Goal: Task Accomplishment & Management: Use online tool/utility

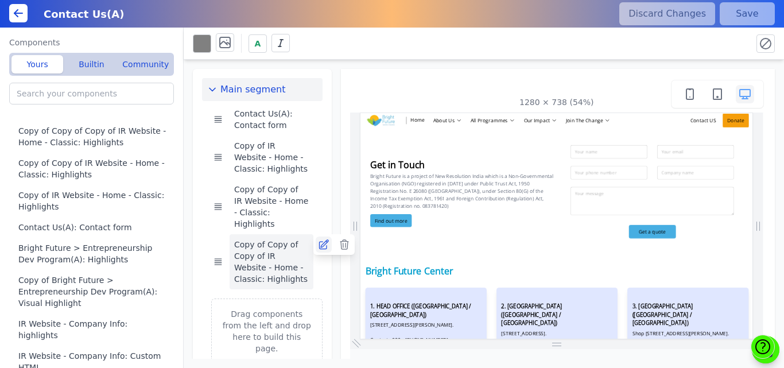
click at [320, 239] on icon at bounding box center [323, 244] width 11 height 11
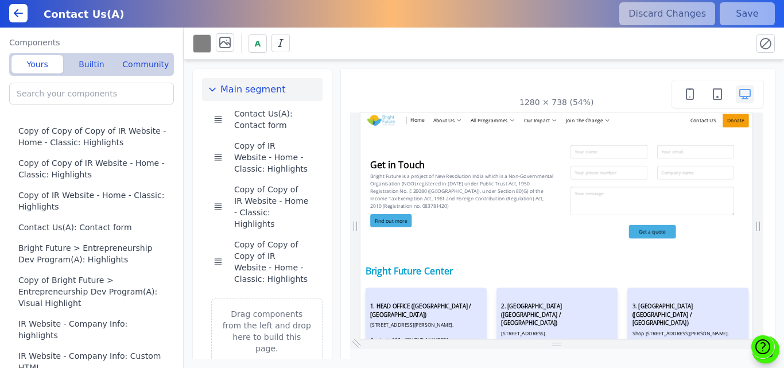
click at [379, 31] on div "A" at bounding box center [484, 44] width 600 height 32
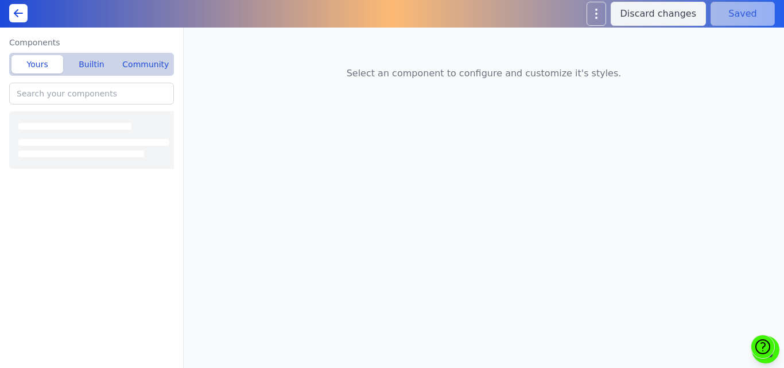
type input "Copy of Copy of Copy of IR Website - Home - Classic: Highlights"
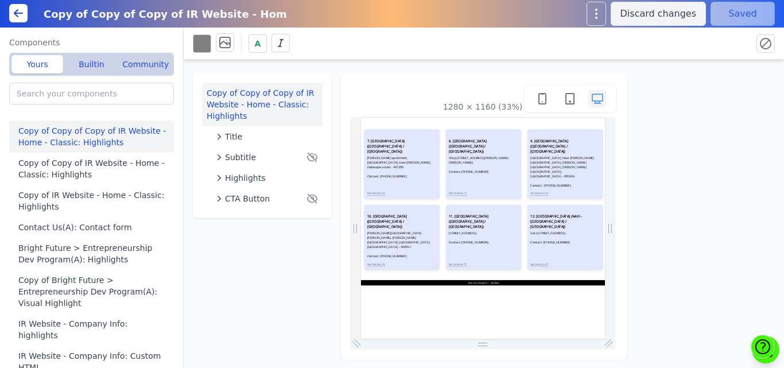
click at [396, 66] on div "Copy of Copy of Copy of IR Website - Home - Classic: Highlights Title Subtitle …" at bounding box center [484, 209] width 600 height 299
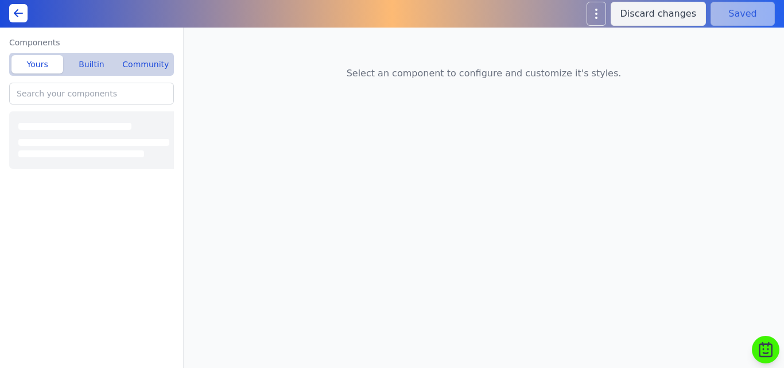
type input "Copy of Copy of Copy of IR Website - Home - Classic: Highlights"
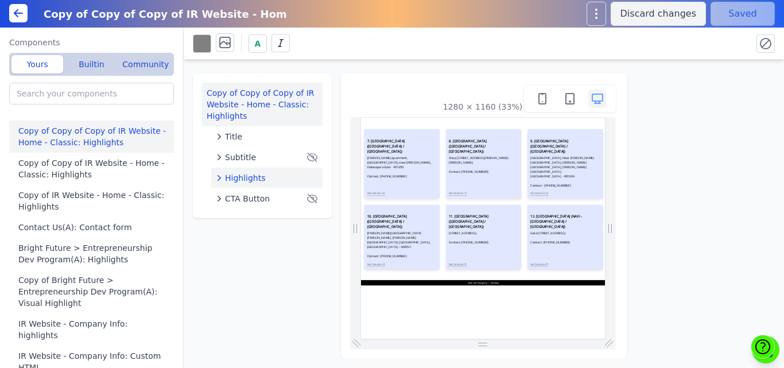
click at [248, 178] on span "Highlights" at bounding box center [245, 177] width 41 height 11
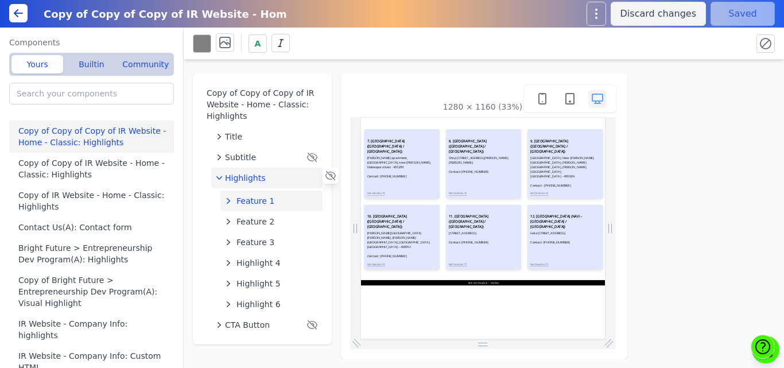
click at [254, 204] on span "Feature 1" at bounding box center [255, 200] width 38 height 11
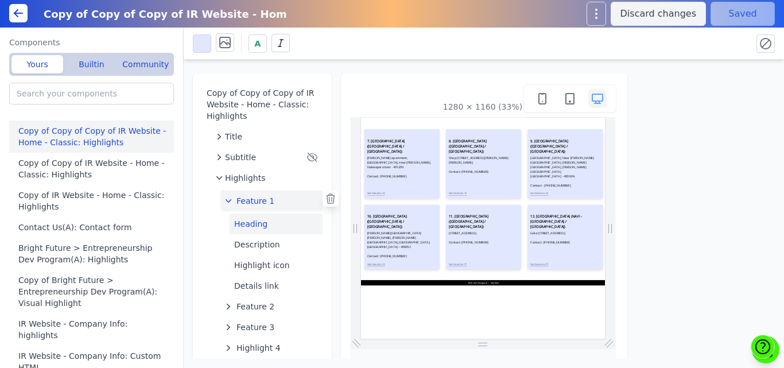
click at [250, 219] on button "Heading" at bounding box center [275, 223] width 93 height 21
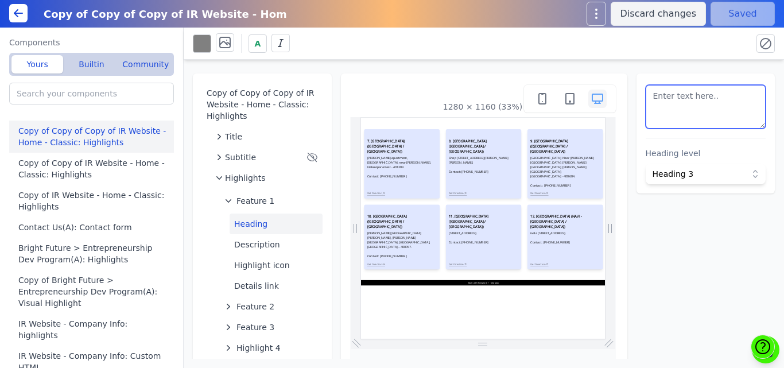
scroll to position [36, 0]
drag, startPoint x: 726, startPoint y: 115, endPoint x: 706, endPoint y: 118, distance: 20.3
click at [706, 118] on textarea at bounding box center [705, 107] width 120 height 44
paste textarea "<h3 style=" font-size: 18px; font-weight: bold;">13. [GEOGRAPHIC_DATA] ([GEOGRA…"
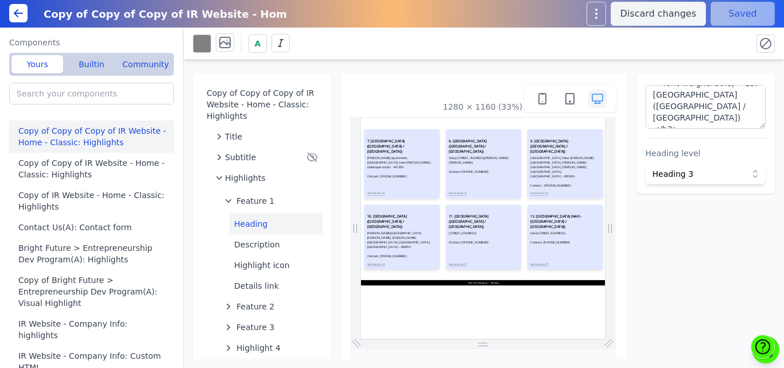
click at [652, 38] on div "A" at bounding box center [468, 43] width 550 height 20
click at [730, 22] on button "Save" at bounding box center [742, 14] width 64 height 24
click at [263, 242] on button "Description" at bounding box center [275, 244] width 93 height 21
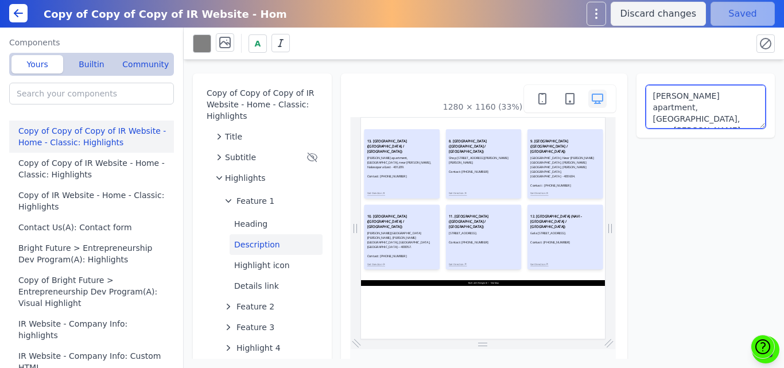
click at [666, 111] on textarea "Sharda apartment, 2nd floor bright future center, near nityanand hall, Nalasopa…" at bounding box center [705, 107] width 120 height 44
paste textarea "Plot No. 44-A, 2nd Floor, Road No.3, Opposite Vikas Nursing Home, Shivaji Nagar…"
click at [721, 96] on textarea "Plot No. 44-A, 2nd Floor, Road No.3, Opposite Vikas Nursing Home, Shivaji Nagar…" at bounding box center [705, 107] width 120 height 44
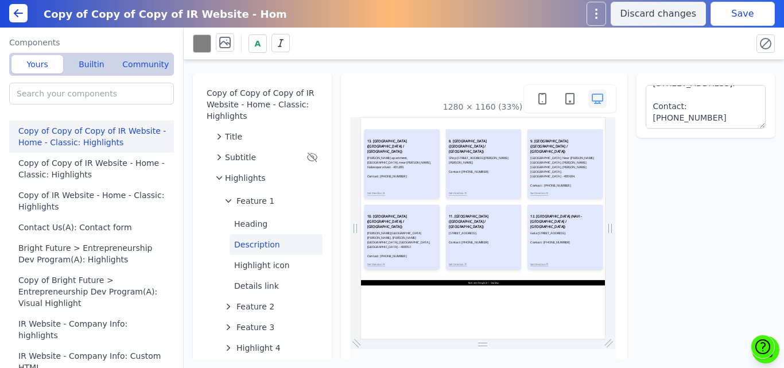
click at [695, 45] on div "A" at bounding box center [468, 43] width 550 height 20
click at [731, 15] on button "Save" at bounding box center [742, 14] width 64 height 24
click at [250, 284] on button "Details link" at bounding box center [275, 285] width 93 height 21
type textarea "Get Direction"
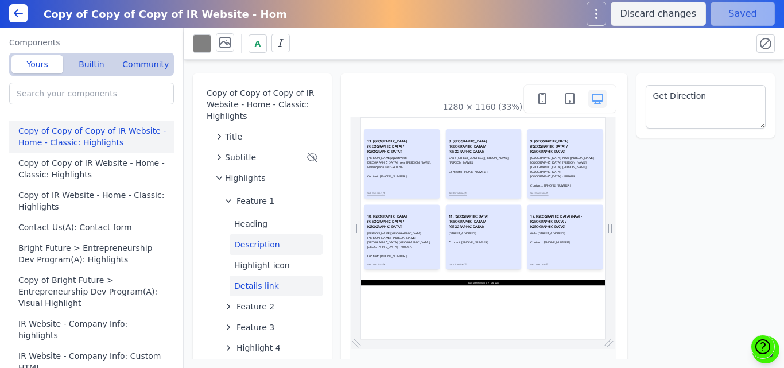
select select
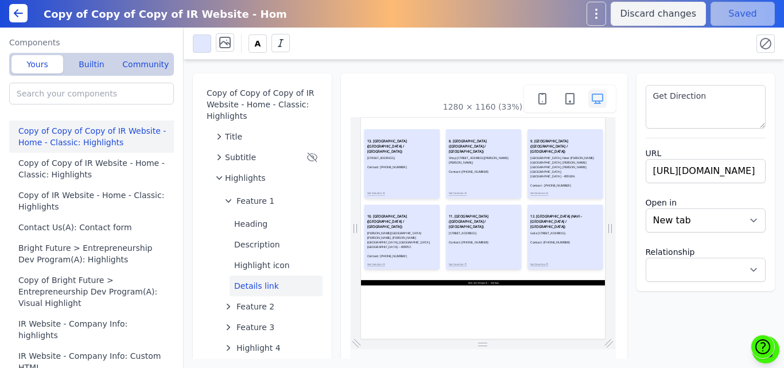
scroll to position [0, 0]
click at [668, 178] on input "https://maps.app.goo.gl/y4shUDgqE25WnnzY6" at bounding box center [705, 171] width 120 height 24
click at [687, 170] on input "https://maps.app.goo.gl/y4shUDgqE25WnnzY6" at bounding box center [705, 171] width 120 height 24
paste input "sauBTeiZ2c6w6d7HA"
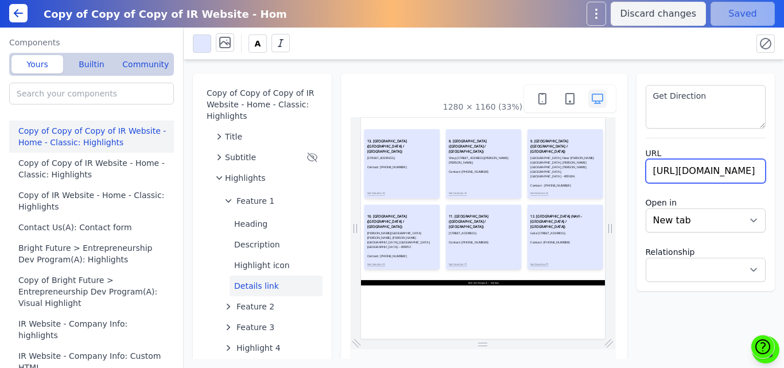
type input "https://maps.app.goo.gl/sauBTeiZ2c6w6d7HA"
select select
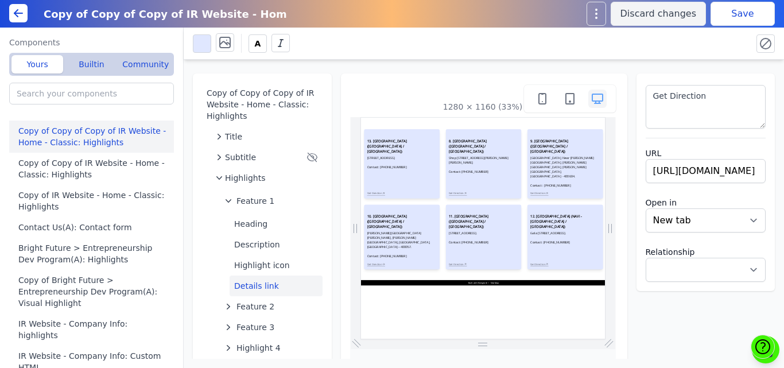
click at [657, 66] on div "Copy of Copy of Copy of IR Website - Home - Classic: Highlights Title Subtitle …" at bounding box center [484, 209] width 600 height 299
click at [758, 11] on button "Save" at bounding box center [742, 14] width 64 height 24
click at [247, 201] on span "Feature 1" at bounding box center [255, 200] width 38 height 11
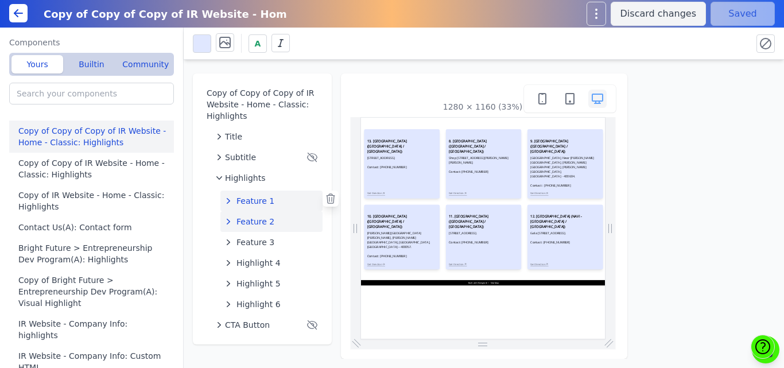
click at [252, 222] on span "Feature 2" at bounding box center [255, 221] width 38 height 11
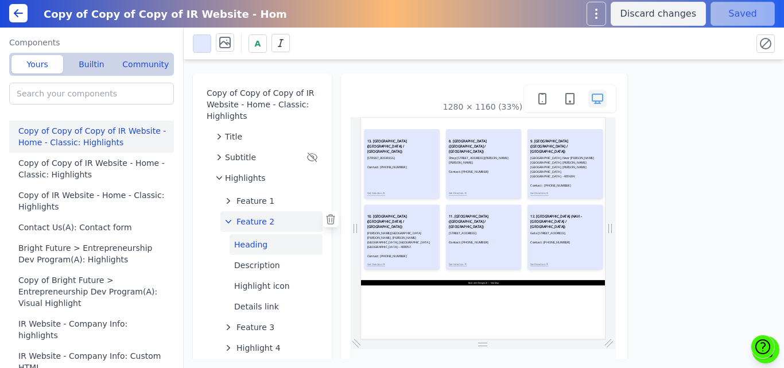
click at [252, 248] on button "Heading" at bounding box center [275, 244] width 93 height 21
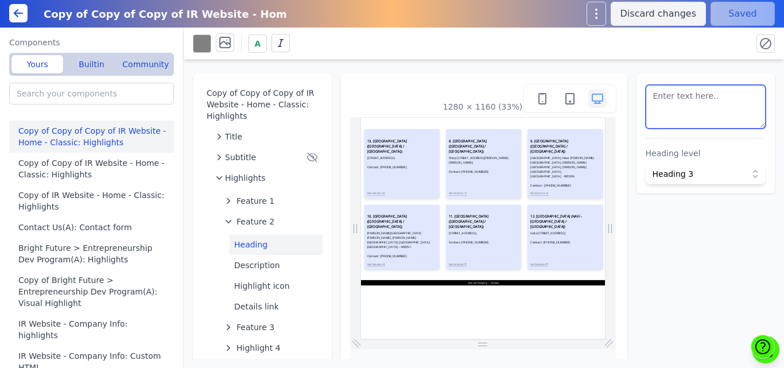
scroll to position [36, 0]
drag, startPoint x: 726, startPoint y: 117, endPoint x: 707, endPoint y: 116, distance: 19.5
click at [707, 116] on textarea at bounding box center [705, 107] width 120 height 44
paste textarea "<h3 style=" font-size: 18px; font-weight: bold;">14. BANDRA CENTER (MUMBAI / MA…"
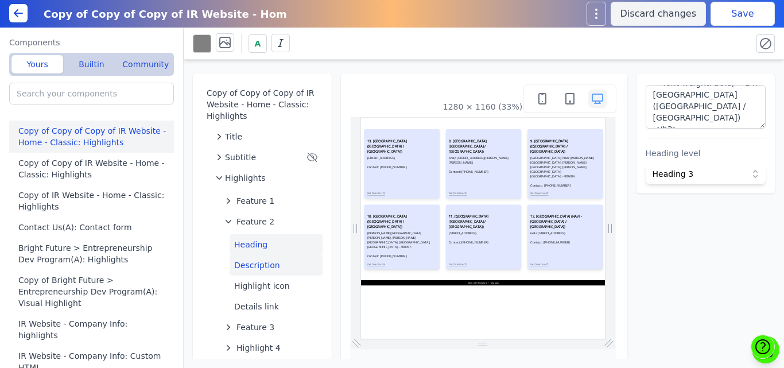
click at [255, 268] on button "Description" at bounding box center [275, 265] width 93 height 21
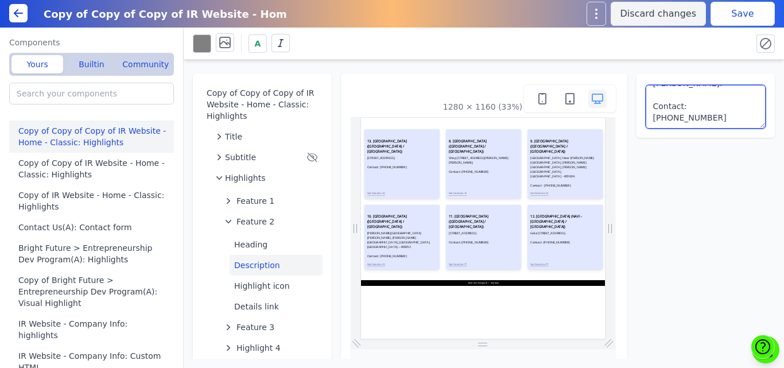
click at [695, 107] on textarea "Shop No. 186/RWG 1st floor, Old Link Road Ganesh Nagar, Near Ekta Nagar Bus Sto…" at bounding box center [705, 107] width 120 height 44
paste textarea "24, 1st Floor, New Shopping Centre, next to Dr. Shewale Dentist, Government Col…"
click at [710, 91] on textarea "Shop 24, 1st Floor, New Shopping Centre, next to Dr. Shewale Dentist, Governmen…" at bounding box center [705, 107] width 120 height 44
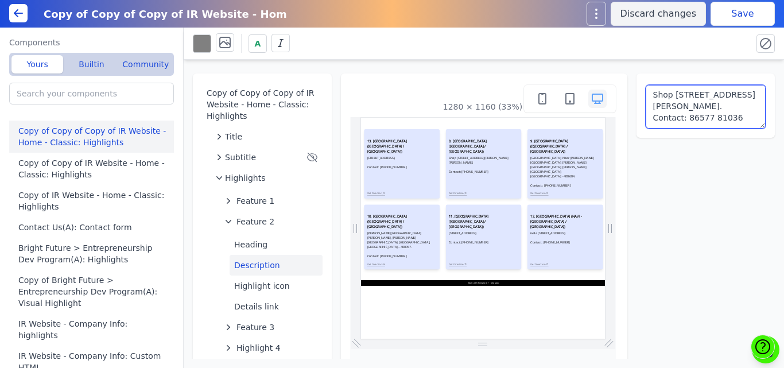
click at [692, 107] on textarea "Shop 24, 1st Floor, New Shopping Centre, next to Dr. Shewale Dentist, Governmen…" at bounding box center [705, 107] width 120 height 44
type textarea "Shop 24, 1st Floor, New Shopping Centre, next to Dr. Shewale Dentist, Governmen…"
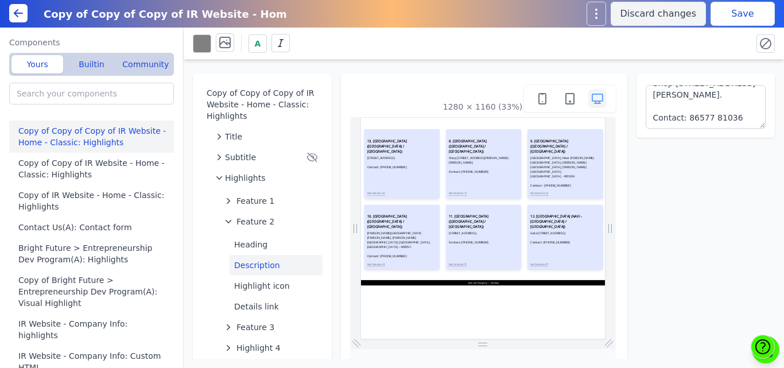
click at [684, 38] on div "A" at bounding box center [468, 43] width 550 height 20
click at [746, 12] on button "Save" at bounding box center [742, 14] width 64 height 24
click at [239, 220] on span "Feature 2" at bounding box center [255, 221] width 38 height 11
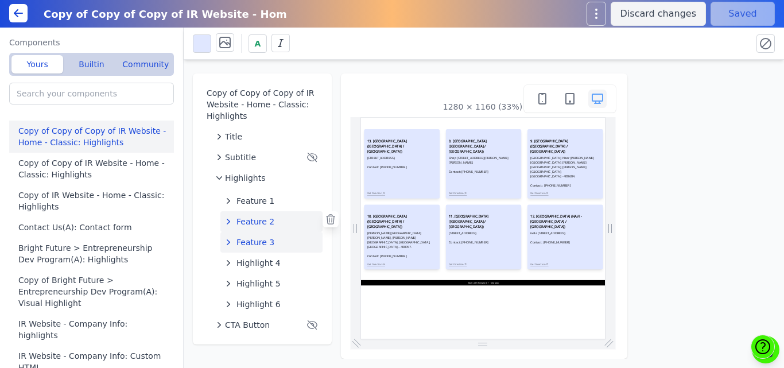
click at [250, 242] on span "Feature 3" at bounding box center [255, 241] width 38 height 11
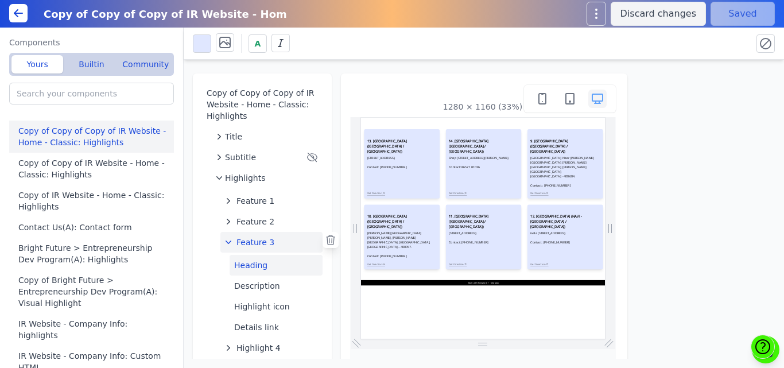
scroll to position [0, 0]
click at [246, 263] on button "Heading" at bounding box center [275, 265] width 93 height 21
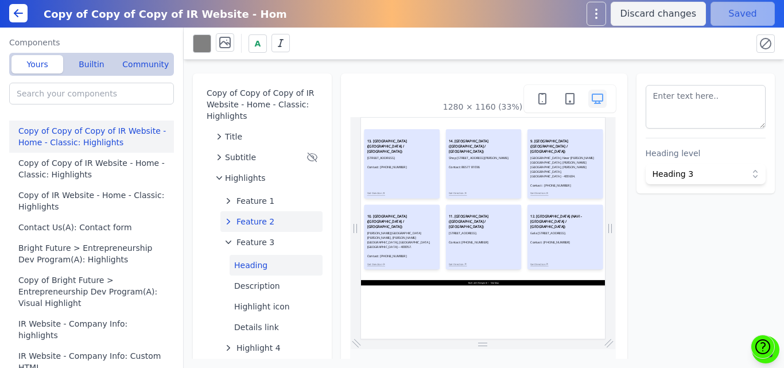
click at [253, 221] on span "Feature 2" at bounding box center [255, 221] width 38 height 11
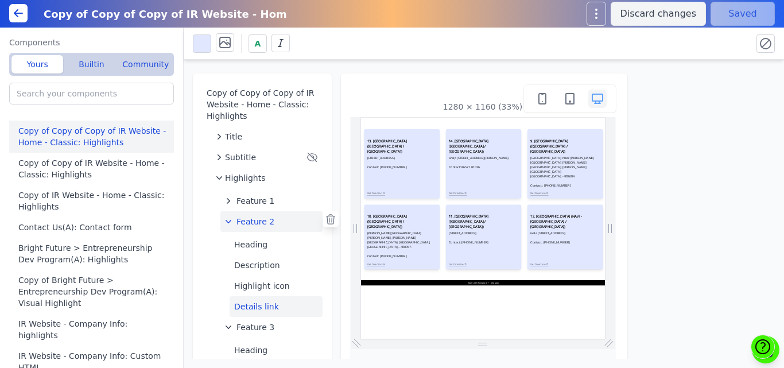
click at [244, 305] on button "Details link" at bounding box center [275, 306] width 93 height 21
select select
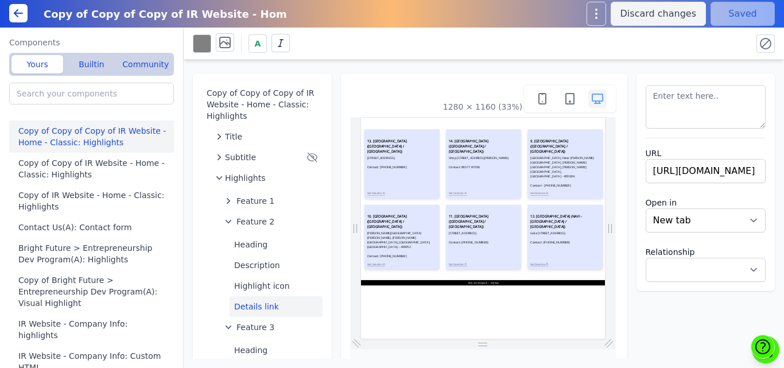
click at [376, 69] on div "Copy of Copy of Copy of IR Website - Home - Classic: Highlights Title Subtitle …" at bounding box center [484, 209] width 600 height 299
click at [408, 82] on div "1280 × 1160 (33%)" at bounding box center [484, 293] width 286 height 441
click at [669, 169] on input "https://maps.app.goo.gl/yUaoDZptmc5yB1Ge6" at bounding box center [705, 171] width 120 height 24
paste input "5dReesvwdZSzFEJc9"
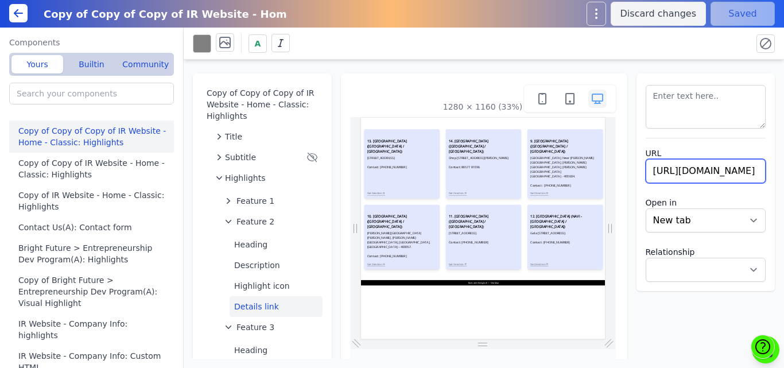
type input "https://maps.app.goo.gl/5dReesvwdZSzFEJc9"
select select
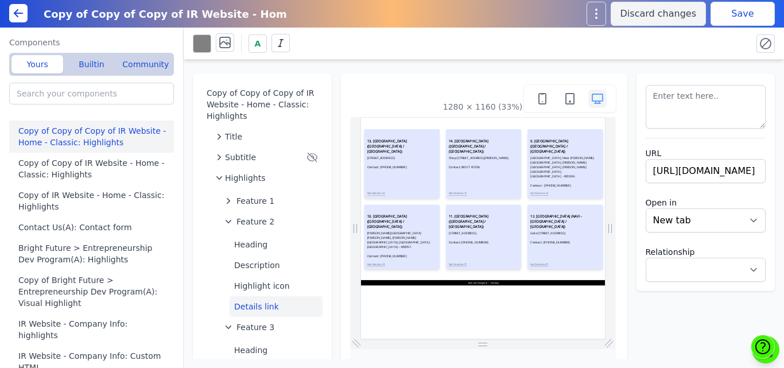
click at [666, 45] on div "A" at bounding box center [468, 43] width 550 height 20
click at [735, 9] on button "Save" at bounding box center [742, 14] width 64 height 24
click at [238, 221] on span "Feature 2" at bounding box center [255, 221] width 38 height 11
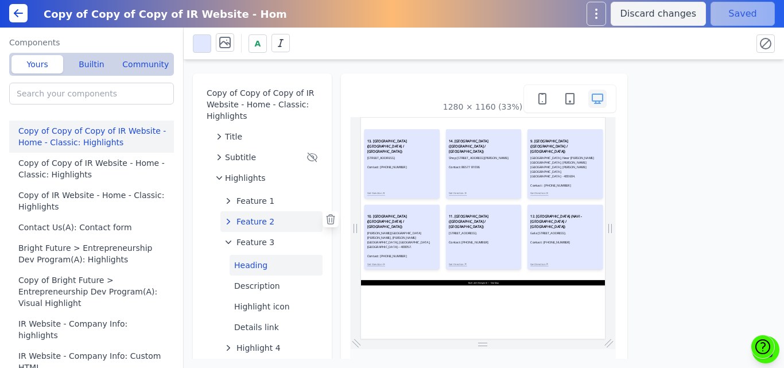
click at [246, 262] on button "Heading" at bounding box center [275, 265] width 93 height 21
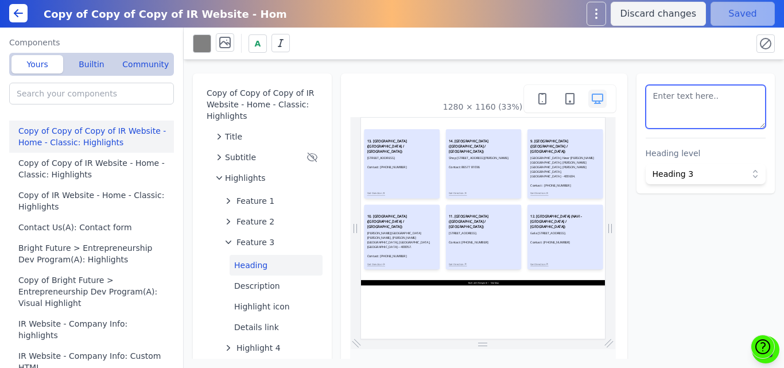
scroll to position [24, 0]
drag, startPoint x: 727, startPoint y: 118, endPoint x: 712, endPoint y: 118, distance: 14.9
click at [712, 118] on textarea at bounding box center [705, 107] width 120 height 44
paste textarea "<h3 style=" font-size: 18px; font-weight: bold;">15. YERWADA CENTER (PUNE / MAH…"
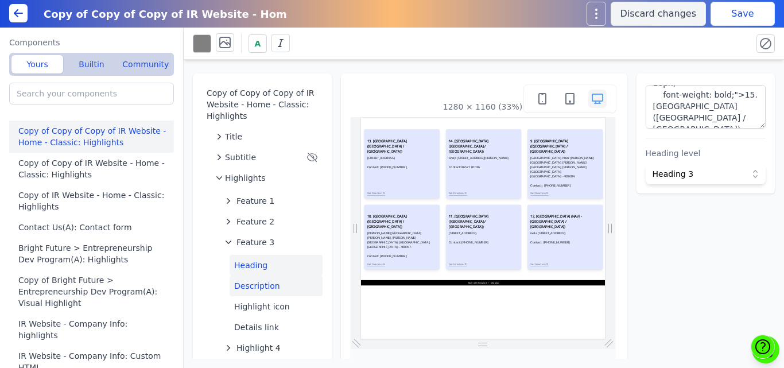
click at [262, 287] on button "Description" at bounding box center [275, 285] width 93 height 21
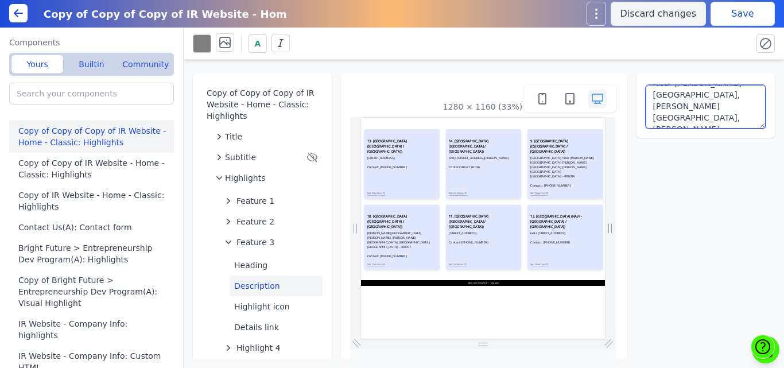
click at [694, 98] on textarea "Saboo Sadan, Near Omkar Apartment, Mahatma Phule Nagar, Wagle Estate, Thane Wes…" at bounding box center [705, 107] width 120 height 44
paste textarea "Om Mahaveer Housing Society , Irani Market, Behind Yerwada Bus stop, Nawanagar,…"
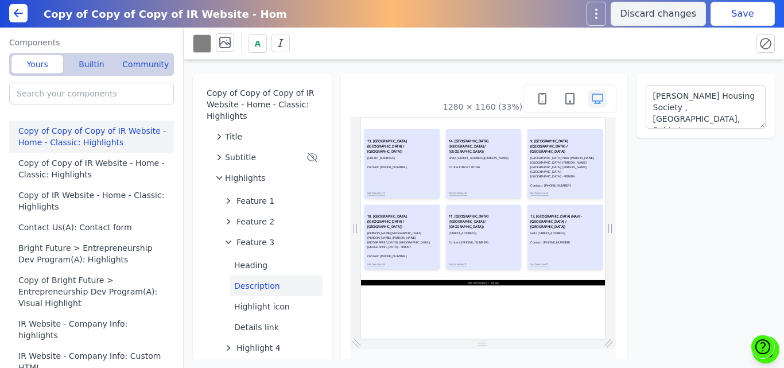
click at [702, 55] on div "A" at bounding box center [484, 44] width 600 height 32
click at [729, 17] on button "Save" at bounding box center [742, 14] width 64 height 24
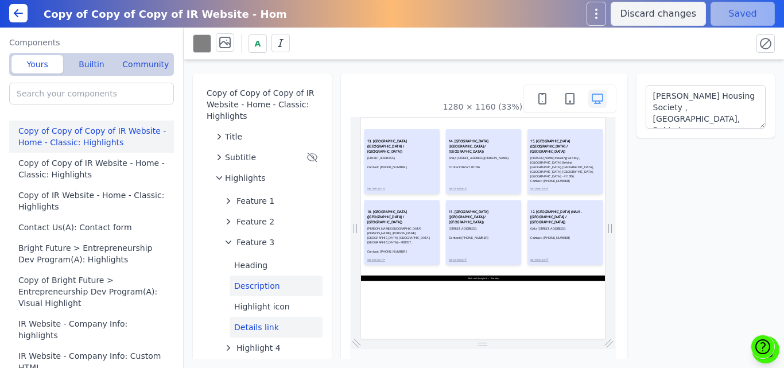
click at [253, 318] on button "Details link" at bounding box center [275, 327] width 93 height 21
type textarea "Get Direction"
select select
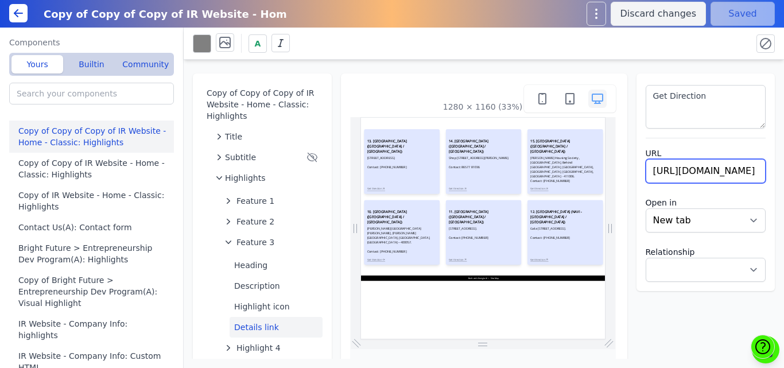
click at [706, 173] on input "https://maps.app.goo.gl/Qb9TGs1EktXDVMTc8" at bounding box center [705, 171] width 120 height 24
paste input "YiFxmeR6f9aGvip26"
type input "https://maps.app.goo.gl/YiFxmeR6f9aGvip26"
select select
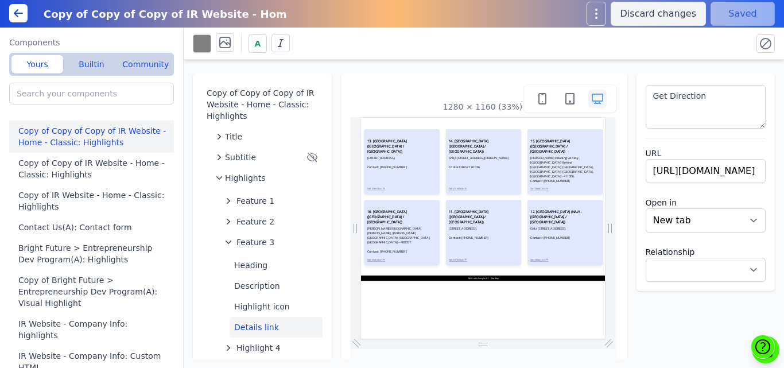
scroll to position [0, 0]
click at [707, 56] on div "A" at bounding box center [484, 44] width 600 height 32
click at [741, 10] on button "Save" at bounding box center [742, 14] width 64 height 24
click at [412, 71] on div "Copy of Copy of Copy of IR Website - Home - Classic: Highlights Title Subtitle …" at bounding box center [484, 209] width 600 height 299
click at [257, 244] on span "Feature 3" at bounding box center [255, 241] width 38 height 11
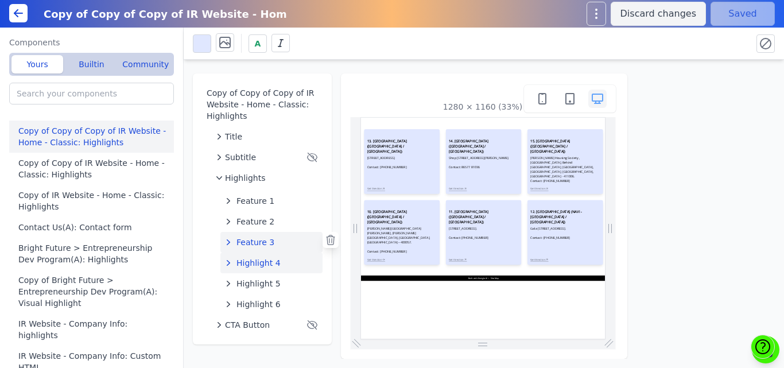
click at [256, 269] on button "Highlight 4" at bounding box center [271, 262] width 102 height 21
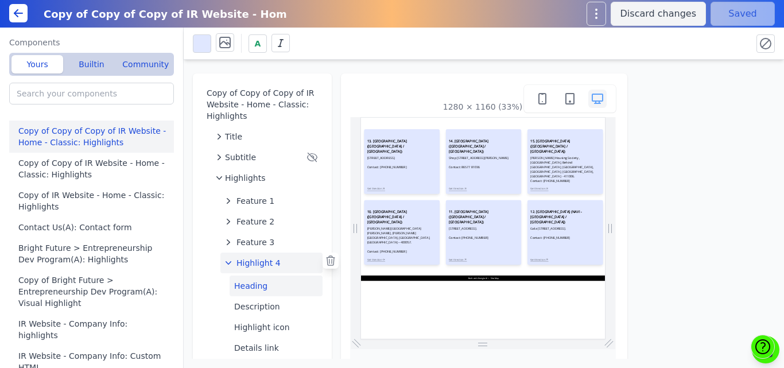
click at [253, 287] on button "Heading" at bounding box center [275, 285] width 93 height 21
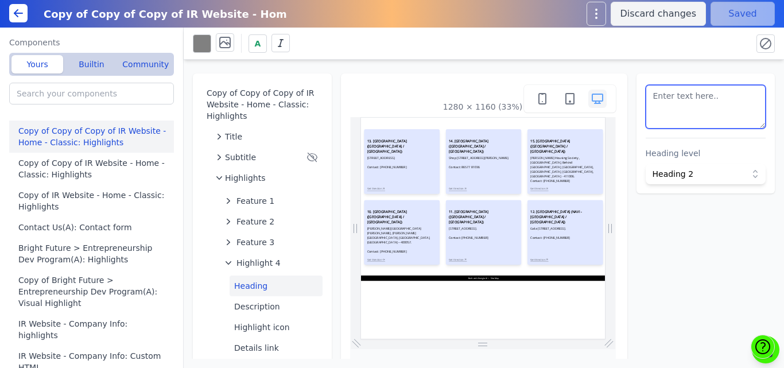
scroll to position [36, 0]
drag, startPoint x: 727, startPoint y: 119, endPoint x: 706, endPoint y: 119, distance: 21.2
click at [706, 119] on textarea at bounding box center [705, 107] width 120 height 44
paste textarea "<h3 style=" font-size: 18px; font-weight: bold;">16. BTM CENTER (BENGALURU / KA…"
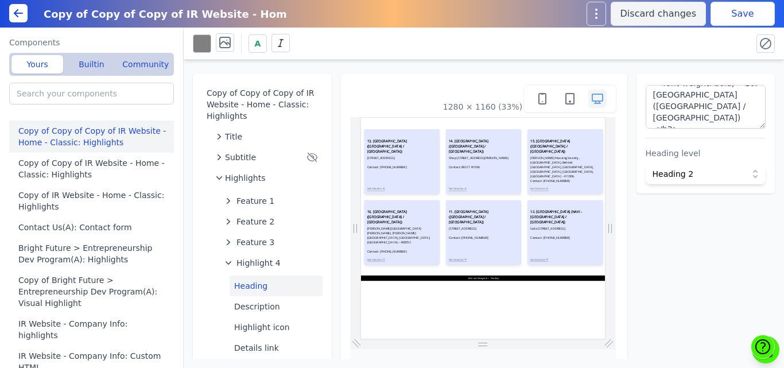
click at [721, 36] on div "A" at bounding box center [468, 43] width 550 height 20
click at [734, 17] on button "Save" at bounding box center [742, 14] width 64 height 24
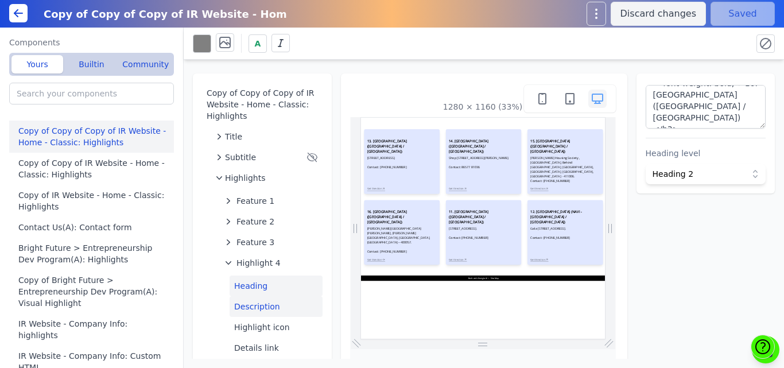
click at [243, 314] on button "Description" at bounding box center [275, 306] width 93 height 21
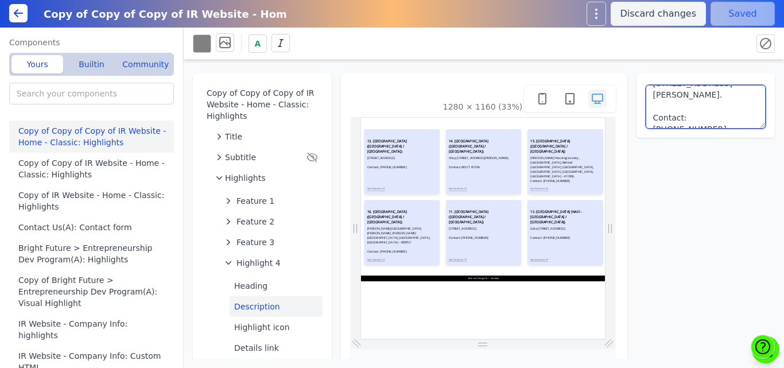
click at [686, 104] on textarea "Utkarsha Mandal Malaviya Road, Utkarsha Mandal Chowk, Vileparle East, Mumbai – …" at bounding box center [705, 107] width 120 height 44
paste textarea "75, 2nd FIoor, 100 Feet Ring Rd, BTM 2nd Stage, BTM Layout, Bengaluru, Karnatak…"
click at [726, 89] on textarea "75, 2nd FIoor, 100 Feet Ring Rd, BTM 2nd Stage, BTM Layout, Bengaluru, Karnatak…" at bounding box center [705, 107] width 120 height 44
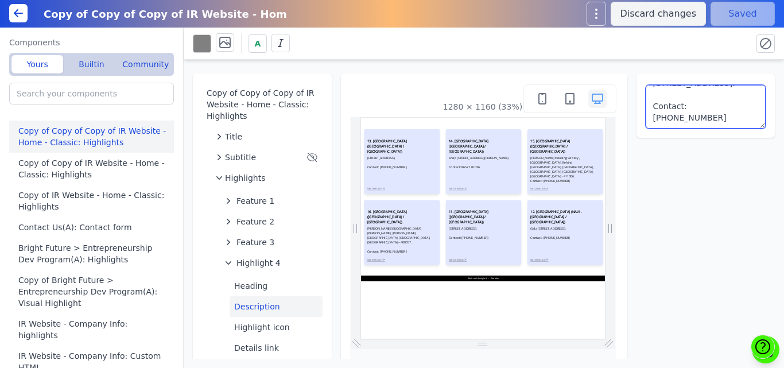
click at [715, 115] on textarea "75, 2nd FIoor, 100 Feet Ring Rd, BTM 2nd Stage, BTM Layout, Bengaluru, Karnatak…" at bounding box center [705, 107] width 120 height 44
click at [679, 105] on textarea "75, 2nd FIoor, 100 Feet Ring Rd, BTM 2nd Stage, BTM Layout, Bengaluru, Karnatak…" at bounding box center [705, 107] width 120 height 44
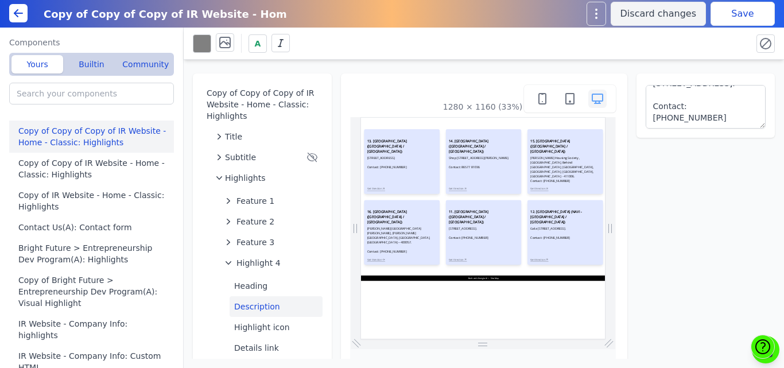
click at [710, 48] on div "A" at bounding box center [468, 43] width 550 height 20
click at [739, 16] on button "Save" at bounding box center [742, 14] width 64 height 24
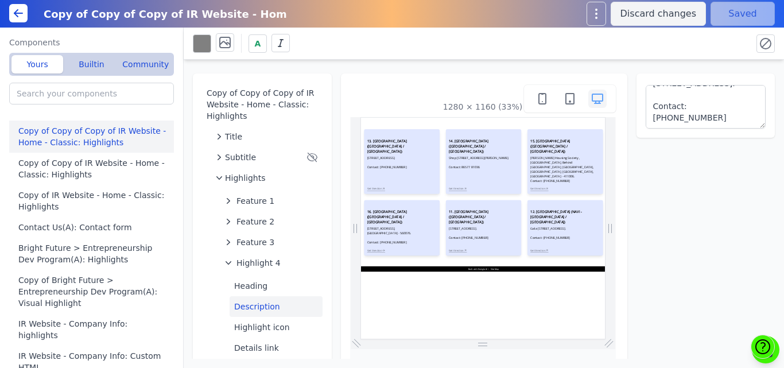
scroll to position [0, 0]
click at [519, 57] on div "A" at bounding box center [484, 44] width 600 height 32
click at [251, 348] on button "Details link" at bounding box center [275, 347] width 93 height 21
type textarea "Get Direction"
select select
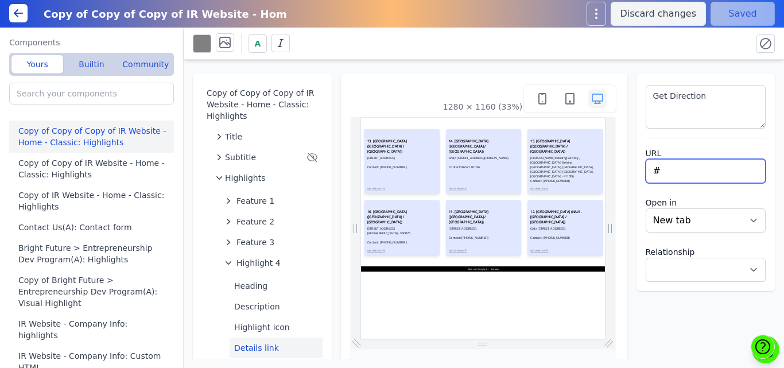
drag, startPoint x: 672, startPoint y: 172, endPoint x: 610, endPoint y: 170, distance: 61.4
click at [610, 170] on div "Copy of Copy of Copy of IR Website - Home - Classic: Highlights Title Subtitle …" at bounding box center [484, 209] width 600 height 299
paste input "https://maps.app.goo.gl/wx8QAsPkw8dR9DN78"
type input "https://maps.app.goo.gl/wx8QAsPkw8dR9DN78"
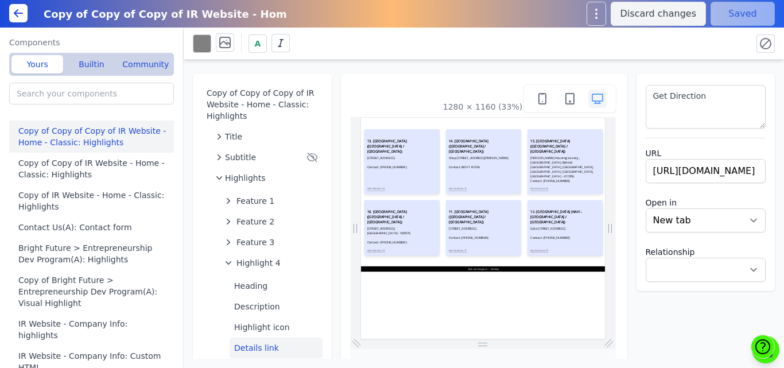
select select
click at [708, 57] on div "A" at bounding box center [484, 44] width 600 height 32
click at [743, 13] on button "Save" at bounding box center [742, 14] width 64 height 24
click at [259, 261] on span "Highlight 4" at bounding box center [258, 262] width 44 height 11
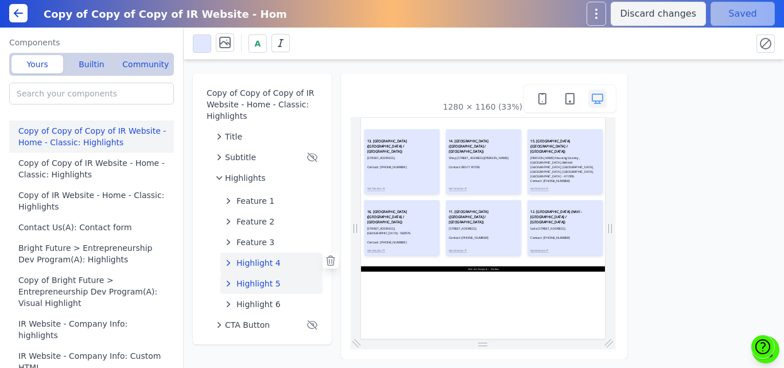
click at [260, 285] on span "Highlight 5" at bounding box center [258, 283] width 44 height 11
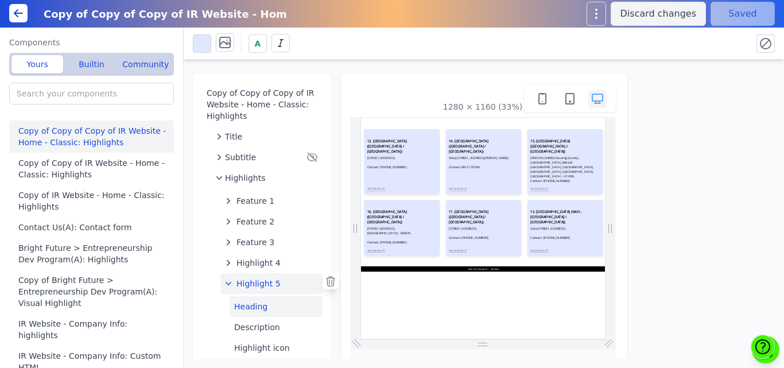
click at [258, 307] on button "Heading" at bounding box center [275, 306] width 93 height 21
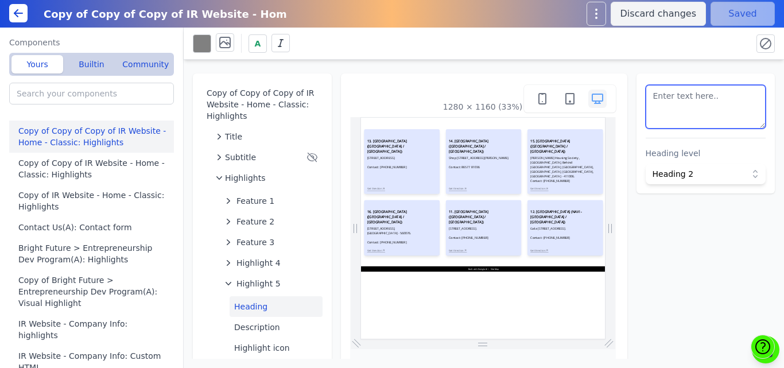
scroll to position [36, 0]
drag, startPoint x: 729, startPoint y: 119, endPoint x: 707, endPoint y: 123, distance: 21.6
click at [707, 123] on textarea at bounding box center [705, 107] width 120 height 44
paste textarea "<h3 style=" font-size: 18px; font-weight: bold;">17. DWARKA CENTER (DELHI)</h3>"
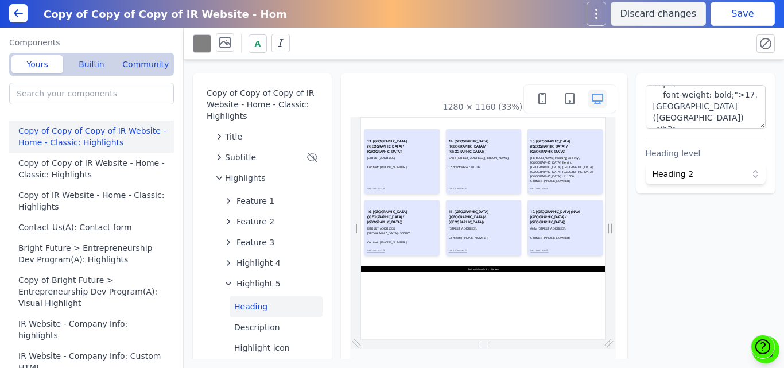
click at [715, 34] on div "A" at bounding box center [468, 43] width 550 height 20
click at [735, 13] on button "Save" at bounding box center [742, 14] width 64 height 24
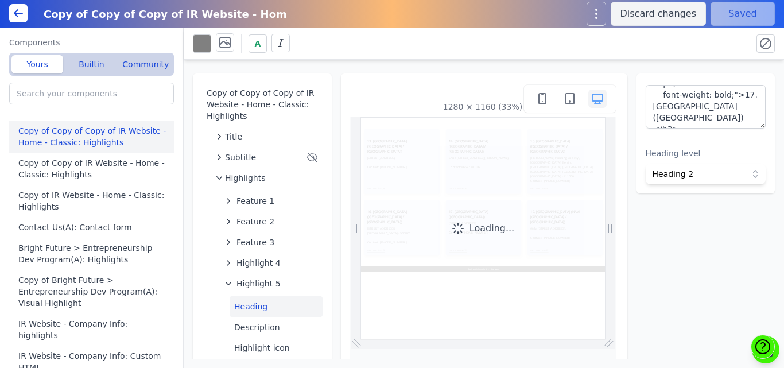
scroll to position [0, 0]
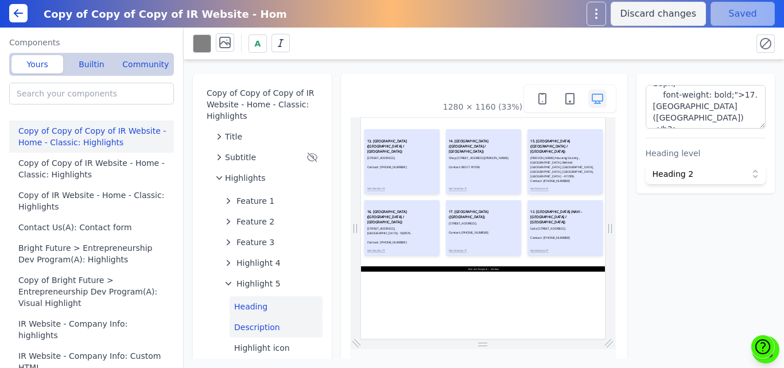
click at [254, 324] on button "Description" at bounding box center [275, 327] width 93 height 21
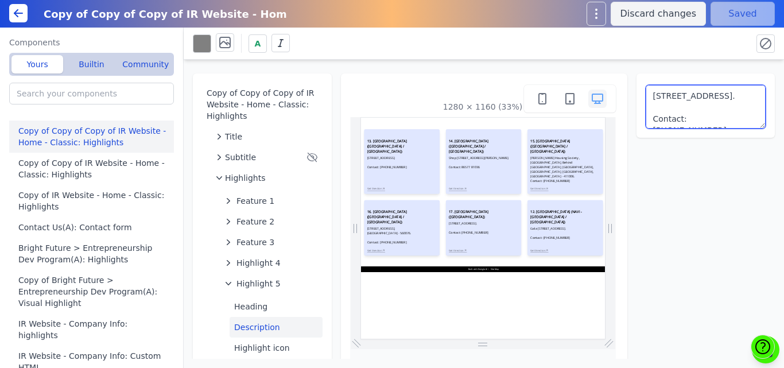
click at [709, 114] on textarea "C 7, Municipal Colony, Near Shivaji Maidan, Vikhroli Park Site, Vikhroli West, …" at bounding box center [705, 107] width 120 height 44
paste textarea "Kakrola housing complex plot n- 452/453, 3rd floor, Near dwarka mor metro stati…"
click at [701, 96] on textarea "Kakrola housing complex plot n- 452/453, 3rd floor, Near dwarka mor metro stati…" at bounding box center [705, 107] width 120 height 44
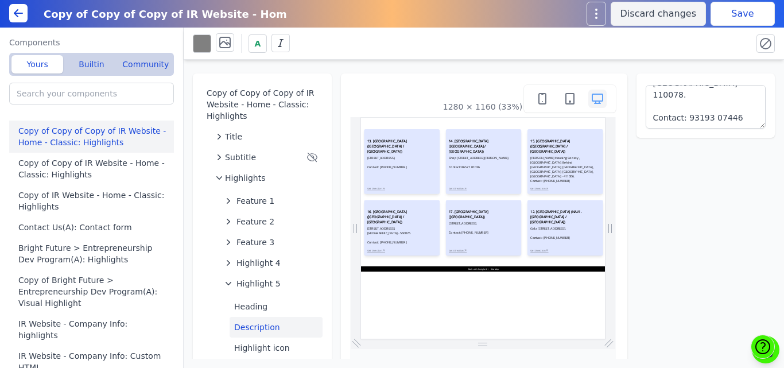
click at [687, 53] on div "A" at bounding box center [484, 43] width 582 height 22
click at [746, 7] on button "Save" at bounding box center [742, 14] width 64 height 24
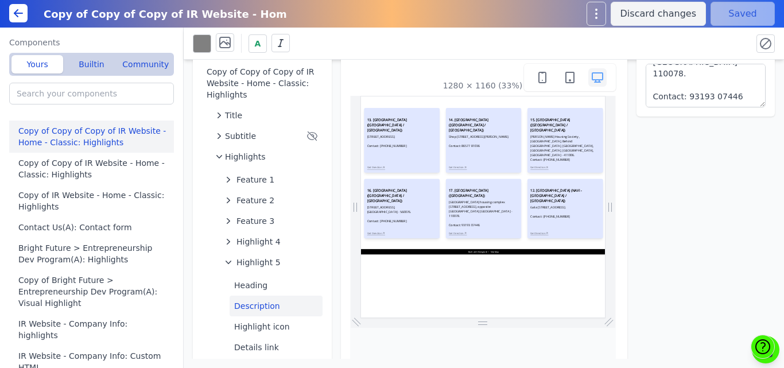
scroll to position [25, 0]
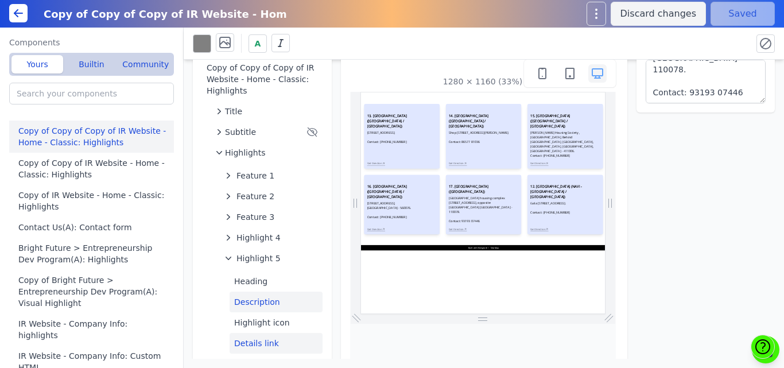
click at [248, 338] on button "Details link" at bounding box center [275, 343] width 93 height 21
type textarea "Get Direction"
select select
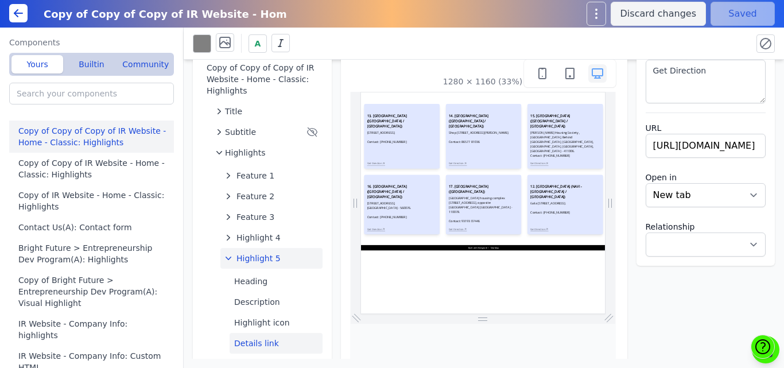
click at [264, 254] on span "Highlight 5" at bounding box center [258, 257] width 44 height 11
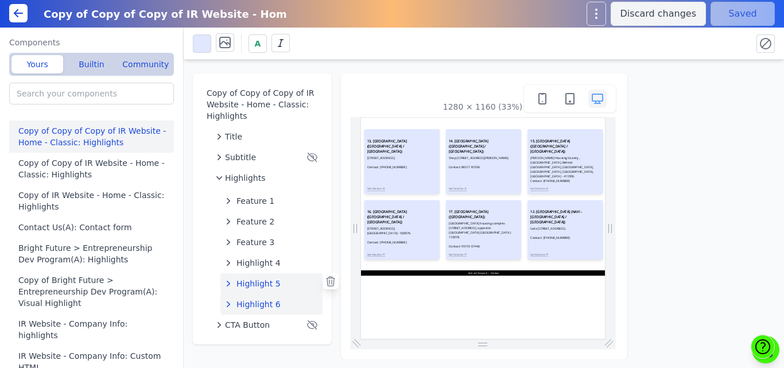
click at [262, 304] on span "Highlight 6" at bounding box center [258, 303] width 44 height 11
click at [254, 328] on button "Heading" at bounding box center [275, 327] width 93 height 21
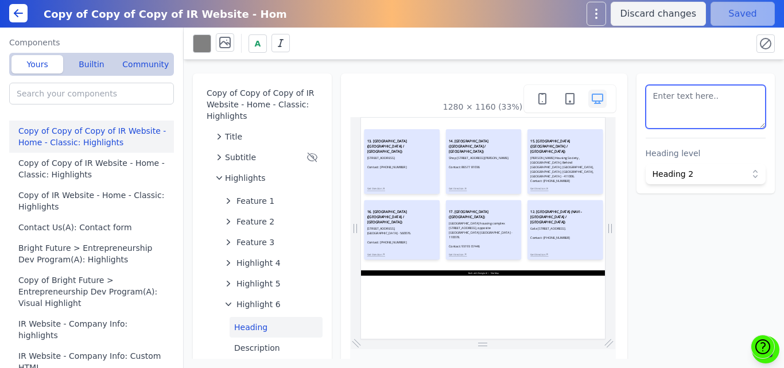
scroll to position [36, 0]
drag, startPoint x: 727, startPoint y: 116, endPoint x: 706, endPoint y: 119, distance: 20.8
click at [706, 119] on textarea at bounding box center [705, 107] width 120 height 44
paste textarea "<h3 style=" font-size: 18px; font-weight: bold;">18 L.B NAGAR CENTER ( HYDERABA…"
type textarea "<h3 style=" font-size: 18px; font-weight: bold;">18 L.B NAGAR CENTER ( HYDERABA…"
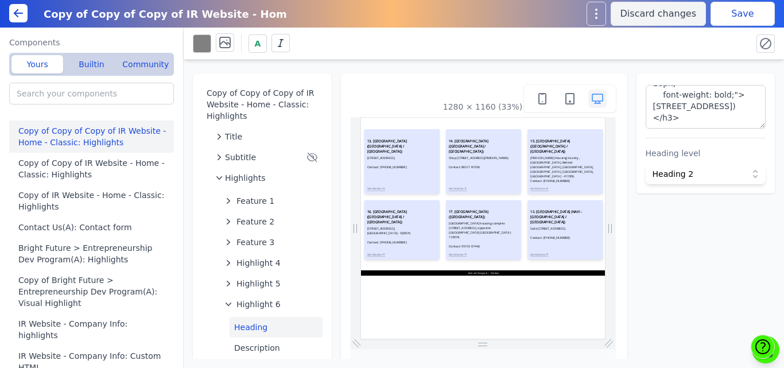
click at [717, 34] on div "A" at bounding box center [468, 43] width 550 height 20
click at [727, 18] on button "Save" at bounding box center [742, 14] width 64 height 24
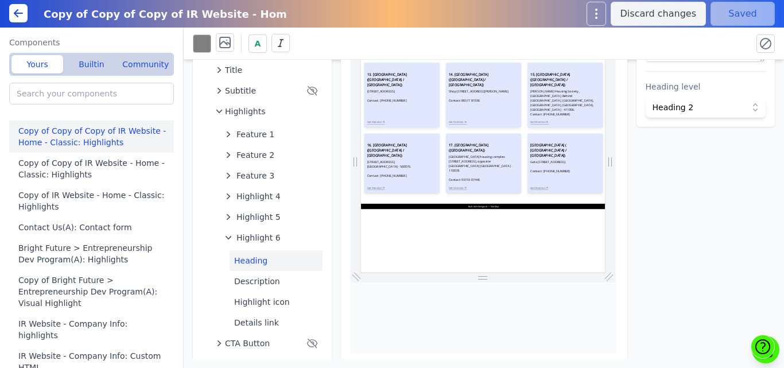
scroll to position [71, 0]
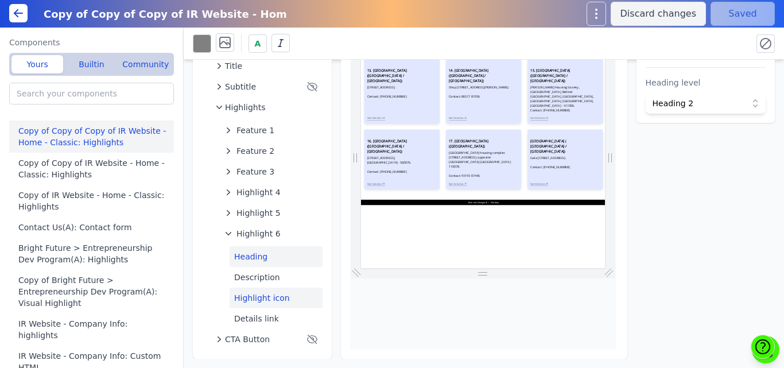
click at [269, 295] on button "Highlight icon" at bounding box center [275, 297] width 93 height 21
click at [246, 275] on button "Description" at bounding box center [275, 277] width 93 height 21
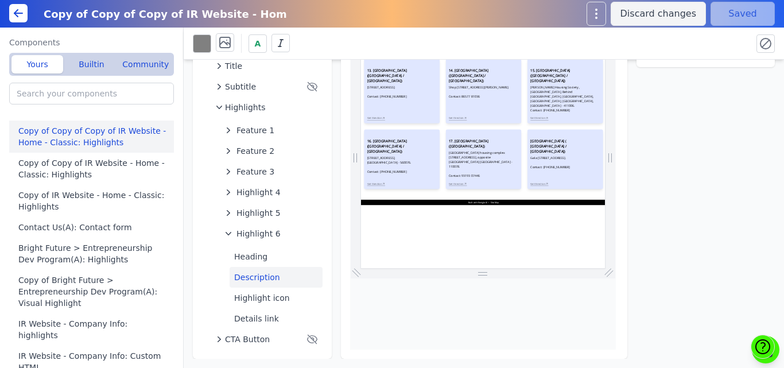
scroll to position [0, 0]
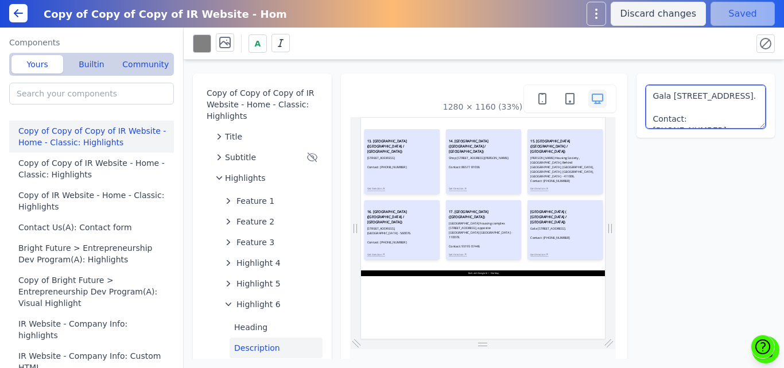
click at [663, 108] on textarea "Gala No. 6 A / 144, Ashok Mill Compound, Dharavi Main Road, Near Sion Station, …" at bounding box center [705, 107] width 120 height 44
paste textarea "04th Floor, R3 Complex beside Lb Nagar Metro station Snehapuri Colony L.B Nagar…"
click at [718, 101] on textarea "04th Floor, R3 Complex beside Lb Nagar Metro station Snehapuri Colony L.B Nagar…" at bounding box center [705, 107] width 120 height 44
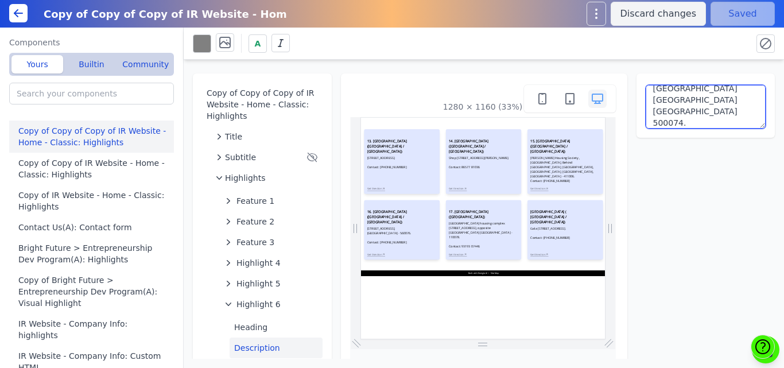
type textarea "04th Floor, R3 Complex beside Lb Nagar Metro station Snehapuri Colony L.B Nagar…"
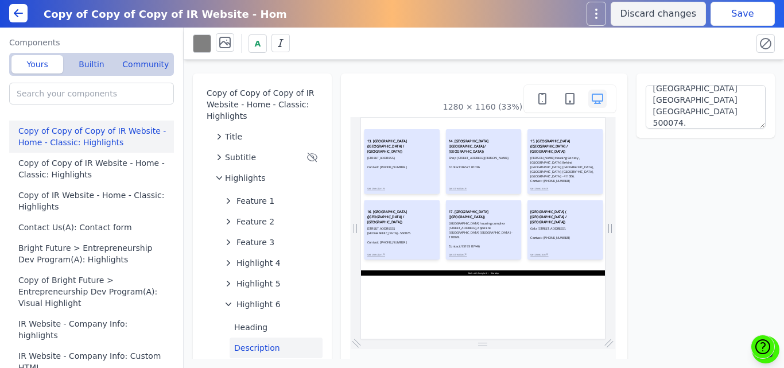
click at [731, 21] on button "Save" at bounding box center [742, 14] width 64 height 24
click at [251, 238] on span "Feature 3" at bounding box center [255, 241] width 38 height 11
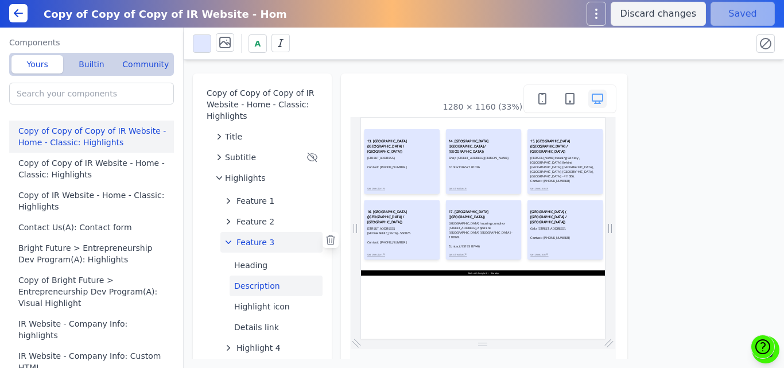
click at [248, 281] on button "Description" at bounding box center [275, 285] width 93 height 21
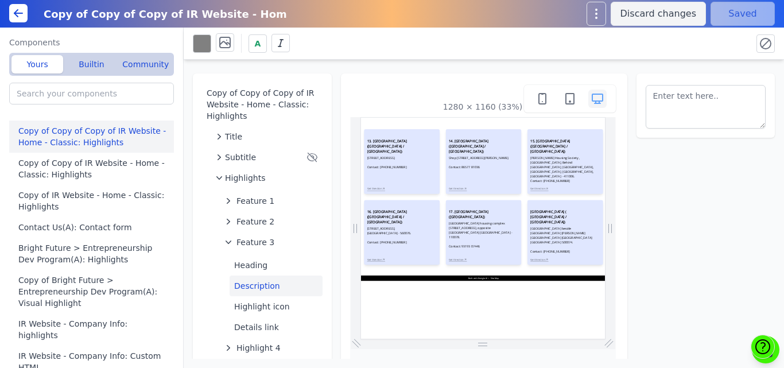
scroll to position [0, 0]
click at [734, 102] on textarea at bounding box center [705, 107] width 120 height 44
click at [756, 103] on textarea at bounding box center [705, 107] width 120 height 44
click at [682, 94] on textarea at bounding box center [705, 107] width 120 height 44
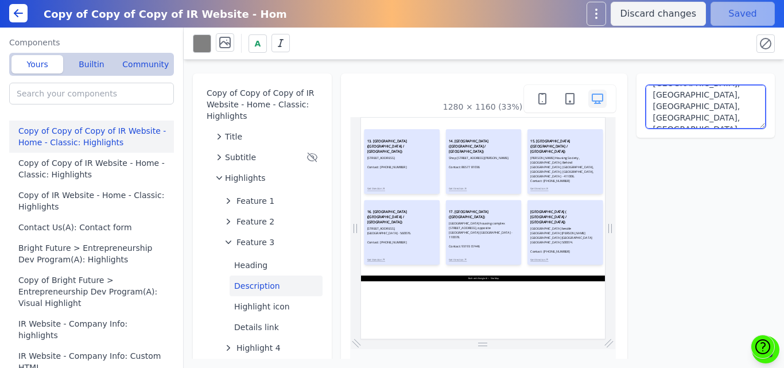
scroll to position [70, 0]
type textarea "Om Mahaveer Housing Society , Irani Market, Behind Yerwada Bus stop, Nawanagar,…"
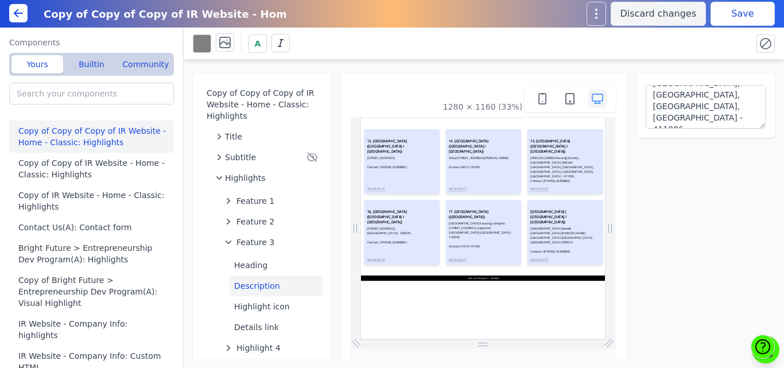
drag, startPoint x: 694, startPoint y: 37, endPoint x: 714, endPoint y: 30, distance: 21.6
click at [713, 31] on div "A" at bounding box center [484, 44] width 600 height 32
click at [737, 18] on button "Save" at bounding box center [742, 14] width 64 height 24
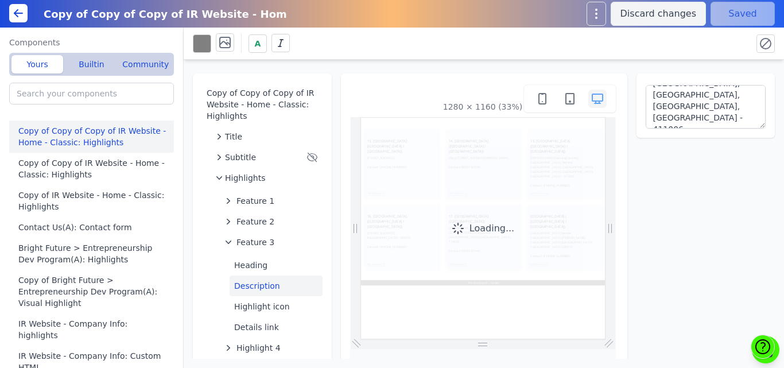
scroll to position [0, 0]
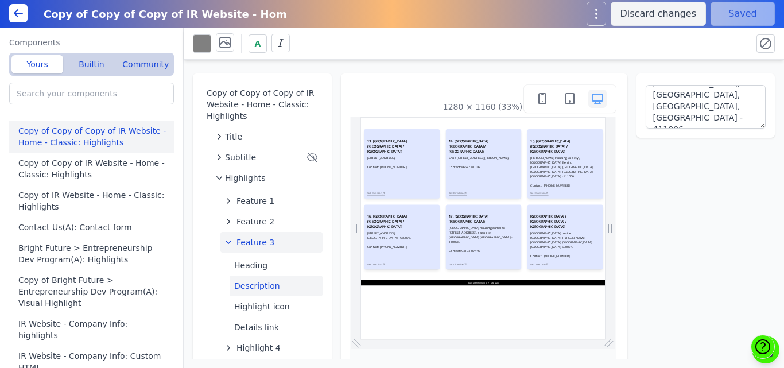
click at [236, 245] on span "Feature 3" at bounding box center [255, 241] width 38 height 11
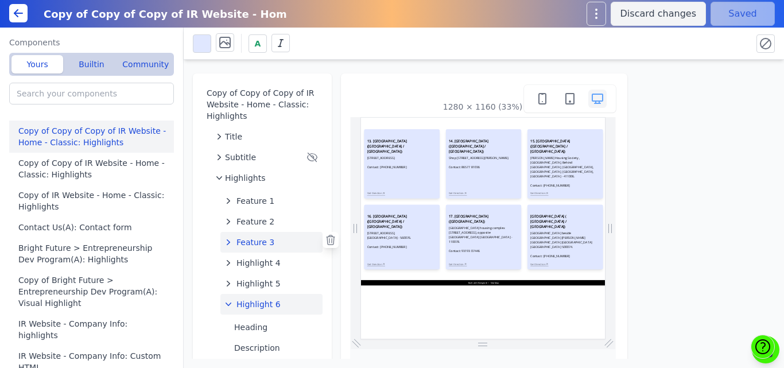
click at [245, 302] on span "Highlight 6" at bounding box center [258, 303] width 44 height 11
click at [271, 303] on span "Highlight 6" at bounding box center [258, 303] width 44 height 11
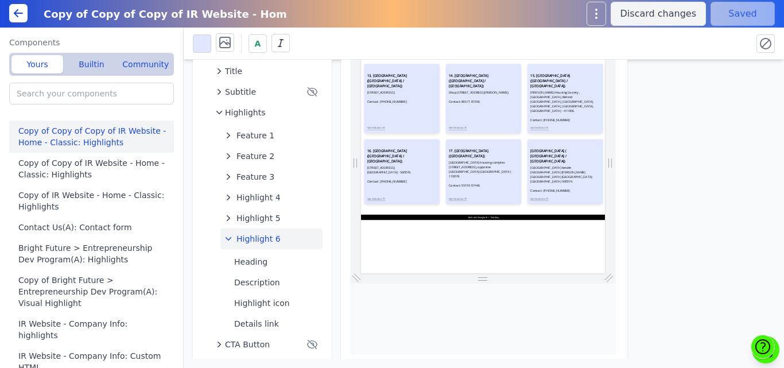
scroll to position [71, 0]
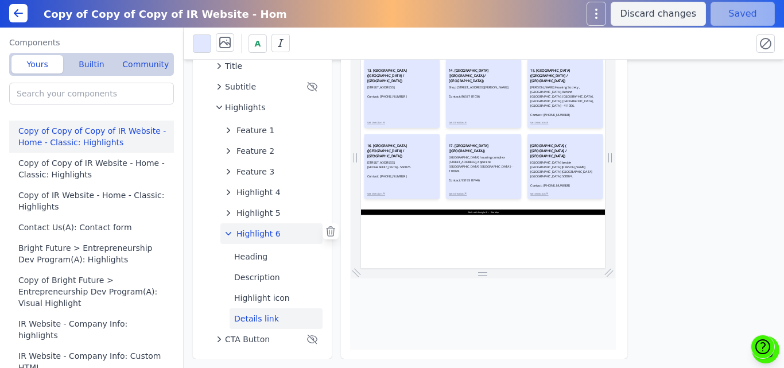
click at [277, 318] on button "Details link" at bounding box center [275, 318] width 93 height 21
select select "_self"
select select
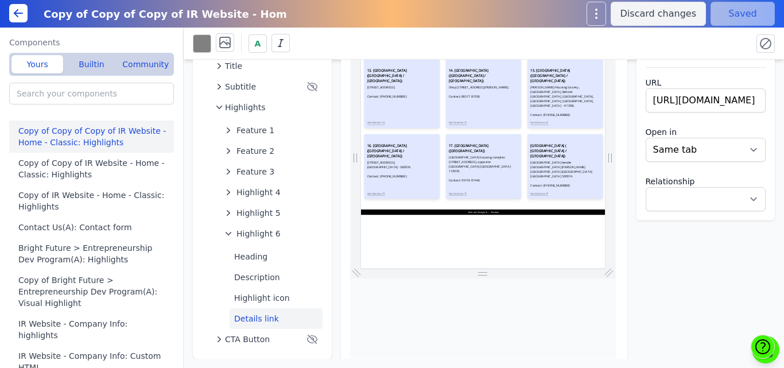
scroll to position [0, 0]
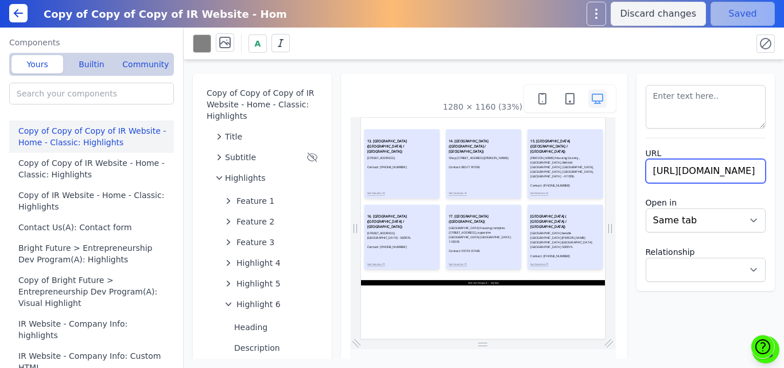
click at [660, 162] on input "https://maps.app.goo.gl/XY45mJUYXvT7ERb6A" at bounding box center [705, 171] width 120 height 24
click at [676, 176] on input "https://maps.app.goo.gl/XY45mJUYXvT7ERb6A" at bounding box center [705, 171] width 120 height 24
paste input "7xvCnWLXLNNhFnwD"
type input "https://maps.app.goo.gl/7xvCnWLXLNNhFnwDA"
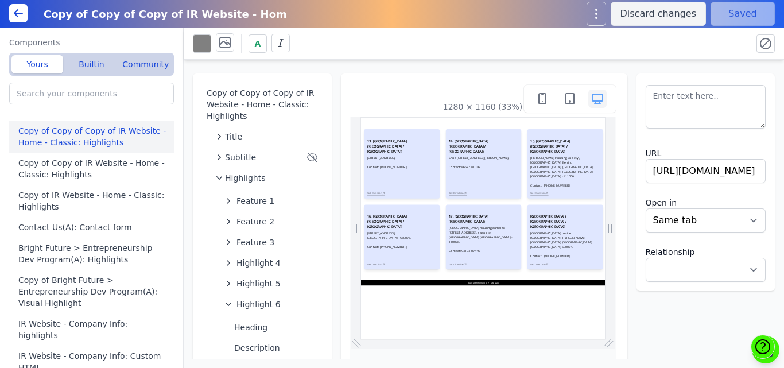
select select
click at [712, 41] on div "A" at bounding box center [468, 43] width 550 height 20
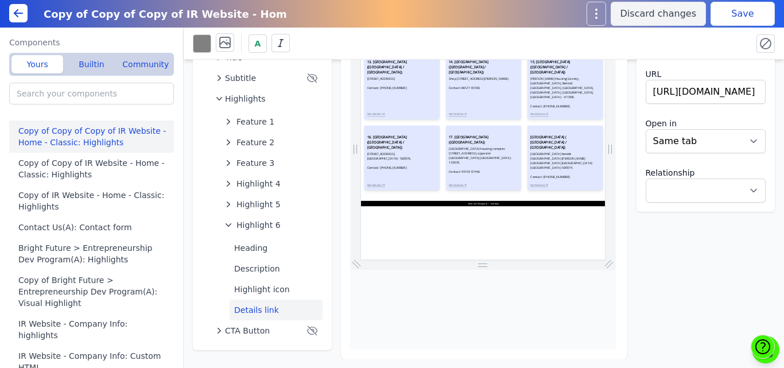
click at [743, 12] on button "Save" at bounding box center [742, 14] width 64 height 24
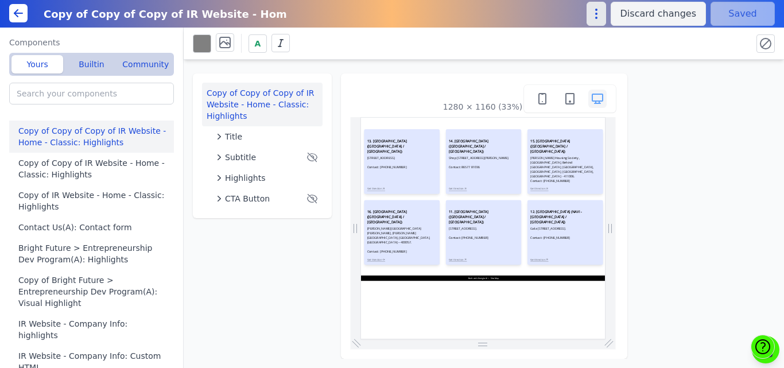
click at [603, 12] on icon "button" at bounding box center [596, 14] width 14 height 14
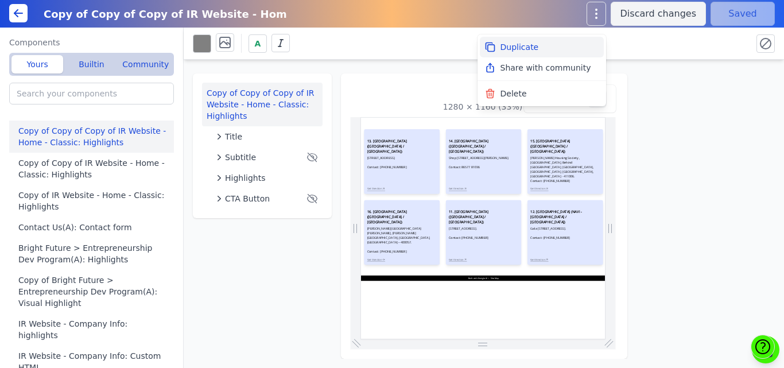
click at [524, 45] on button "Duplicate" at bounding box center [542, 47] width 124 height 21
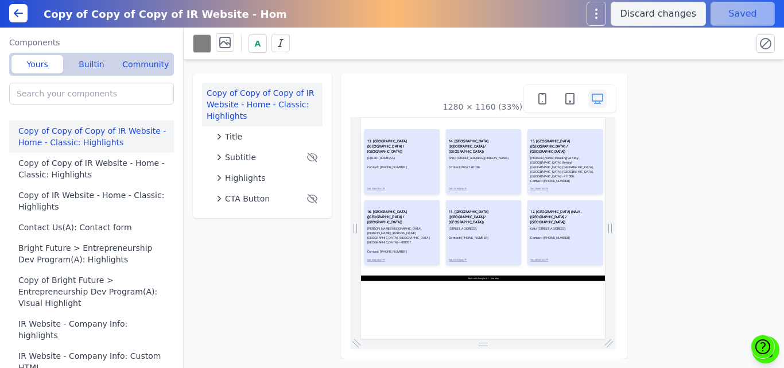
type input "Copy of Copy of Copy of Copy of IR Website - Home - Classic: Highlights"
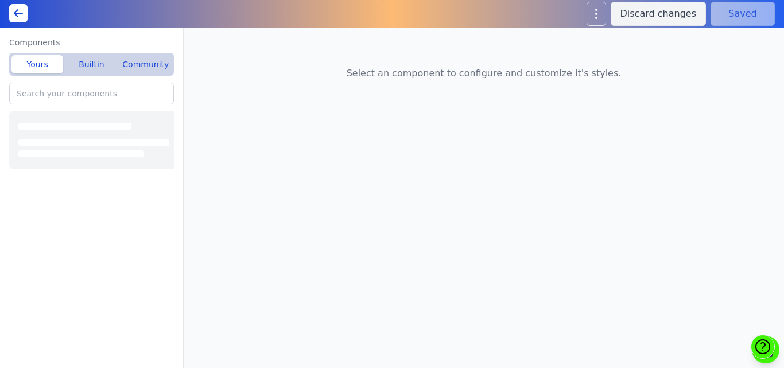
type input "Copy of Copy of Copy of IR Website - Home - Classic: Highlights"
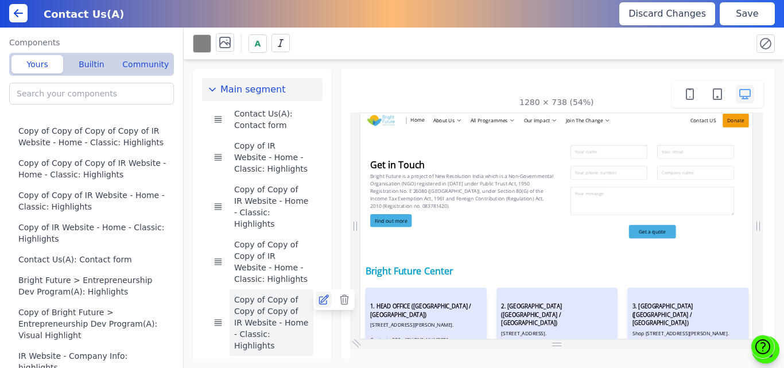
click at [325, 294] on icon at bounding box center [323, 299] width 11 height 11
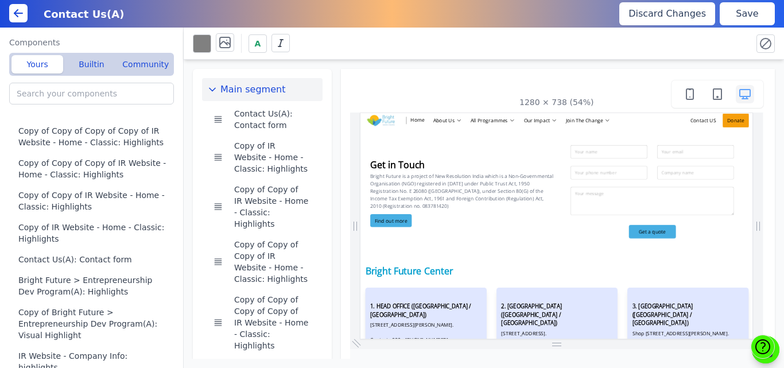
click at [756, 13] on button "Save" at bounding box center [746, 13] width 55 height 23
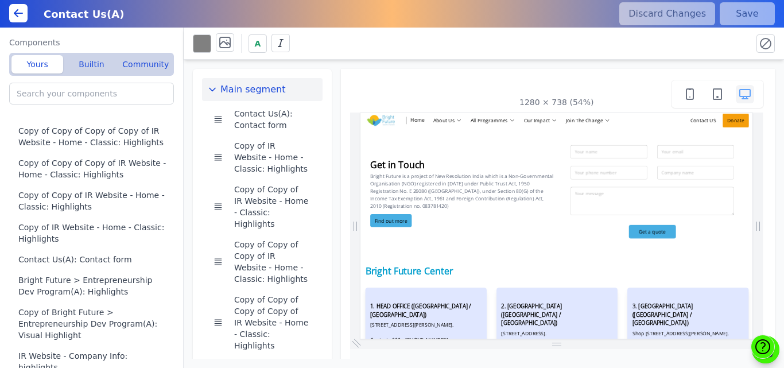
click at [356, 67] on div "Main segment Contact Us(A): Contact form Copy of IR Website - Home - Classic: H…" at bounding box center [484, 209] width 600 height 299
drag, startPoint x: 333, startPoint y: 57, endPoint x: 333, endPoint y: 92, distance: 35.0
click at [333, 92] on div "A Main segment Contact Us(A): Contact form Copy of IR Website - Home - Classic:…" at bounding box center [484, 198] width 600 height 340
click at [333, 92] on div "Main segment Contact Us(A): Contact form Copy of IR Website - Home - Classic: H…" at bounding box center [484, 209] width 600 height 299
drag, startPoint x: 333, startPoint y: 92, endPoint x: 329, endPoint y: 123, distance: 30.8
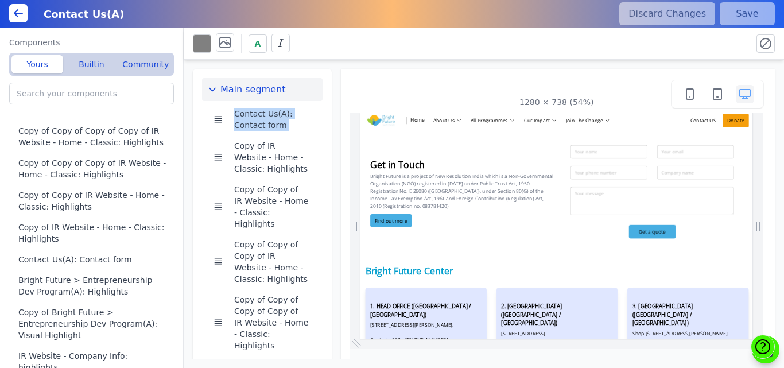
click at [329, 123] on div "Main segment Contact Us(A): Contact form Copy of IR Website - Home - Classic: H…" at bounding box center [484, 209] width 600 height 299
click at [329, 123] on div "Main segment Contact Us(A): Contact form Copy of IR Website - Home - Classic: H…" at bounding box center [262, 254] width 139 height 371
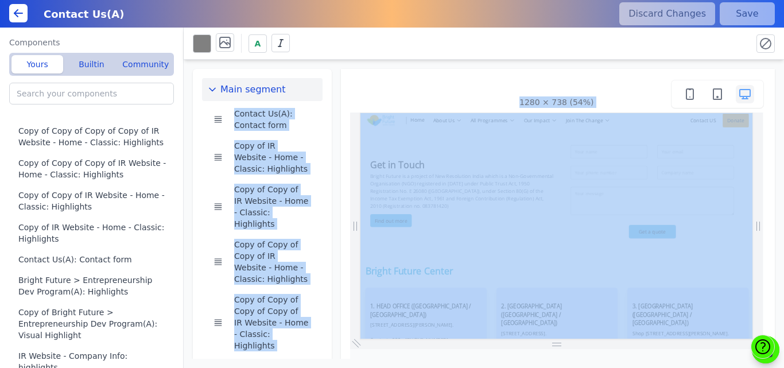
drag, startPoint x: 329, startPoint y: 89, endPoint x: 334, endPoint y: 216, distance: 126.9
click at [334, 216] on div "Main segment Contact Us(A): Contact form Copy of IR Website - Home - Classic: H…" at bounding box center [484, 209] width 600 height 299
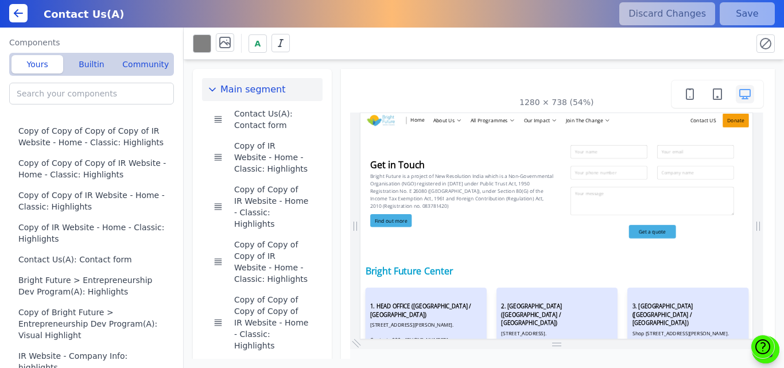
drag, startPoint x: 335, startPoint y: 79, endPoint x: 334, endPoint y: 96, distance: 17.3
click at [334, 96] on div "Main segment Contact Us(A): Contact form Copy of IR Website - Home - Classic: H…" at bounding box center [484, 209] width 600 height 299
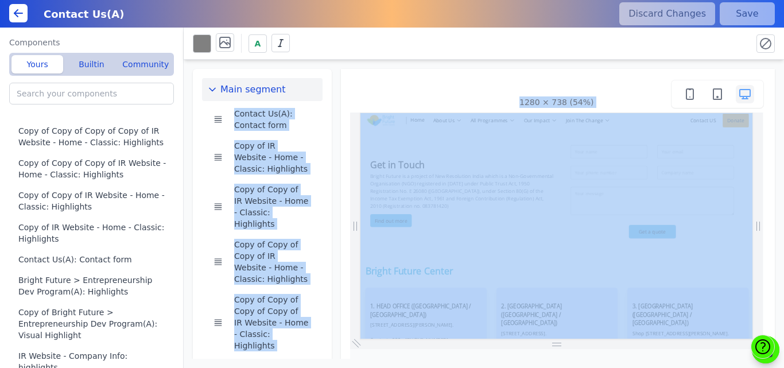
drag, startPoint x: 328, startPoint y: 80, endPoint x: 334, endPoint y: 171, distance: 90.9
click at [334, 171] on div "Main segment Contact Us(A): Contact form Copy of IR Website - Home - Classic: H…" at bounding box center [484, 209] width 600 height 299
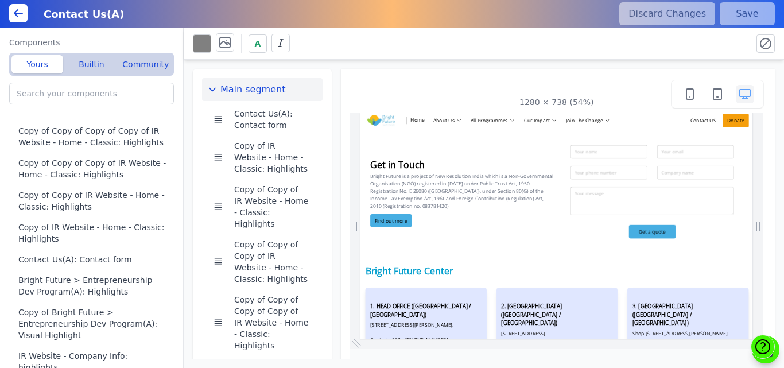
drag, startPoint x: 334, startPoint y: 158, endPoint x: 334, endPoint y: 168, distance: 9.8
click at [334, 168] on div "Main segment Contact Us(A): Contact form Copy of IR Website - Home - Classic: H…" at bounding box center [484, 209] width 600 height 299
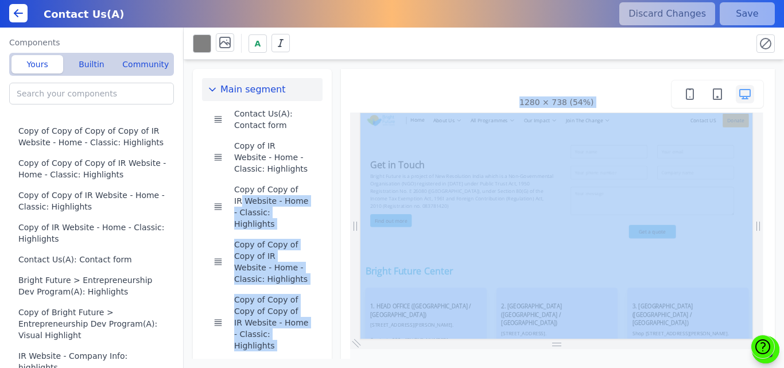
drag, startPoint x: 334, startPoint y: 168, endPoint x: 332, endPoint y: 180, distance: 11.8
click at [332, 180] on div "Main segment Contact Us(A): Contact form Copy of IR Website - Home - Classic: H…" at bounding box center [484, 209] width 600 height 299
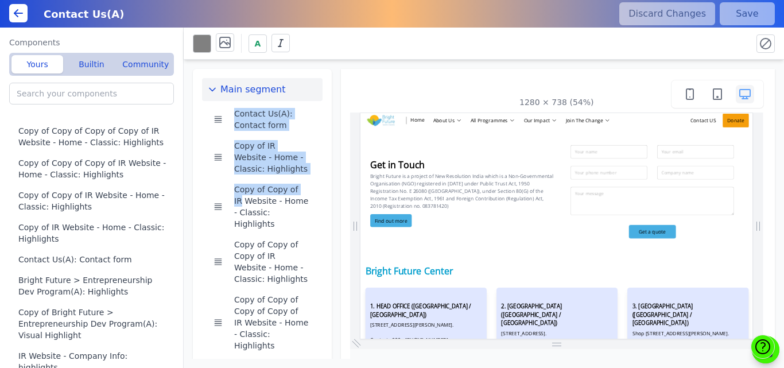
drag, startPoint x: 332, startPoint y: 180, endPoint x: 330, endPoint y: 96, distance: 83.2
click at [330, 96] on div "Main segment Contact Us(A): Contact form Copy of IR Website - Home - Classic: H…" at bounding box center [484, 209] width 600 height 299
drag, startPoint x: 330, startPoint y: 96, endPoint x: 332, endPoint y: 176, distance: 79.2
click at [332, 176] on div "Main segment Contact Us(A): Contact form Copy of IR Website - Home - Classic: H…" at bounding box center [484, 209] width 600 height 299
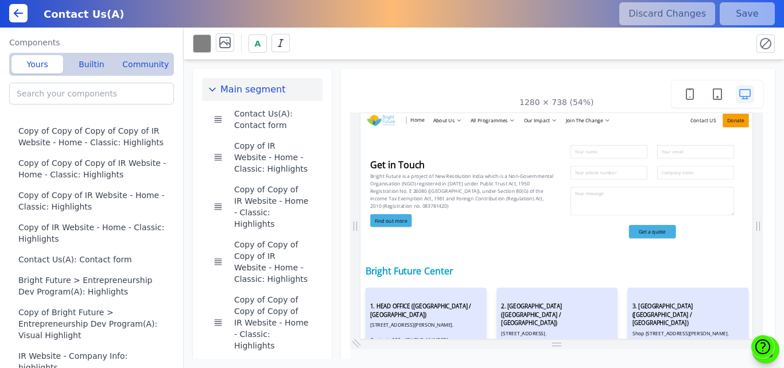
click at [336, 173] on div "Main segment Contact Us(A): Contact form Copy of IR Website - Home - Classic: H…" at bounding box center [484, 209] width 600 height 299
drag, startPoint x: 336, startPoint y: 173, endPoint x: 341, endPoint y: 122, distance: 50.7
click at [341, 122] on div "Main segment Contact Us(A): Contact form Copy of IR Website - Home - Classic: H…" at bounding box center [484, 209] width 600 height 299
click at [341, 122] on div "1280 × 738 (54%)" at bounding box center [558, 254] width 434 height 371
drag, startPoint x: 329, startPoint y: 102, endPoint x: 329, endPoint y: 128, distance: 26.4
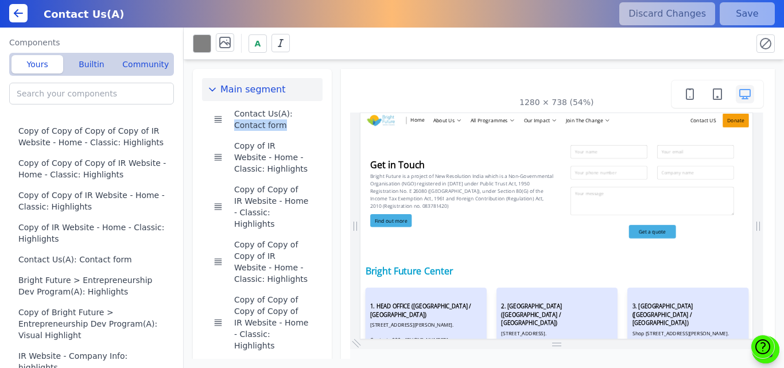
click at [329, 128] on div "Main segment Contact Us(A): Contact form Copy of IR Website - Home - Classic: H…" at bounding box center [484, 209] width 600 height 299
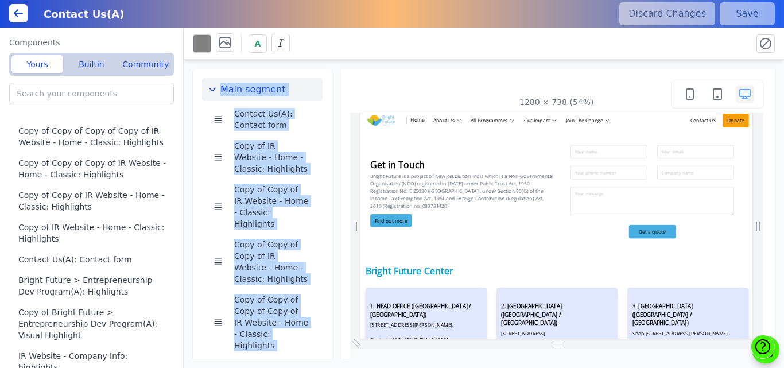
drag, startPoint x: 376, startPoint y: 39, endPoint x: 373, endPoint y: 72, distance: 32.8
click at [373, 72] on div "A Main segment Contact Us(A): Contact form Copy of IR Website - Home - Classic:…" at bounding box center [484, 198] width 600 height 340
click at [282, 68] on div "Main segment Contact Us(A): Contact form Copy of IR Website - Home - Classic: H…" at bounding box center [484, 209] width 600 height 299
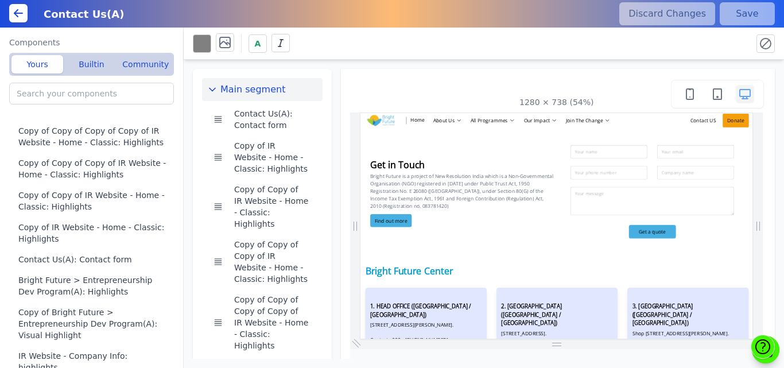
click at [364, 18] on div "Contact Us(A)" at bounding box center [323, 13] width 573 height 21
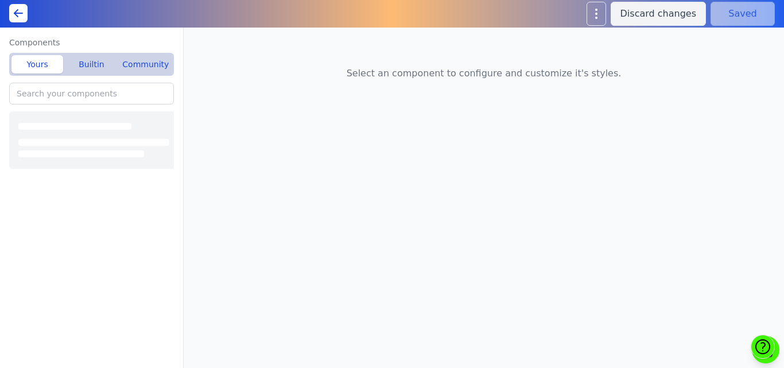
type input "Copy of Copy of Copy of Copy of IR Website - Home - Classic: Highlights"
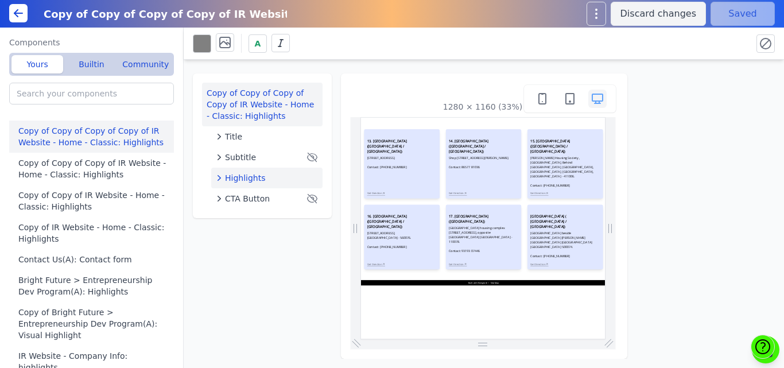
click at [244, 175] on span "Highlights" at bounding box center [245, 177] width 41 height 11
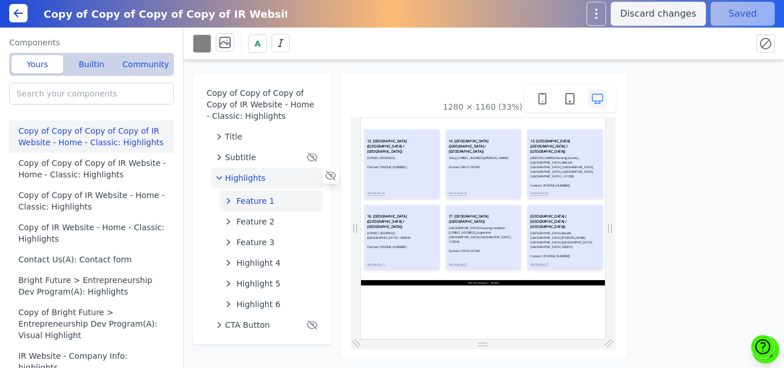
click at [268, 204] on span "Feature 1" at bounding box center [255, 200] width 38 height 11
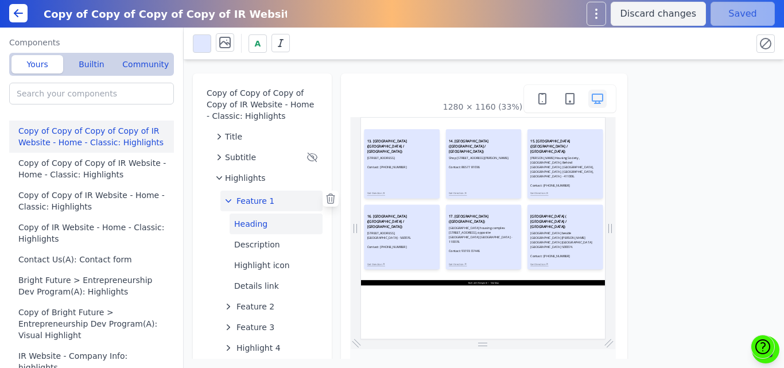
click at [264, 223] on button "Heading" at bounding box center [275, 223] width 93 height 21
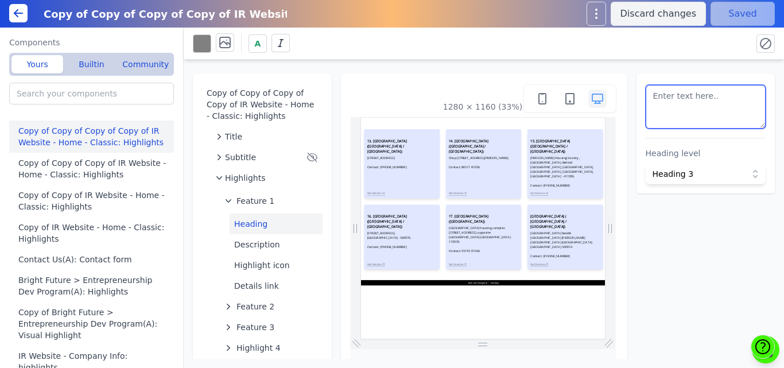
scroll to position [36, 0]
drag, startPoint x: 729, startPoint y: 120, endPoint x: 710, endPoint y: 119, distance: 18.9
click at [710, 119] on textarea at bounding box center [705, 107] width 120 height 44
paste textarea "<h3 style=" font-size: 18px; font-weight: bold;">19. [GEOGRAPHIC_DATA] ([GEOGRA…"
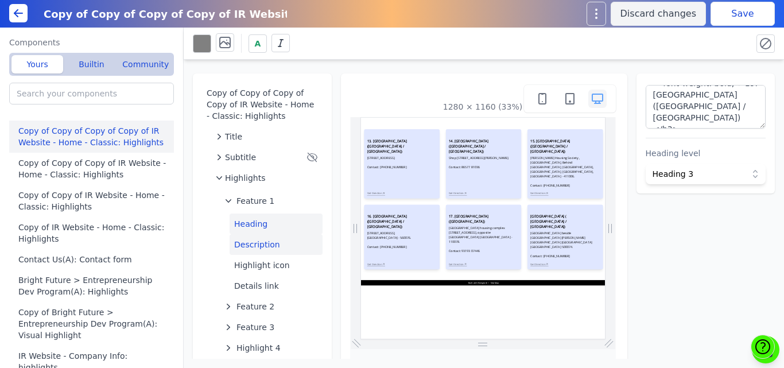
click at [248, 243] on button "Description" at bounding box center [275, 244] width 93 height 21
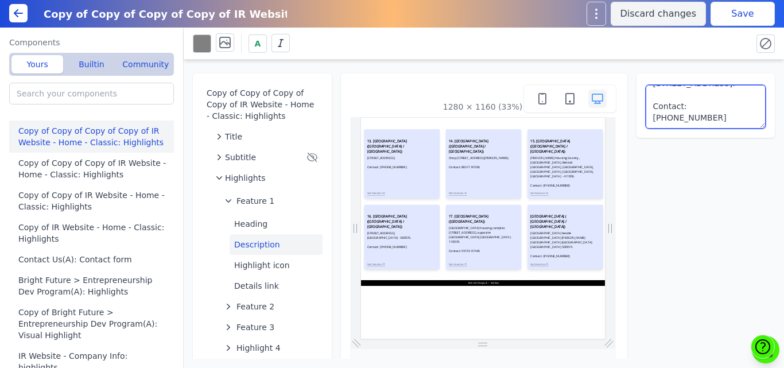
click at [677, 104] on textarea "[STREET_ADDRESS]. Contact: [PHONE_NUMBER]" at bounding box center [705, 107] width 120 height 44
click at [698, 106] on textarea "[STREET_ADDRESS]. Contact: [PHONE_NUMBER]" at bounding box center [705, 107] width 120 height 44
paste textarea "[STREET_ADDRESS] Smart Point building, Next to Lakshmi Nursing Home, [GEOGRAPHI…"
click at [733, 89] on textarea "No. 7 & 8, Hosa Road, Reliance Smart Point building, Next to Lakshmi Nursing Ho…" at bounding box center [705, 107] width 120 height 44
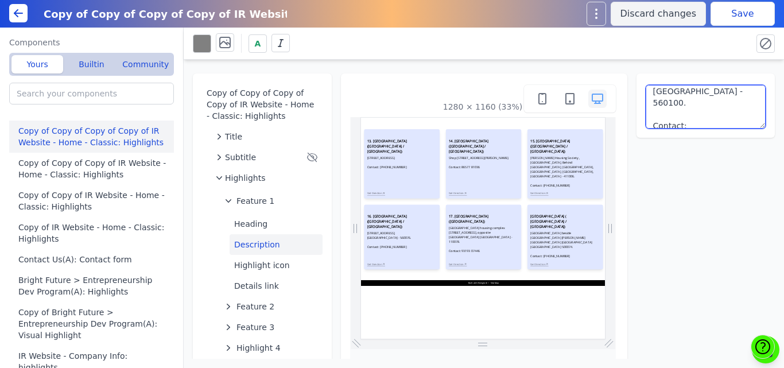
scroll to position [73, 0]
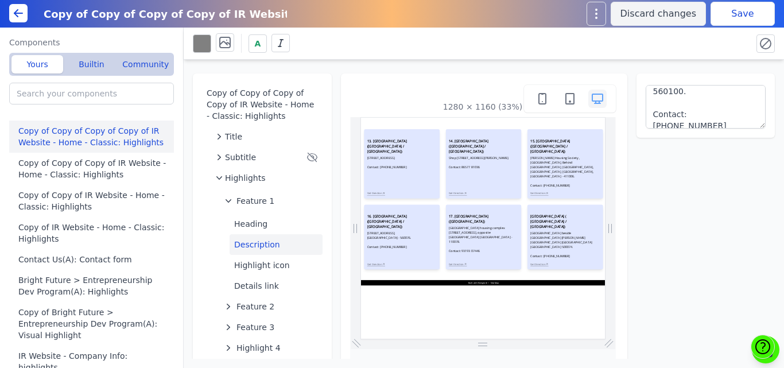
click at [714, 46] on div "A" at bounding box center [468, 43] width 550 height 20
click at [728, 16] on button "Save" at bounding box center [742, 14] width 64 height 24
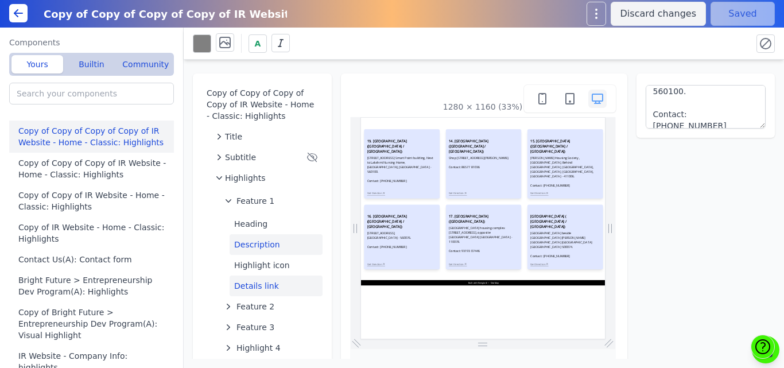
click at [247, 283] on button "Details link" at bounding box center [275, 285] width 93 height 21
type textarea "Get Direction"
select select
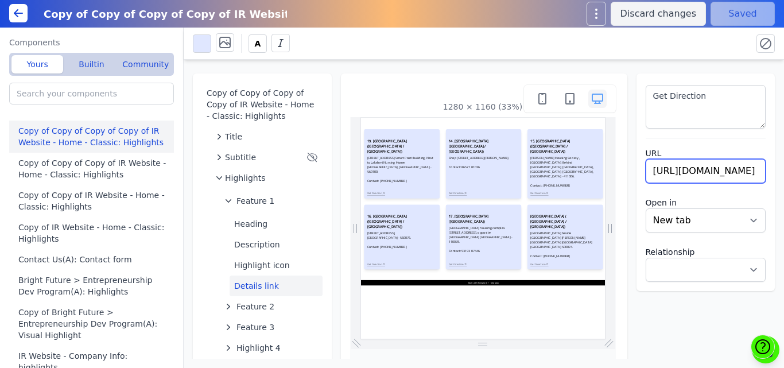
click at [667, 165] on input "https://maps.app.goo.gl/sauBTeiZ2c6w6d7HA" at bounding box center [705, 171] width 120 height 24
paste input "czHLpMQNkTWqed7c"
type input "https://maps.app.goo.gl/czHLpMQNkTWqed7cA"
select select
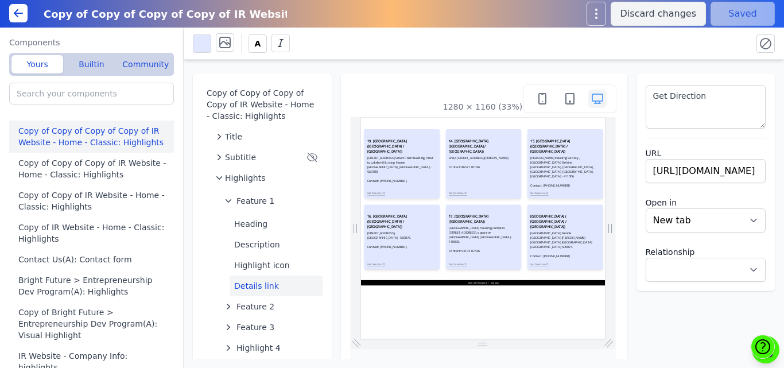
scroll to position [0, 0]
click at [679, 68] on div "Copy of Copy of Copy of Copy of IR Website - Home - Classic: Highlights Title S…" at bounding box center [484, 209] width 600 height 299
click at [726, 20] on button "Save" at bounding box center [742, 14] width 64 height 24
click at [262, 199] on span "Feature 1" at bounding box center [255, 200] width 38 height 11
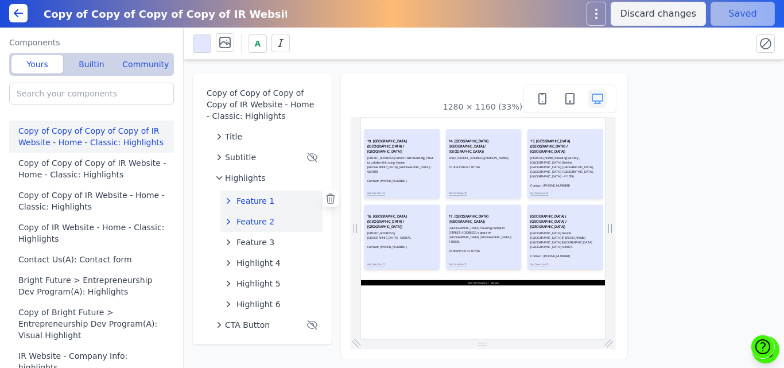
click at [256, 221] on span "Feature 2" at bounding box center [255, 221] width 38 height 11
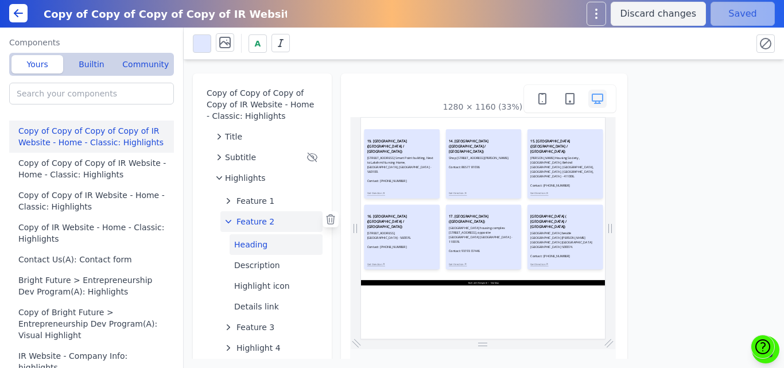
click at [254, 245] on button "Heading" at bounding box center [275, 244] width 93 height 21
drag, startPoint x: 423, startPoint y: 70, endPoint x: 423, endPoint y: 59, distance: 10.9
click at [423, 59] on div "A Copy of Copy of Copy of Copy of IR Website - Home - Classic: Highlights Title…" at bounding box center [484, 198] width 600 height 340
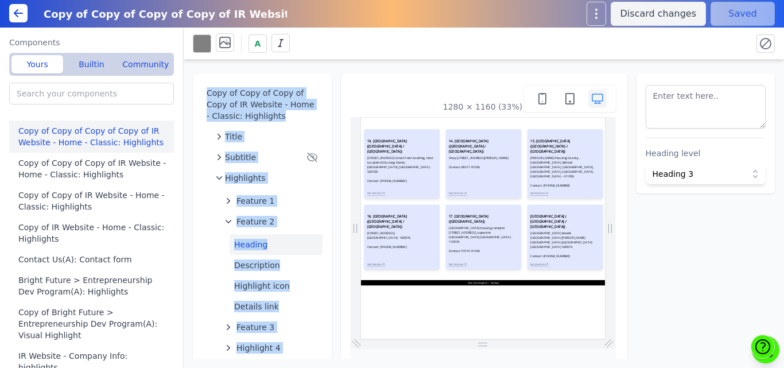
drag, startPoint x: 423, startPoint y: 59, endPoint x: 423, endPoint y: 69, distance: 9.8
click at [423, 69] on div "A Copy of Copy of Copy of Copy of IR Website - Home - Classic: Highlights Title…" at bounding box center [484, 198] width 600 height 340
click at [423, 69] on div "Copy of Copy of Copy of Copy of IR Website - Home - Classic: Highlights Title S…" at bounding box center [484, 209] width 600 height 299
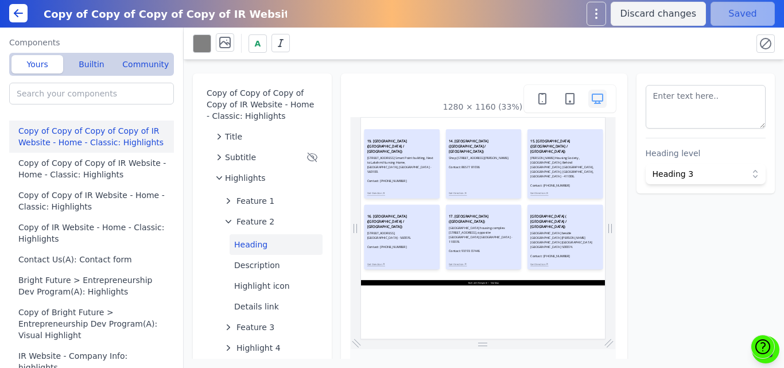
drag, startPoint x: 393, startPoint y: 84, endPoint x: 424, endPoint y: 96, distance: 33.2
click at [424, 96] on div "1280 × 1160 (33%)" at bounding box center [484, 251] width 268 height 337
drag, startPoint x: 424, startPoint y: 96, endPoint x: 392, endPoint y: 88, distance: 33.1
click at [392, 88] on div "1280 × 1160 (33%)" at bounding box center [483, 99] width 266 height 28
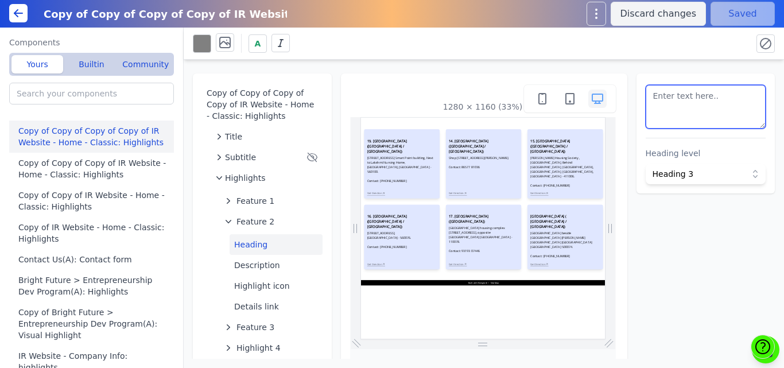
scroll to position [12, 0]
click at [252, 262] on button "Description" at bounding box center [275, 265] width 93 height 21
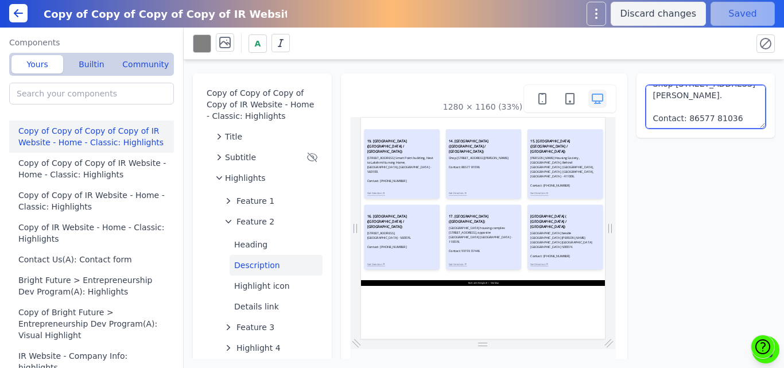
click at [668, 117] on textarea "Shop 24, 1st Floor, New Shopping Centre, next to Dr. Shewale Dentist, Governmen…" at bounding box center [705, 107] width 120 height 44
paste textarea "No. 7 & 8, Hosa Road, Reliance Smart Point building, Next to Lakshmi Nursing Ho…"
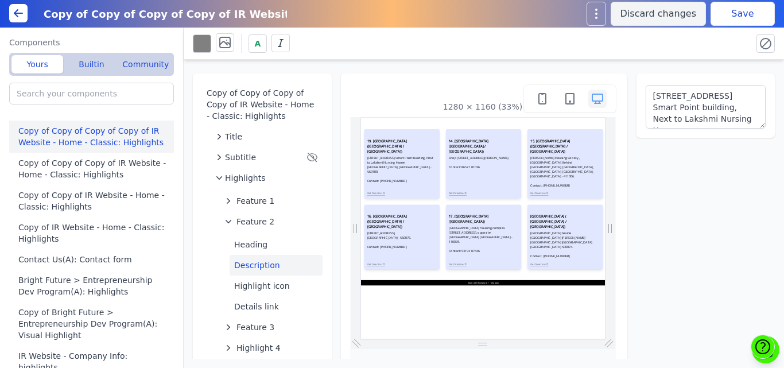
click at [725, 34] on div "A" at bounding box center [468, 43] width 550 height 20
click at [730, 14] on button "Save" at bounding box center [742, 14] width 64 height 24
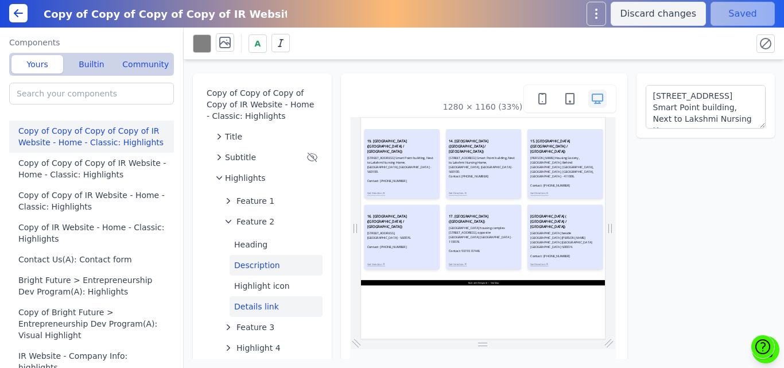
click at [246, 306] on button "Details link" at bounding box center [275, 306] width 93 height 21
type textarea "Get Direction"
select select
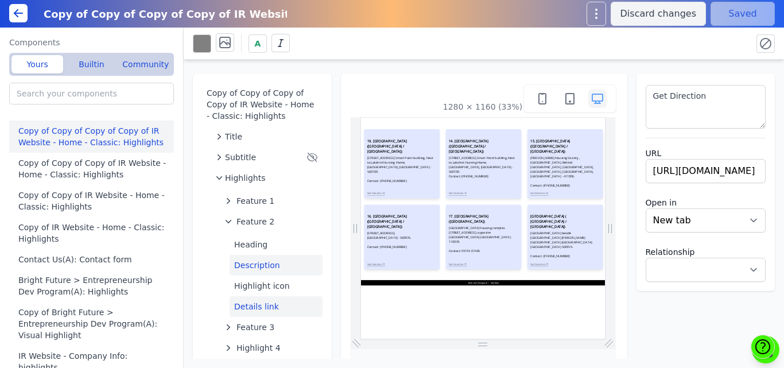
click at [251, 269] on button "Description" at bounding box center [275, 265] width 93 height 21
type textarea "No. 7 & 8, Hosa Road, Reliance Smart Point building, Next to Lakshmi Nursing Ho…"
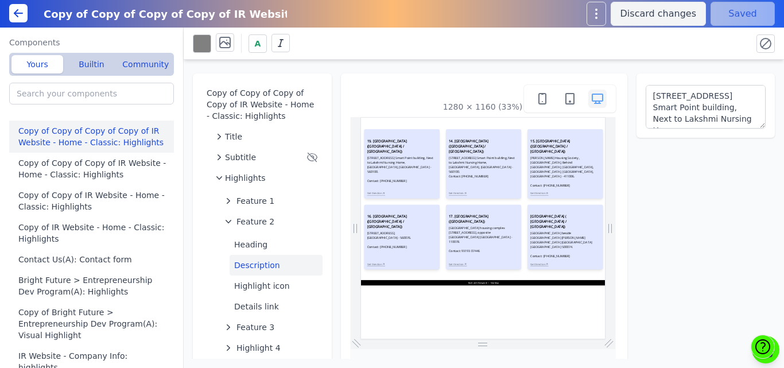
click at [627, 70] on div "Copy of Copy of Copy of Copy of IR Website - Home - Classic: Highlights Title S…" at bounding box center [484, 209] width 600 height 299
click at [251, 200] on span "Feature 1" at bounding box center [255, 200] width 38 height 11
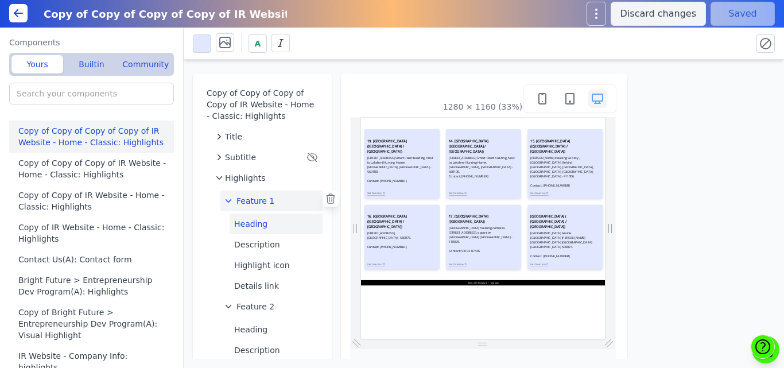
click at [251, 227] on button "Heading" at bounding box center [275, 223] width 93 height 21
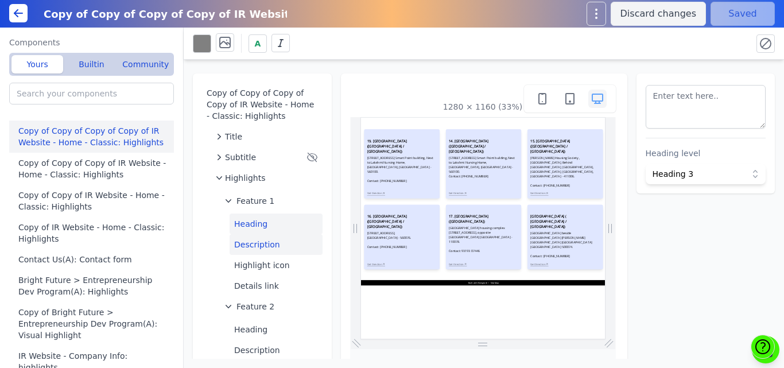
click at [251, 241] on button "Description" at bounding box center [275, 244] width 93 height 21
type textarea "No. 7 & 8, Hosa Road, Reliance Smart Point building, Next to Lakshmi Nursing Ho…"
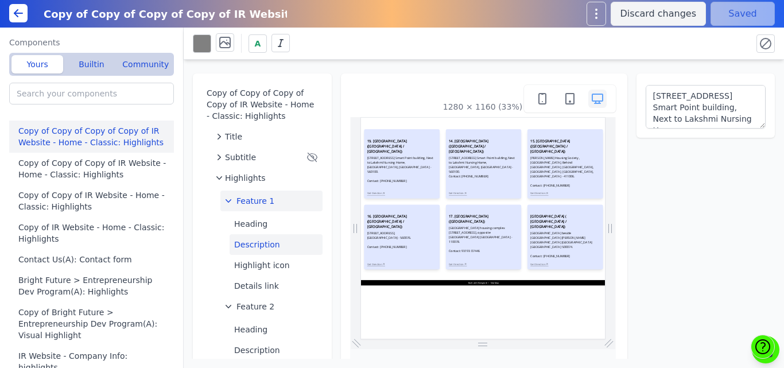
click at [244, 201] on span "Feature 1" at bounding box center [255, 200] width 38 height 11
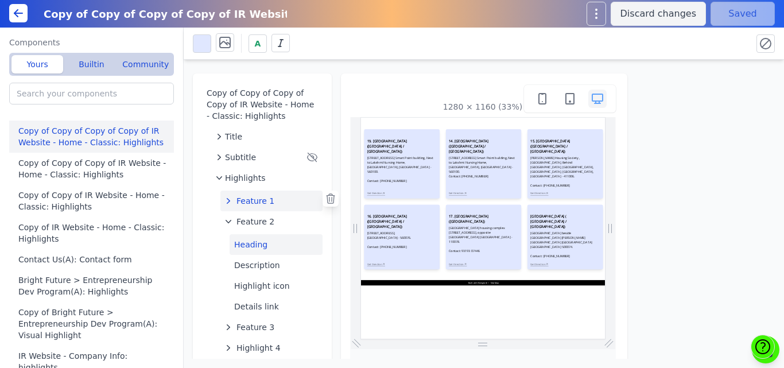
click at [249, 244] on button "Heading" at bounding box center [275, 244] width 93 height 21
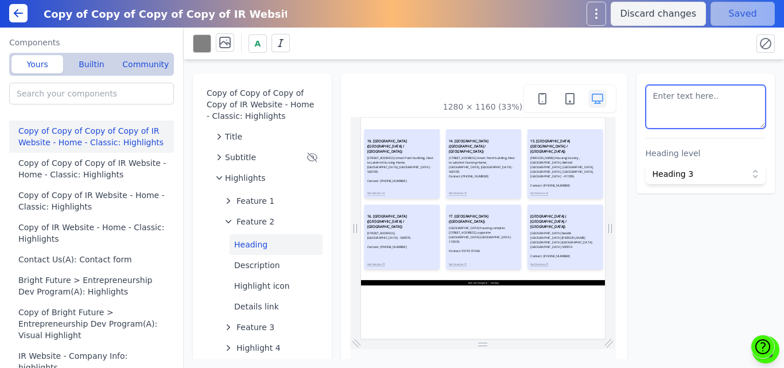
scroll to position [36, 0]
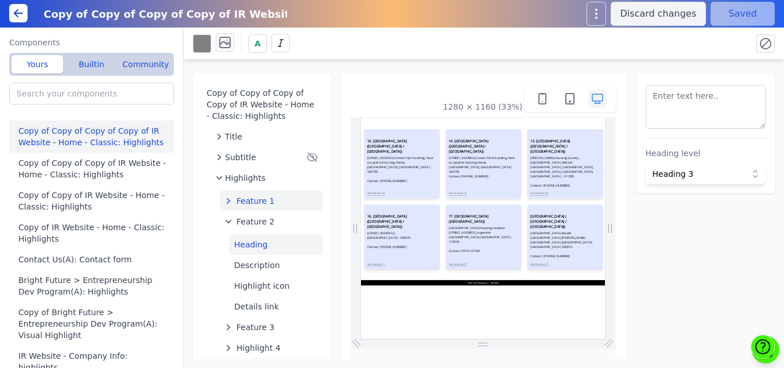
click at [264, 198] on span "Feature 1" at bounding box center [255, 200] width 38 height 11
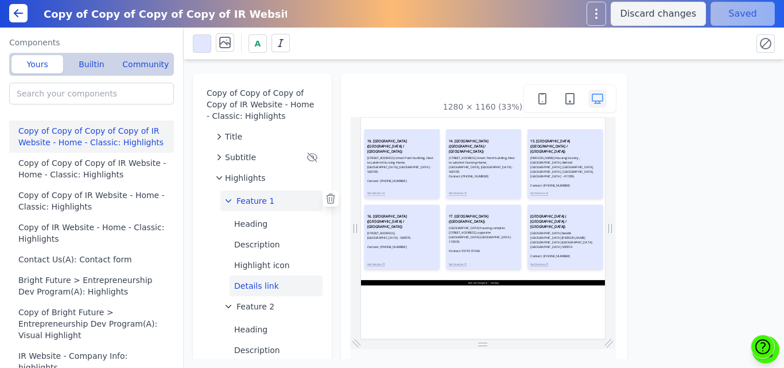
click at [253, 281] on button "Details link" at bounding box center [275, 285] width 93 height 21
select select
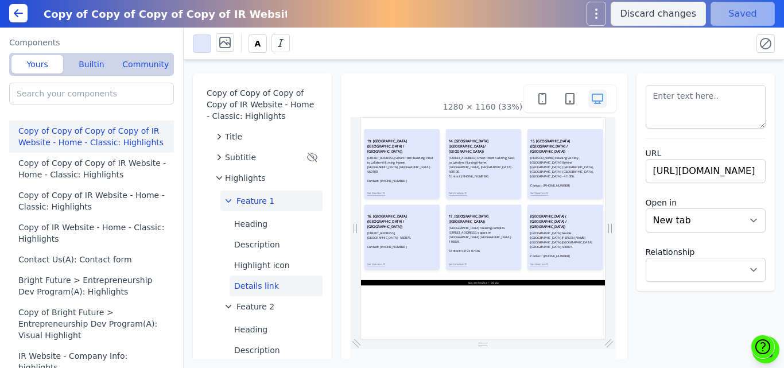
click at [246, 198] on span "Feature 1" at bounding box center [255, 200] width 38 height 11
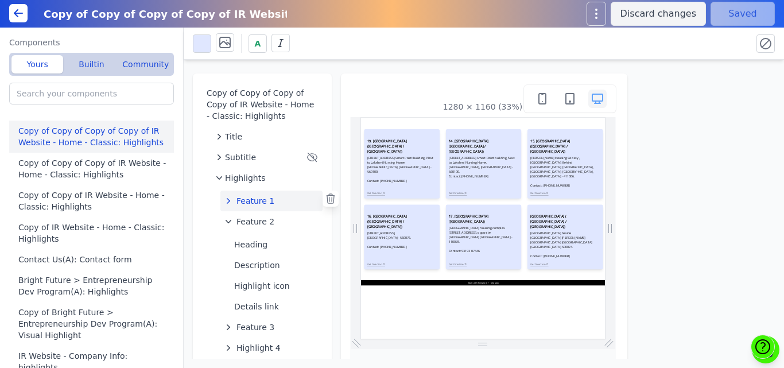
click at [246, 198] on span "Feature 1" at bounding box center [255, 200] width 38 height 11
click at [248, 280] on button "Details link" at bounding box center [275, 285] width 93 height 21
select select
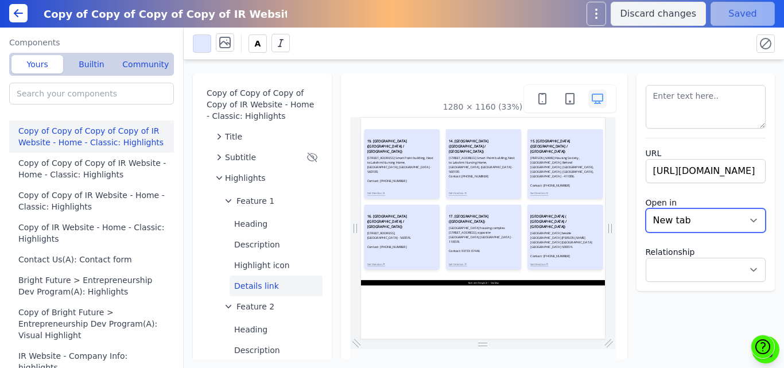
click at [660, 215] on select "New tab Same tab" at bounding box center [705, 220] width 120 height 24
click at [645, 208] on select "New tab Same tab" at bounding box center [705, 220] width 120 height 24
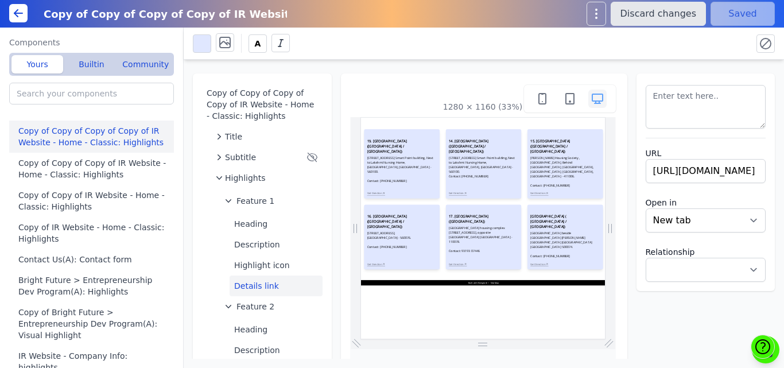
click at [694, 25] on button "Discard changes" at bounding box center [657, 14] width 95 height 24
click at [714, 33] on div "A" at bounding box center [468, 43] width 550 height 20
click at [239, 223] on button "Heading" at bounding box center [275, 223] width 93 height 21
type textarea "<h3 style=" font-size: 18px; font-weight: bold;">19. HOSA ROAD CENTER (BANGALOR…"
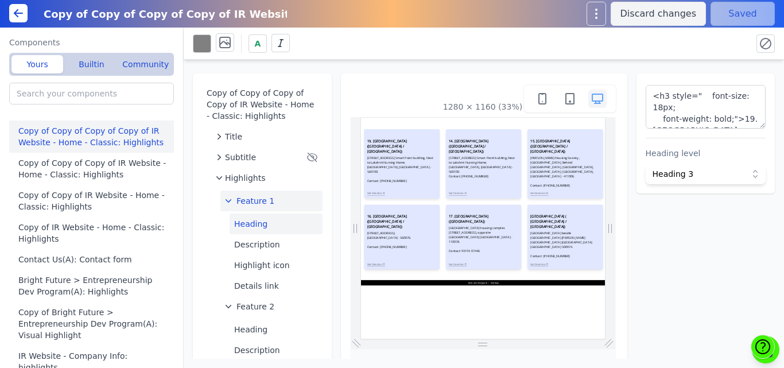
click at [258, 195] on span "Feature 1" at bounding box center [255, 200] width 38 height 11
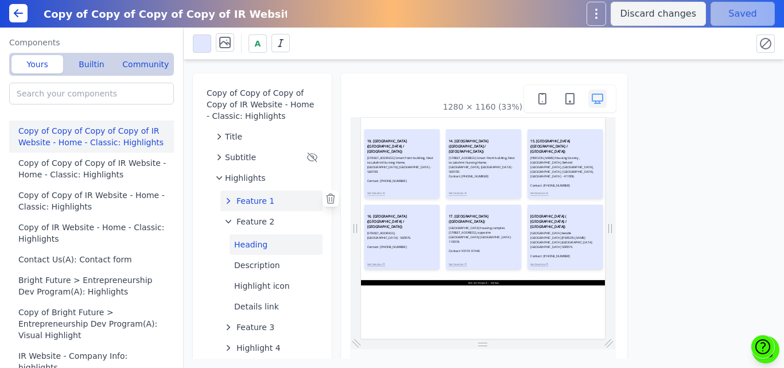
click at [255, 243] on button "Heading" at bounding box center [275, 244] width 93 height 21
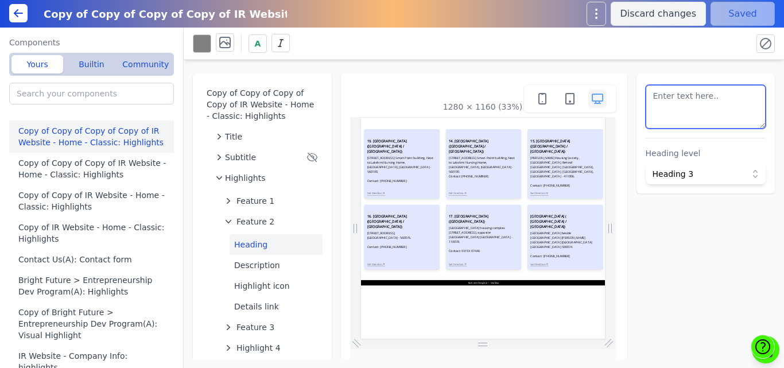
drag, startPoint x: 727, startPoint y: 94, endPoint x: 708, endPoint y: 123, distance: 34.4
click at [708, 123] on textarea at bounding box center [705, 107] width 120 height 44
paste textarea "<h3 style=" font-size: 18px; font-weight: bold;">20. KHOKHRA CENTER (AHMEDABAD …"
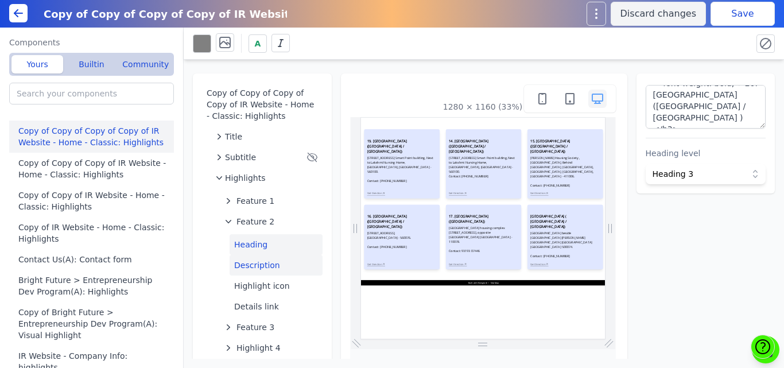
click at [239, 262] on button "Description" at bounding box center [275, 265] width 93 height 21
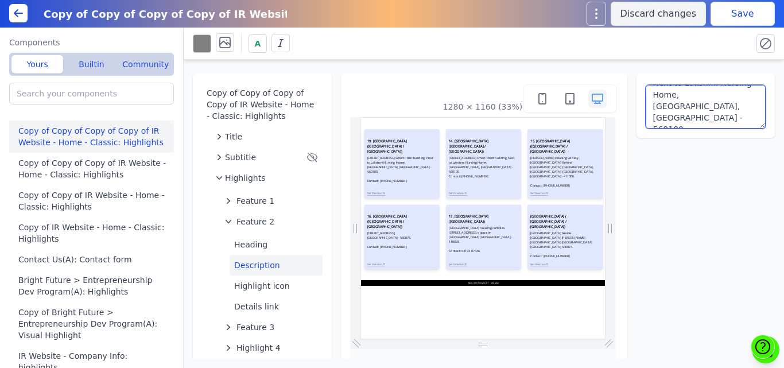
click at [705, 102] on textarea "No. 7 & 8, Hosa Road, Reliance Smart Point building, Next to Lakshmi Nursing Ho…" at bounding box center [705, 107] width 120 height 44
paste textarea "B 16-17, Third floor ,Radhe Shopping Centre, Khokhra Circle, Maninagar East, Ah…"
type textarea "B 16-17, Third floor ,Radhe Shopping Centre, Khokhra Circle, Maninagar East, Ah…"
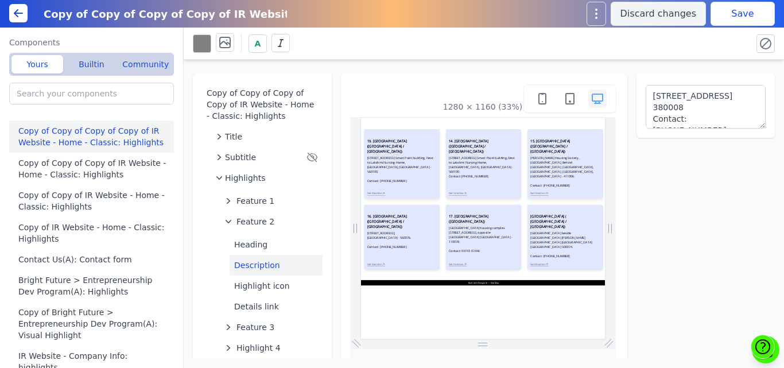
drag, startPoint x: 690, startPoint y: 64, endPoint x: 738, endPoint y: 1, distance: 79.4
click at [690, 64] on div "Copy of Copy of Copy of Copy of IR Website - Home - Classic: Highlights Title S…" at bounding box center [484, 209] width 600 height 299
click at [737, 11] on button "Save" at bounding box center [742, 14] width 64 height 24
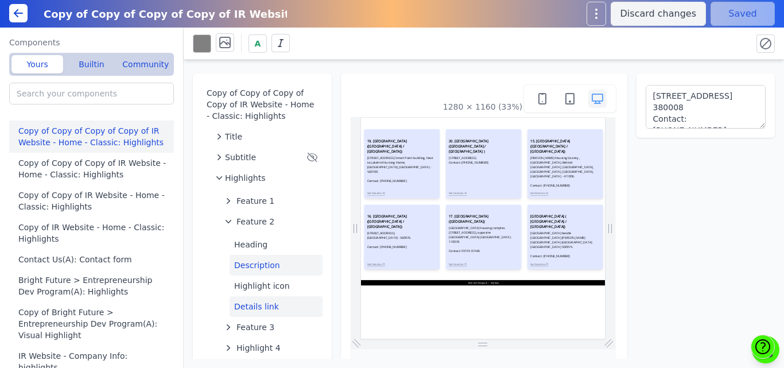
click at [240, 308] on button "Details link" at bounding box center [275, 306] width 93 height 21
select select
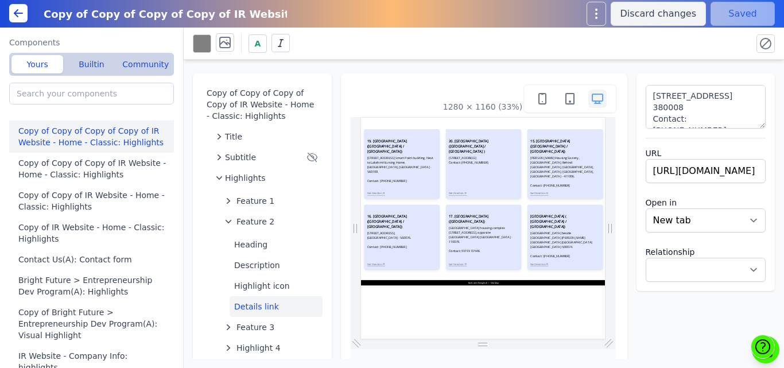
type textarea "Get Direction"
click at [686, 166] on input "https://maps.app.goo.gl/5dReesvwdZSzFEJc9" at bounding box center [705, 171] width 120 height 24
paste input "6wyg2icYtZwsqcVL6"
type input "https://maps.app.goo.gl/6wyg2icYtZwsqcVL6"
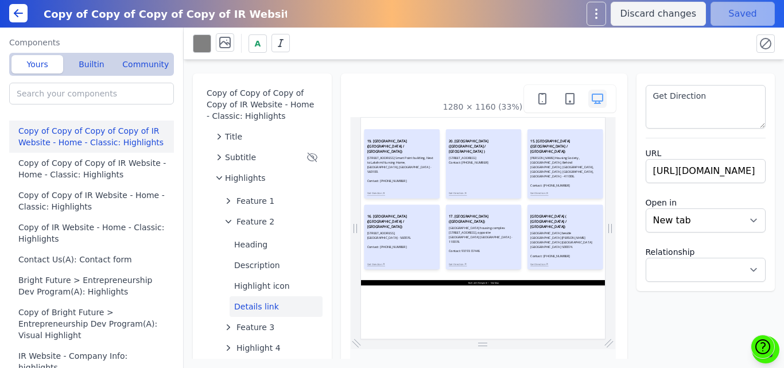
select select
click at [707, 48] on div "A" at bounding box center [468, 43] width 550 height 20
click at [730, 17] on button "Save" at bounding box center [742, 14] width 64 height 24
click at [251, 224] on span "Feature 2" at bounding box center [255, 221] width 38 height 11
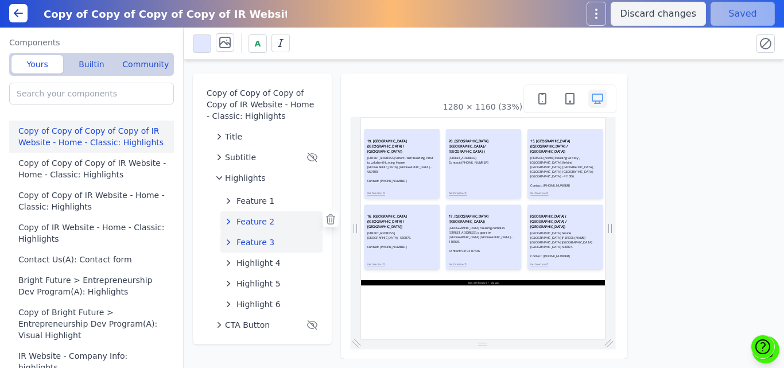
click at [251, 240] on span "Feature 3" at bounding box center [255, 241] width 38 height 11
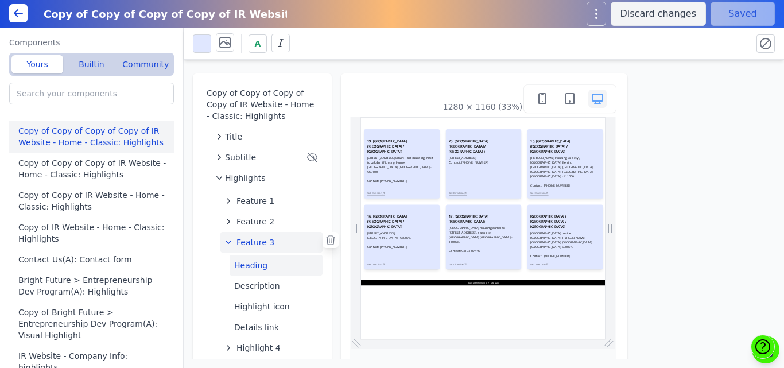
click at [256, 268] on button "Heading" at bounding box center [275, 265] width 93 height 21
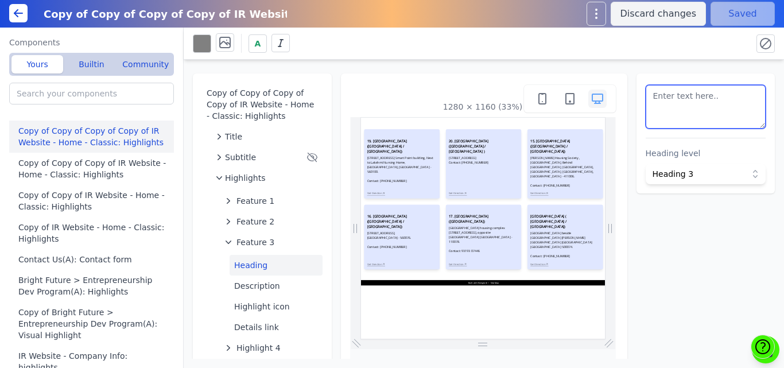
scroll to position [24, 0]
drag, startPoint x: 725, startPoint y: 119, endPoint x: 711, endPoint y: 119, distance: 13.8
click at [711, 119] on textarea at bounding box center [705, 107] width 120 height 44
paste textarea "<h3 style=" font-size: 18px; font-weight: bold;">21. BALANAGAR CENTER (HYDERABA…"
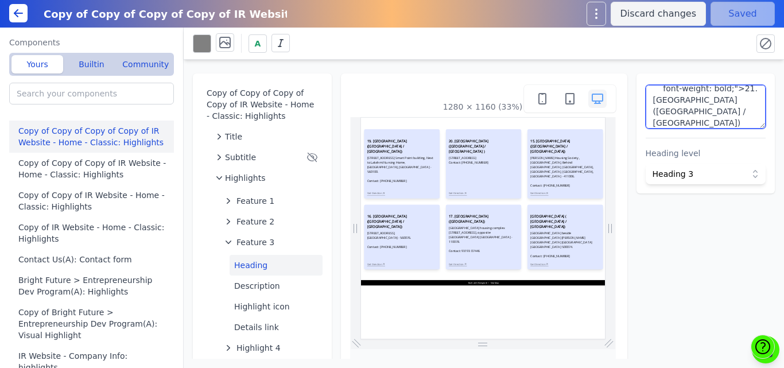
type textarea "<h3 style=" font-size: 18px; font-weight: bold;">21. BALANAGAR CENTER (HYDERABA…"
click at [709, 37] on div "A" at bounding box center [468, 43] width 550 height 20
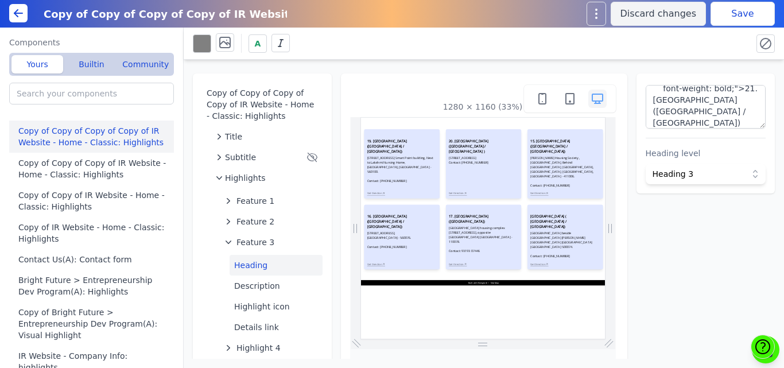
click at [727, 22] on button "Save" at bounding box center [742, 14] width 64 height 24
drag, startPoint x: 415, startPoint y: 99, endPoint x: 441, endPoint y: 108, distance: 27.4
click at [441, 108] on div "1280 × 1160 (33%)" at bounding box center [483, 99] width 266 height 28
drag, startPoint x: 441, startPoint y: 108, endPoint x: 434, endPoint y: 109, distance: 7.0
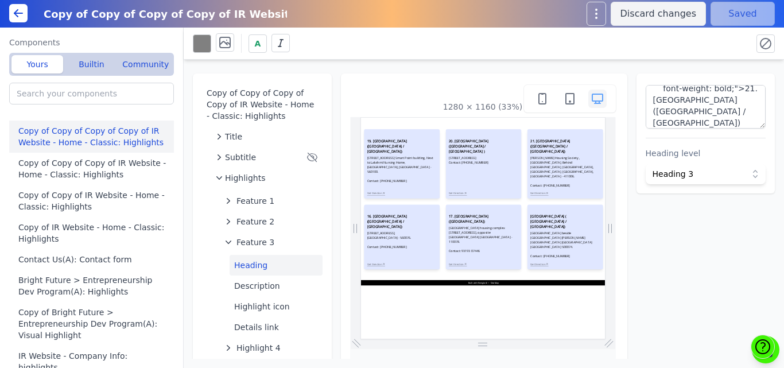
click at [434, 109] on div "1280 × 1160 (33%)" at bounding box center [483, 99] width 266 height 28
click at [255, 302] on button "Highlight icon" at bounding box center [275, 306] width 93 height 21
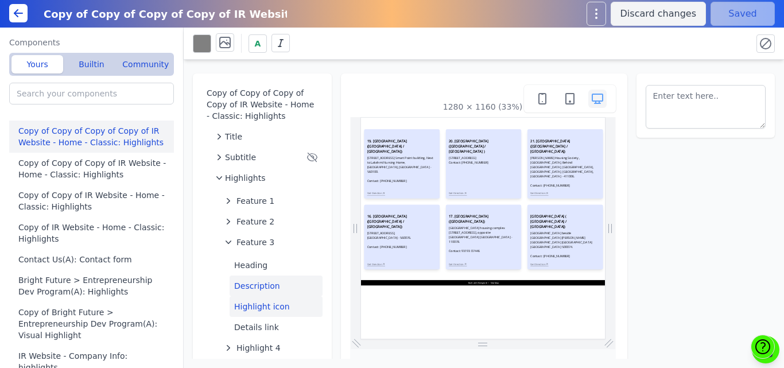
click at [251, 286] on button "Description" at bounding box center [275, 285] width 93 height 21
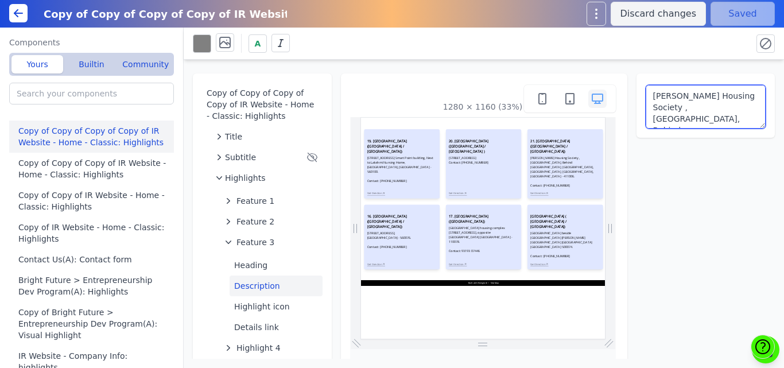
click at [661, 117] on textarea "Om Mahaveer Housing Society , Irani Market, Behind Yerwada Bus stop, Nawanagar,…" at bounding box center [705, 107] width 120 height 44
paste textarea "3rd Floor,Al-ameen building, above city union bank,near balanagar flyover pilla…"
click at [692, 98] on textarea "3rd Floor,Al-ameen building, above city union bank,near balanagar flyover pilla…" at bounding box center [705, 107] width 120 height 44
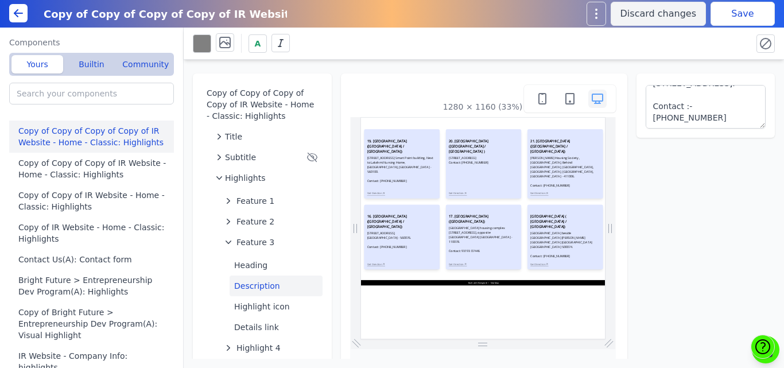
drag, startPoint x: 693, startPoint y: 48, endPoint x: 703, endPoint y: 36, distance: 15.5
click at [693, 48] on div "A" at bounding box center [468, 43] width 550 height 20
click at [724, 20] on button "Save" at bounding box center [742, 14] width 64 height 24
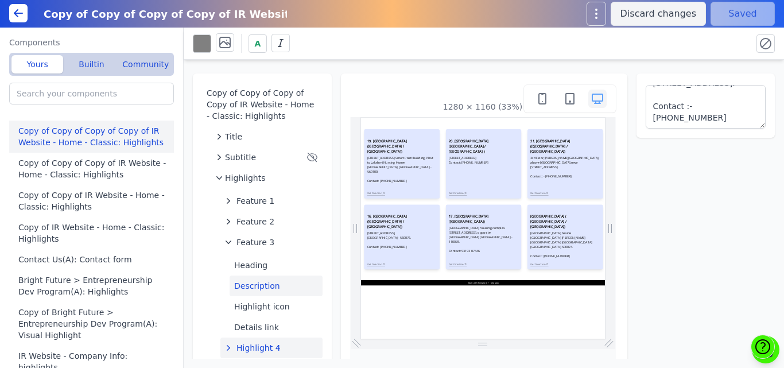
scroll to position [0, 0]
click at [246, 321] on button "Details link" at bounding box center [275, 327] width 93 height 21
type textarea "Get Direction"
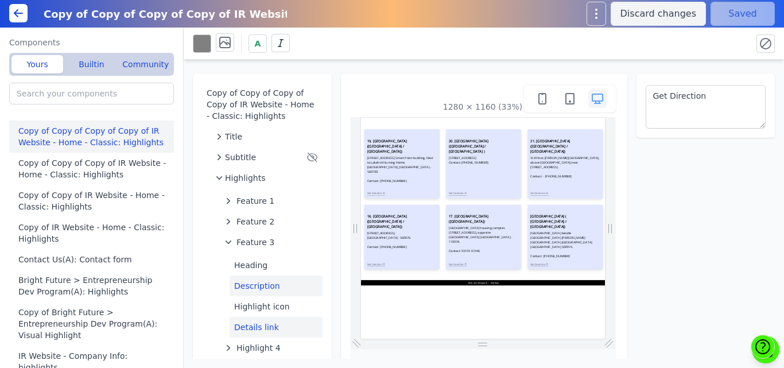
select select
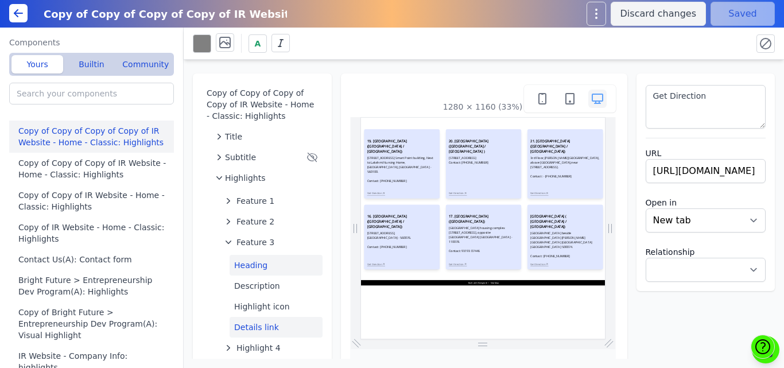
click at [259, 264] on button "Heading" at bounding box center [275, 265] width 93 height 21
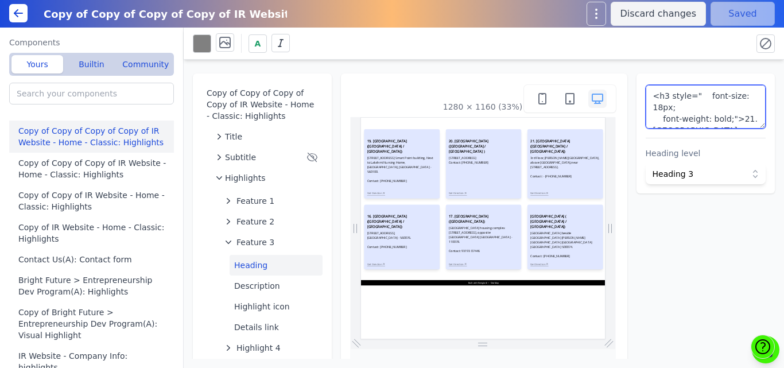
scroll to position [36, 0]
drag, startPoint x: 726, startPoint y: 122, endPoint x: 696, endPoint y: 119, distance: 30.5
click at [696, 119] on textarea "<h3 style=" font-size: 18px; font-weight: bold;">21. BALANAGAR CENTER (HYDERABA…" at bounding box center [705, 107] width 120 height 44
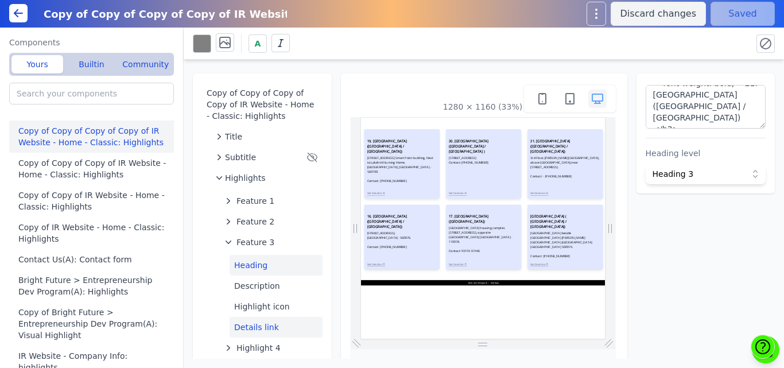
click at [250, 326] on button "Details link" at bounding box center [275, 327] width 93 height 21
type textarea "Get Direction"
select select
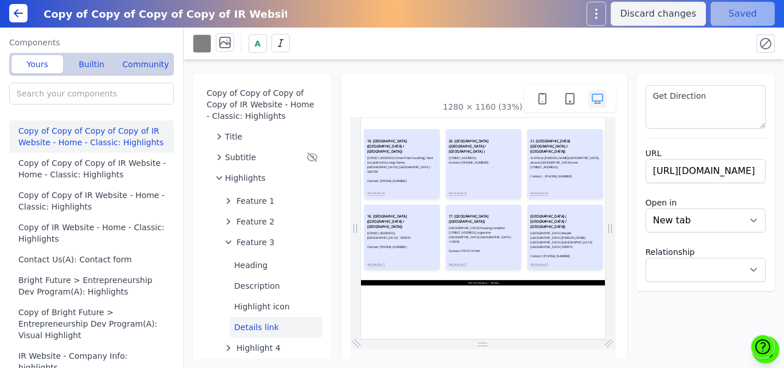
scroll to position [0, 0]
click at [679, 172] on input "https://maps.app.goo.gl/YiFxmeR6f9aGvip26" at bounding box center [705, 171] width 120 height 24
paste input "7jtMFxCyQQmjy2fh9"
type input "https://maps.app.goo.gl/7jtMFxCyQQmjy2fh9"
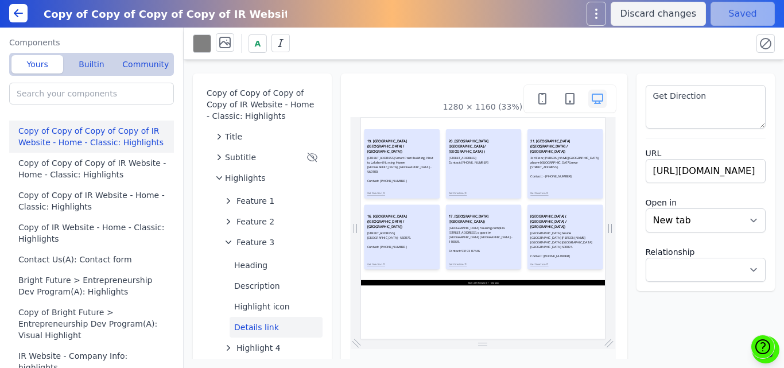
select select
click at [726, 64] on div "Copy of Copy of Copy of Copy of IR Website - Home - Classic: Highlights Title S…" at bounding box center [484, 209] width 600 height 299
click at [741, 10] on button "Save" at bounding box center [742, 14] width 64 height 24
click at [251, 243] on span "Feature 3" at bounding box center [255, 241] width 38 height 11
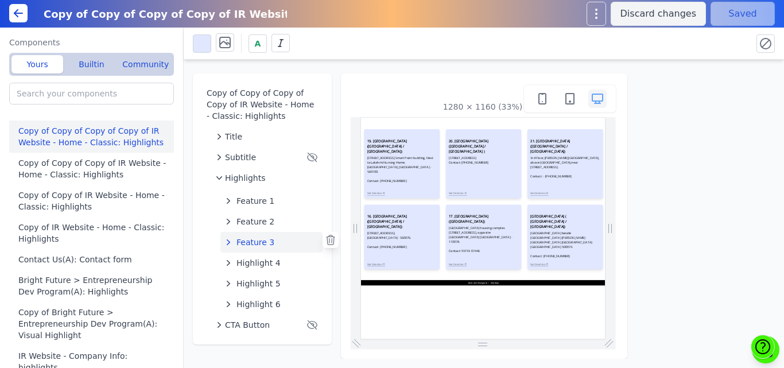
click at [251, 243] on span "Feature 3" at bounding box center [255, 241] width 38 height 11
click at [330, 188] on div "Copy of Copy of Copy of Copy of IR Website - Home - Classic: Highlights Title S…" at bounding box center [262, 208] width 139 height 271
click at [332, 201] on div "Copy of Copy of Copy of Copy of IR Website - Home - Classic: Highlights Title S…" at bounding box center [484, 209] width 600 height 299
click at [334, 211] on div "Copy of Copy of Copy of Copy of IR Website - Home - Classic: Highlights Title S…" at bounding box center [484, 209] width 600 height 299
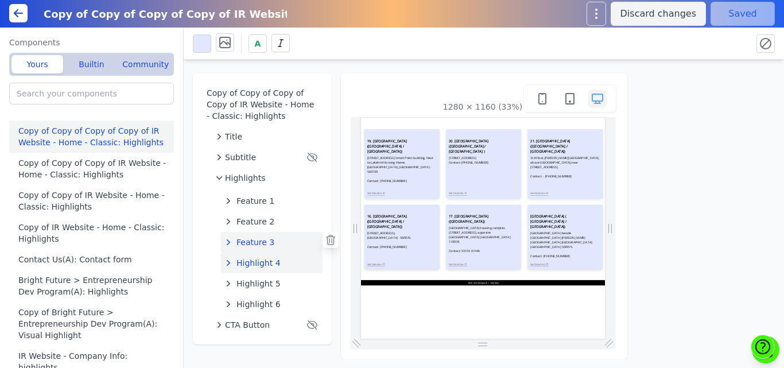
click at [262, 260] on span "Highlight 4" at bounding box center [258, 262] width 44 height 11
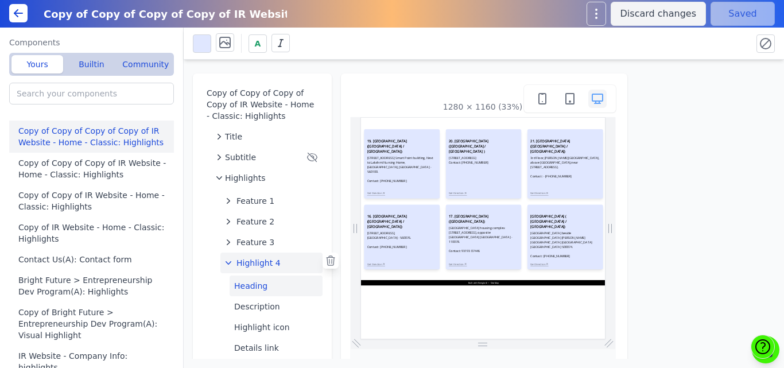
click at [260, 276] on button "Heading" at bounding box center [275, 285] width 93 height 21
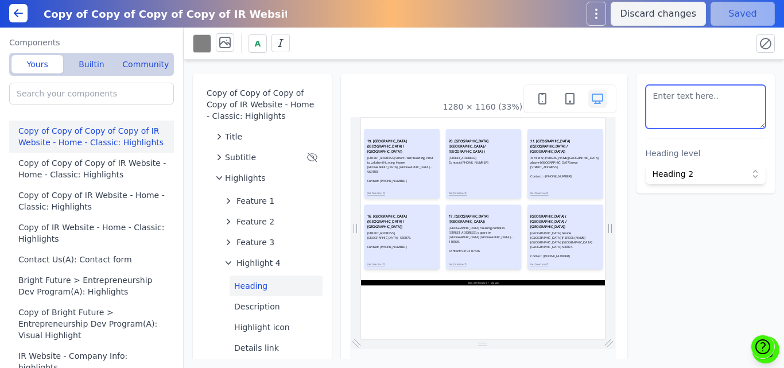
scroll to position [36, 0]
drag, startPoint x: 729, startPoint y: 107, endPoint x: 694, endPoint y: 121, distance: 37.8
click at [694, 121] on textarea at bounding box center [705, 107] width 120 height 44
click at [586, 65] on div "Copy of Copy of Copy of Copy of IR Website - Home - Classic: Highlights Title S…" at bounding box center [484, 209] width 600 height 299
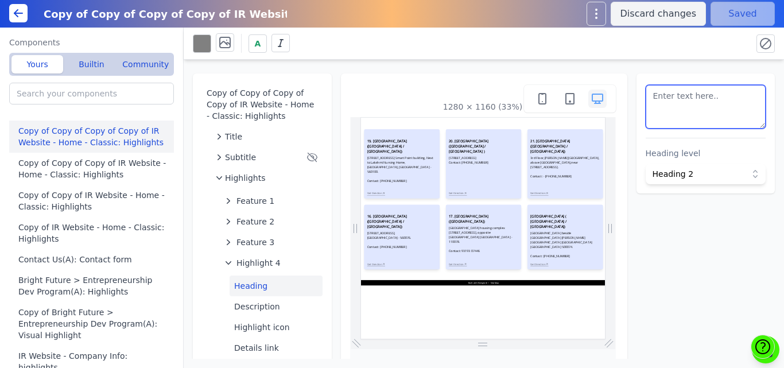
scroll to position [0, 0]
drag, startPoint x: 692, startPoint y: 118, endPoint x: 726, endPoint y: 115, distance: 34.0
click at [726, 115] on textarea at bounding box center [705, 107] width 120 height 44
click at [488, 64] on div "Copy of Copy of Copy of Copy of IR Website - Home - Classic: Highlights Title S…" at bounding box center [484, 209] width 600 height 299
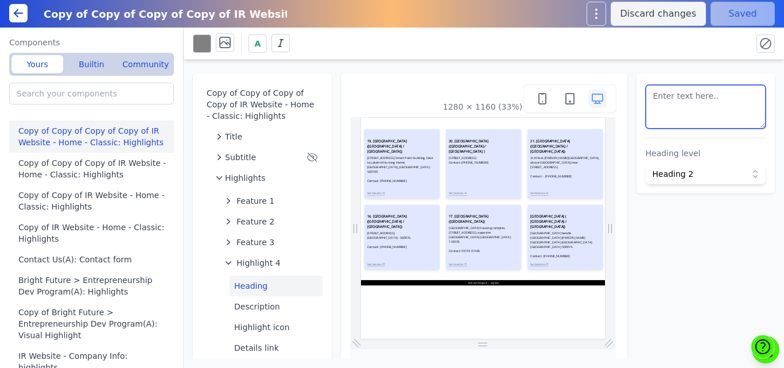
scroll to position [36, 0]
drag, startPoint x: 727, startPoint y: 120, endPoint x: 693, endPoint y: 116, distance: 34.1
click at [693, 116] on textarea at bounding box center [705, 107] width 120 height 44
paste textarea "<h3 style=" font-size: 18px; font-weight: bold;"> 22. ROHINI CENTER (DELHI) </h…"
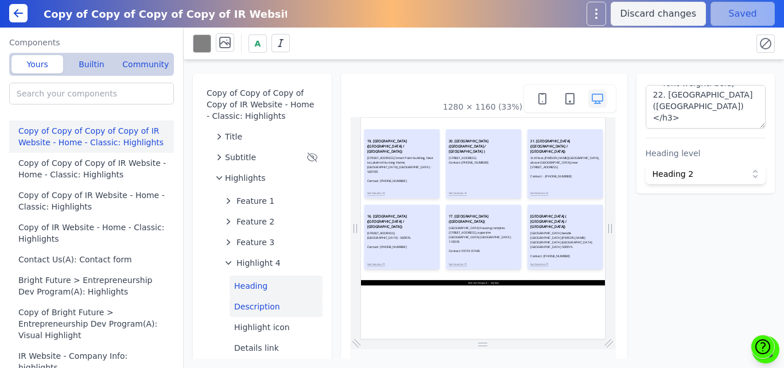
click at [262, 308] on button "Description" at bounding box center [275, 306] width 93 height 21
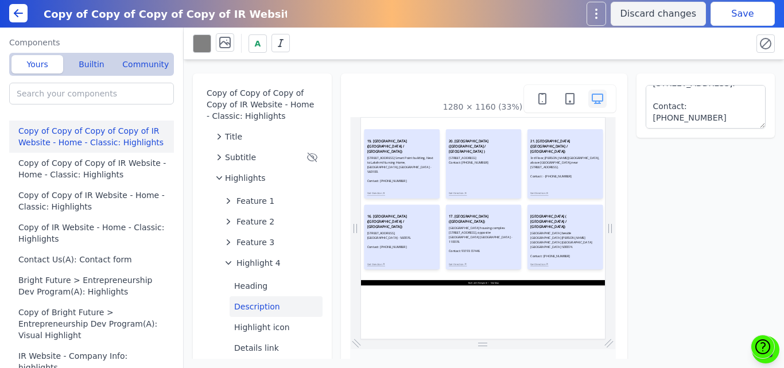
click at [719, 18] on button "Save" at bounding box center [742, 14] width 64 height 24
click at [244, 286] on button "Heading" at bounding box center [275, 285] width 93 height 21
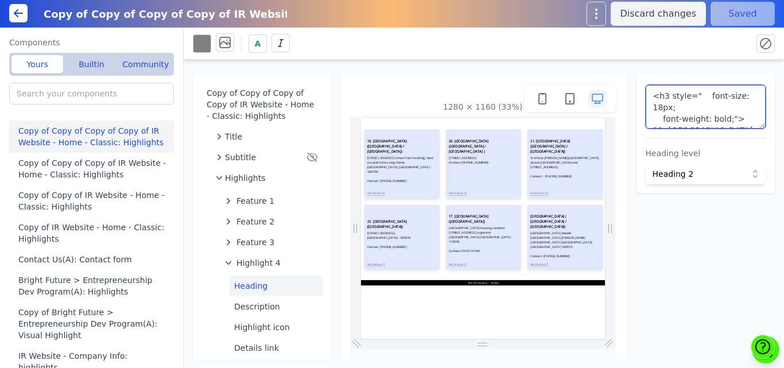
click at [728, 114] on textarea "<h3 style=" font-size: 18px; font-weight: bold;"> 22. ROHINI CENTER (DELHI) </h…" at bounding box center [705, 107] width 120 height 44
type textarea "<h3 style=" font-size: 18px; font-weight: bold;">22. ROHINI CENTER (DELHI) </h3>"
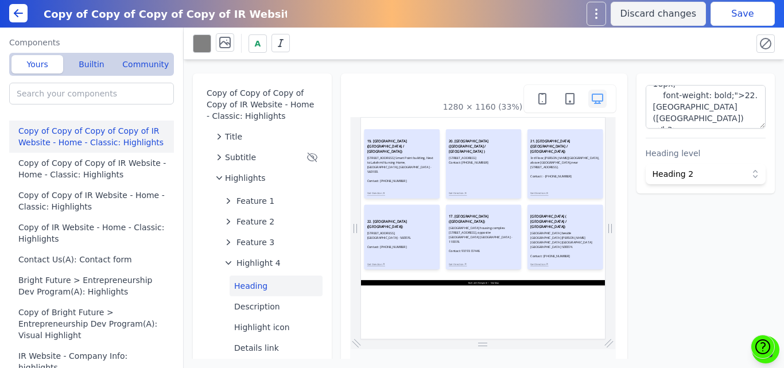
drag, startPoint x: 707, startPoint y: 42, endPoint x: 718, endPoint y: 27, distance: 18.5
click at [717, 28] on div "A" at bounding box center [484, 44] width 600 height 32
click at [723, 22] on button "Save" at bounding box center [742, 14] width 64 height 24
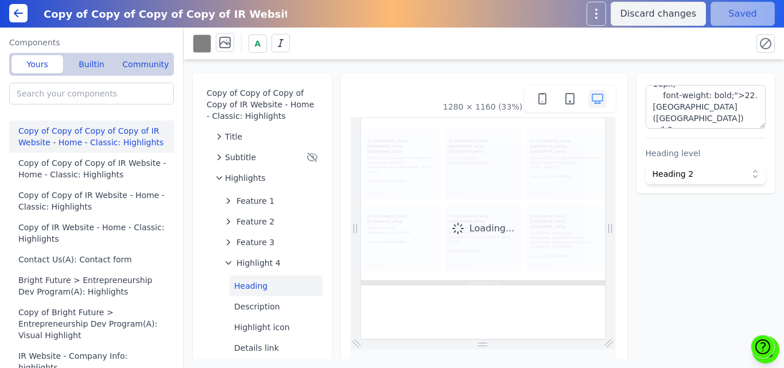
scroll to position [0, 0]
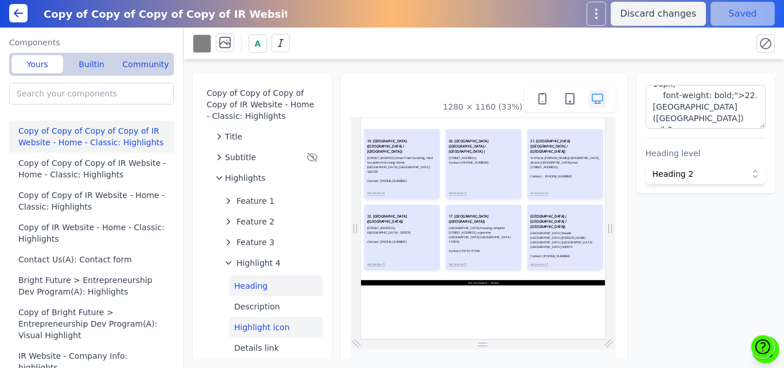
click at [254, 328] on button "Highlight icon" at bounding box center [275, 327] width 93 height 21
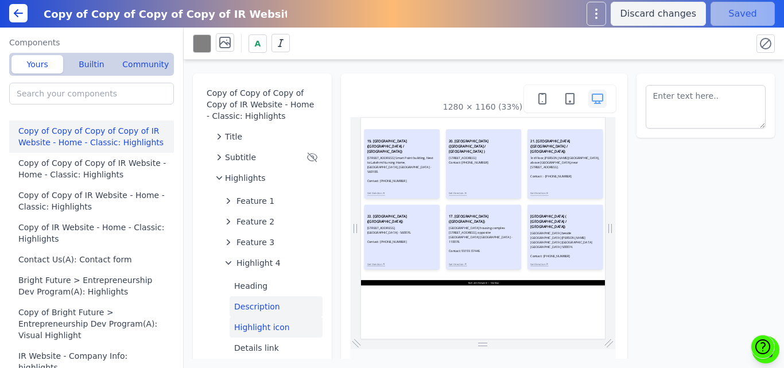
click at [252, 306] on button "Description" at bounding box center [275, 306] width 93 height 21
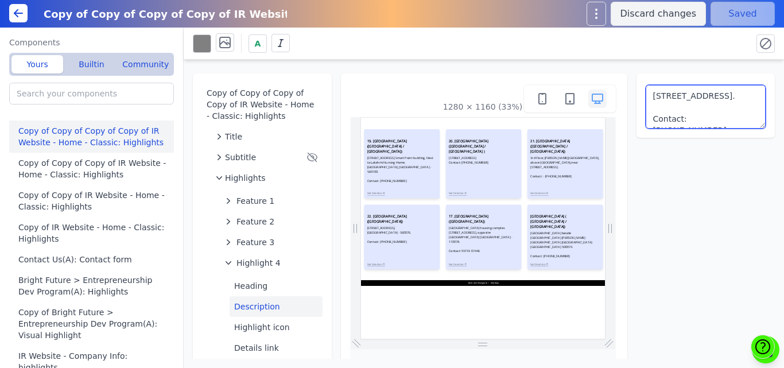
click at [680, 96] on textarea "75, 2nd FIoor, 100 Feet Ring Rd, BTM 2nd Stage, BTM Layout, Bengaluru, Karnatak…" at bounding box center [705, 107] width 120 height 44
paste textarea "Plot No. 6, Khasra No. 42/16, 1st Floor, Mange Ram Park, Main Bus Stand, Pooth …"
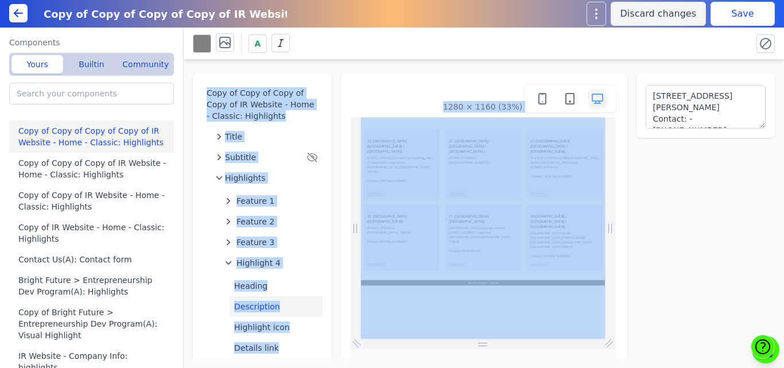
drag, startPoint x: 715, startPoint y: 56, endPoint x: 721, endPoint y: 113, distance: 57.1
click at [721, 113] on div "A Copy of Copy of Copy of Copy of IR Website - Home - Classic: Highlights Title…" at bounding box center [484, 198] width 600 height 340
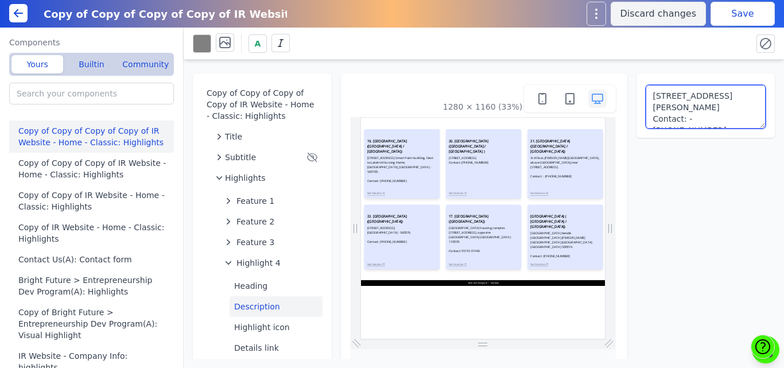
click at [721, 111] on textarea "Plot No. 6, Khasra No. 42/16, 1st Floor, Mange Ram Park, Main Bus Stand, Pooth …" at bounding box center [705, 107] width 120 height 44
click at [683, 96] on textarea "Plot No. 6, Khasra No. 42/16, 1st Floor, Mange Ram Park, Main Bus Stand, Pooth …" at bounding box center [705, 107] width 120 height 44
type textarea "Plot No. 6, Khasra No. 42/16, 1st Floor, Mange Ram Park, Main Bus Stand, Pooth …"
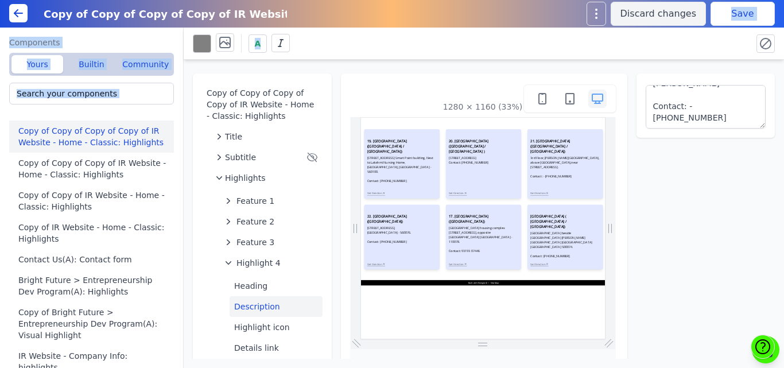
drag, startPoint x: 700, startPoint y: 52, endPoint x: 727, endPoint y: 17, distance: 44.1
click at [727, 17] on div "Copy of Copy of Copy of Copy of IR Website - Home - Classic: Highlights Discard…" at bounding box center [392, 184] width 784 height 368
click at [727, 17] on button "Save" at bounding box center [742, 14] width 64 height 24
click at [438, 45] on div "A" at bounding box center [468, 43] width 550 height 20
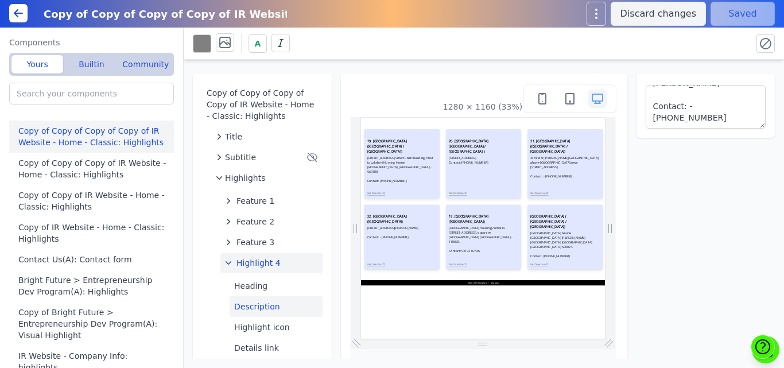
click at [255, 263] on span "Highlight 4" at bounding box center [258, 262] width 44 height 11
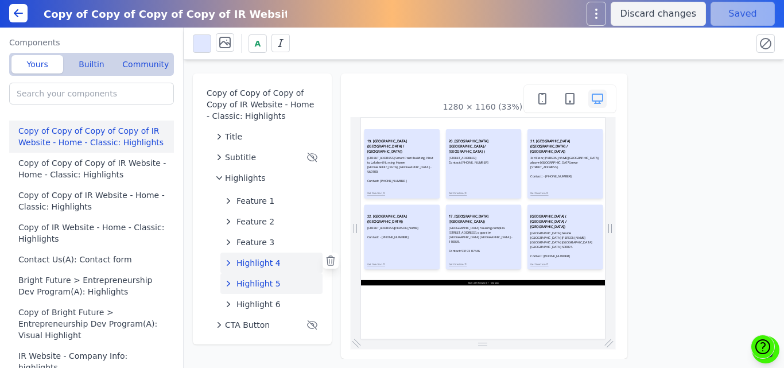
click at [255, 280] on span "Highlight 5" at bounding box center [258, 283] width 44 height 11
click at [331, 281] on icon at bounding box center [330, 281] width 8 height 9
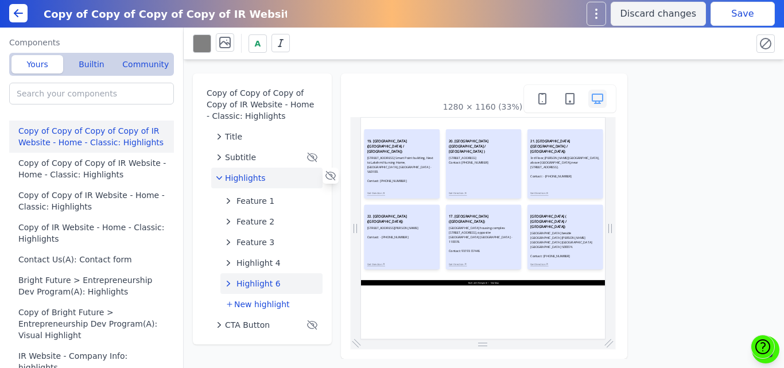
click at [266, 282] on span "Highlight 6" at bounding box center [258, 283] width 44 height 11
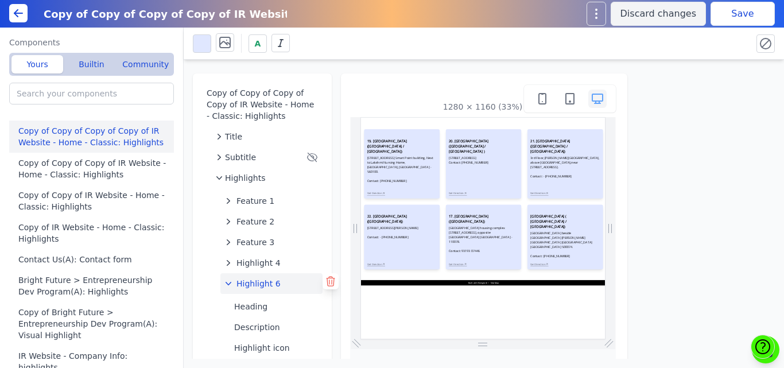
click at [326, 283] on icon at bounding box center [330, 281] width 8 height 9
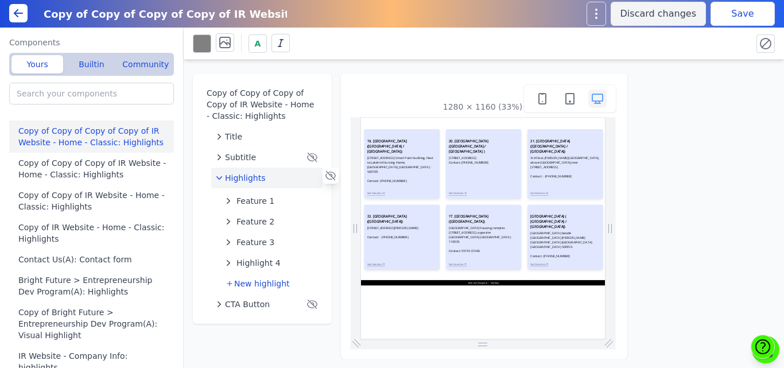
click at [725, 12] on button "Save" at bounding box center [742, 14] width 64 height 24
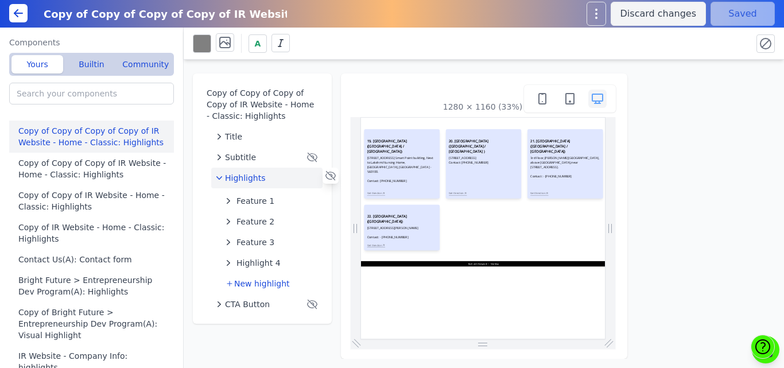
click at [392, 32] on div "A" at bounding box center [484, 43] width 582 height 22
click at [18, 13] on icon at bounding box center [18, 13] width 8 height 0
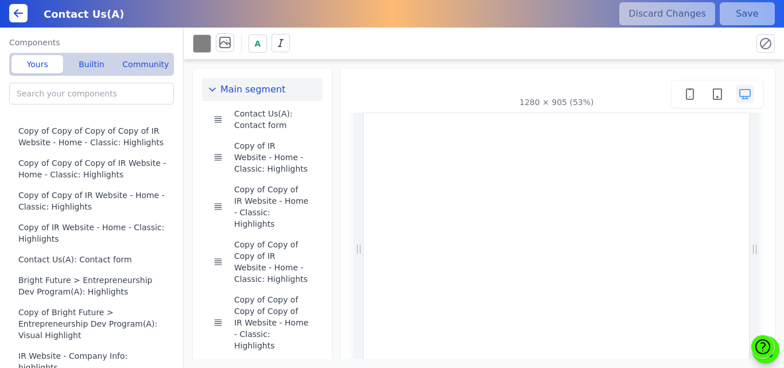
click at [18, 5] on button at bounding box center [18, 13] width 18 height 18
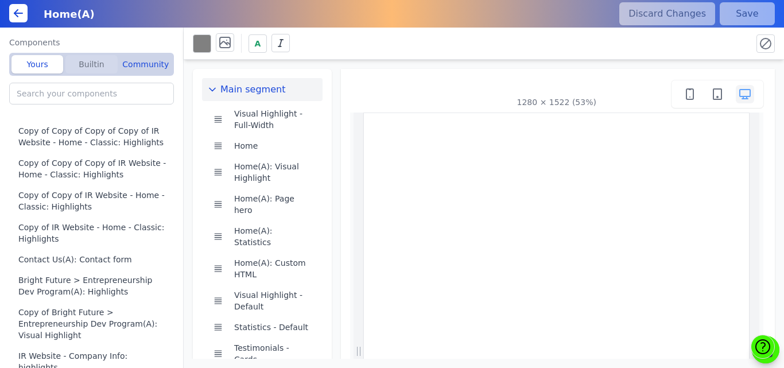
click at [91, 67] on button "Builtin" at bounding box center [91, 64] width 52 height 18
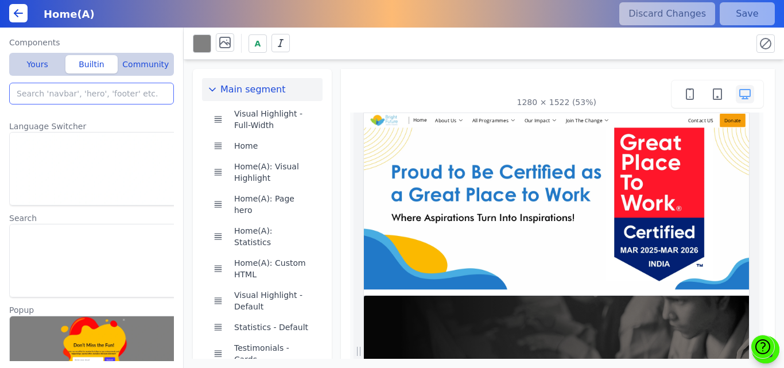
click at [73, 91] on input "search" at bounding box center [91, 94] width 165 height 22
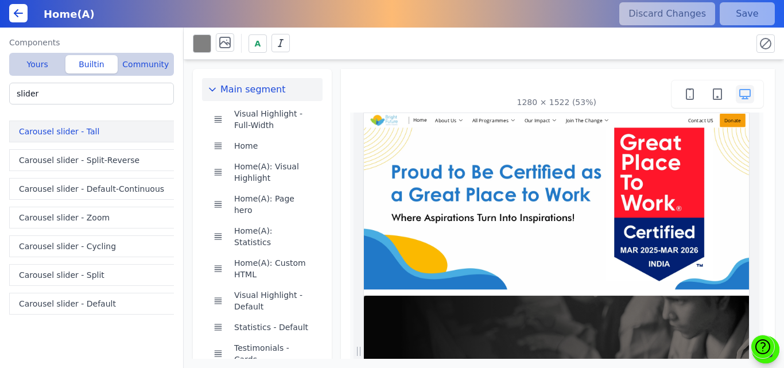
click at [52, 130] on button "Carousel slider - Tall" at bounding box center [93, 131] width 169 height 22
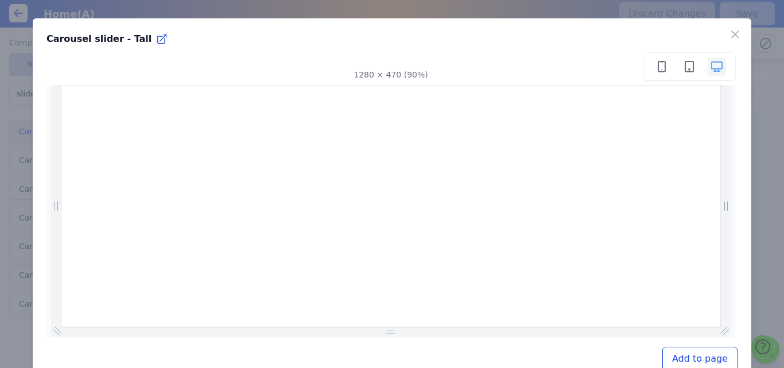
scroll to position [0, 417]
click at [728, 38] on icon "button" at bounding box center [735, 35] width 14 height 14
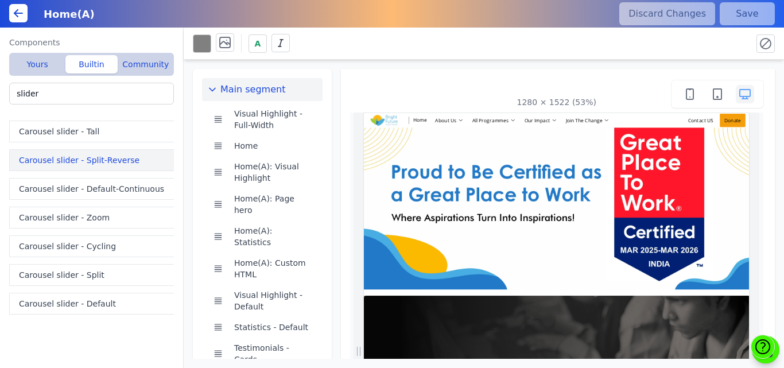
click at [87, 161] on button "Carousel slider - Split-Reverse" at bounding box center [93, 160] width 169 height 22
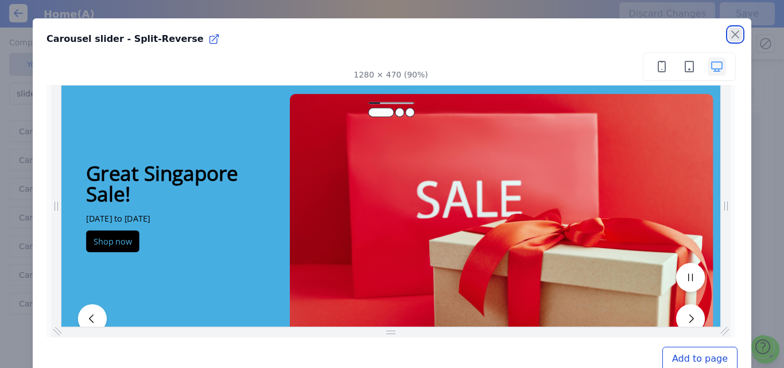
scroll to position [0, 0]
click at [728, 35] on icon "button" at bounding box center [735, 35] width 14 height 14
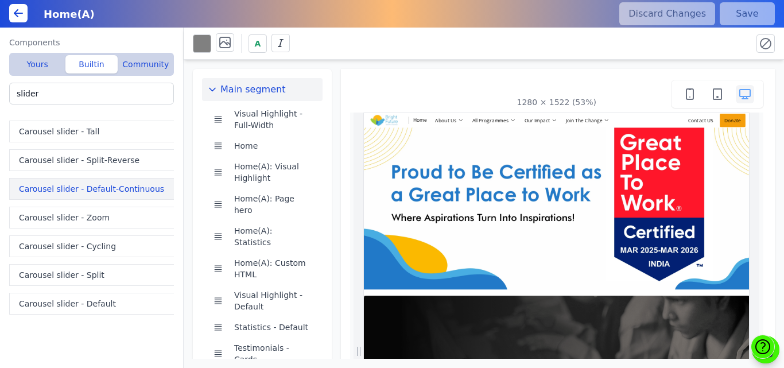
click at [98, 185] on button "Carousel slider - Default-Continuous" at bounding box center [93, 189] width 169 height 22
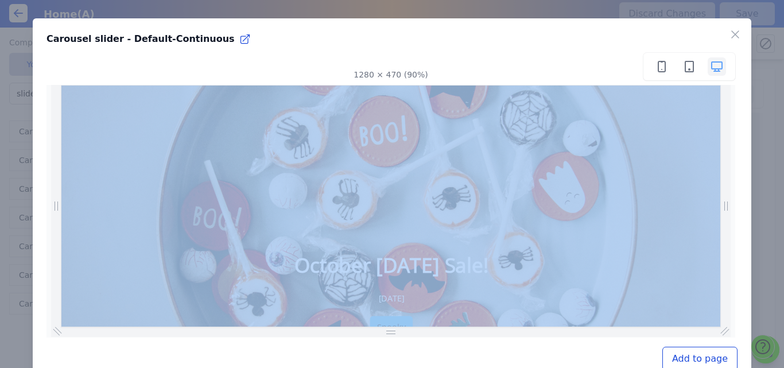
scroll to position [0, 391]
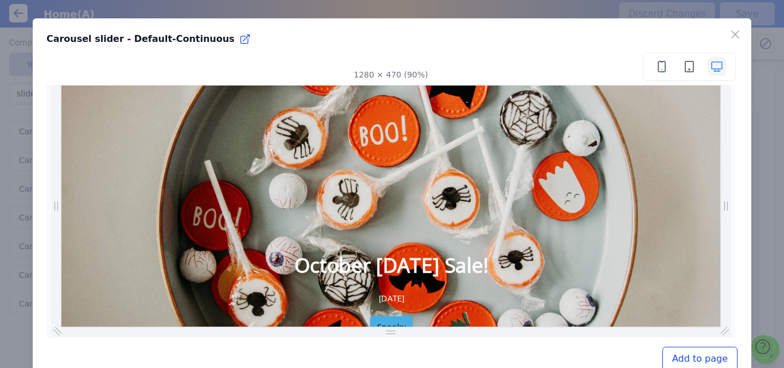
click at [532, 65] on div "1280 × 470 (90%)" at bounding box center [390, 67] width 688 height 28
click at [729, 30] on icon "button" at bounding box center [735, 35] width 14 height 14
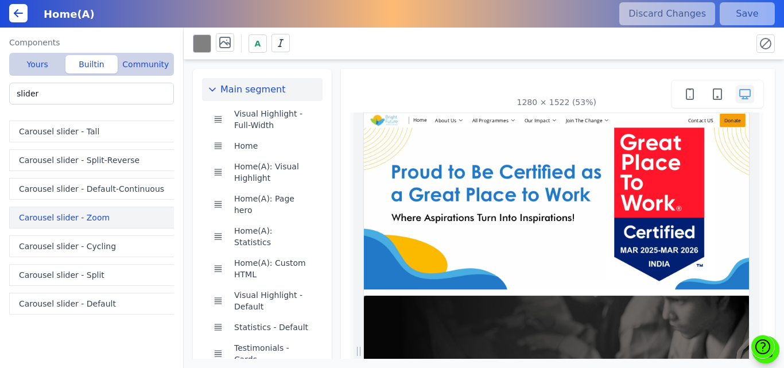
click at [83, 213] on button "Carousel slider - Zoom" at bounding box center [93, 218] width 169 height 22
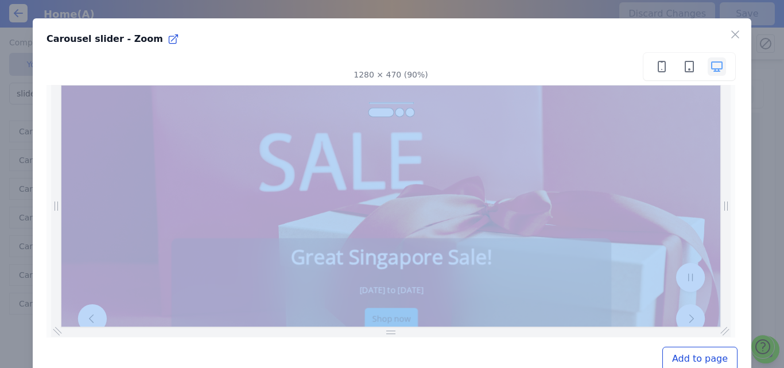
scroll to position [0, 677]
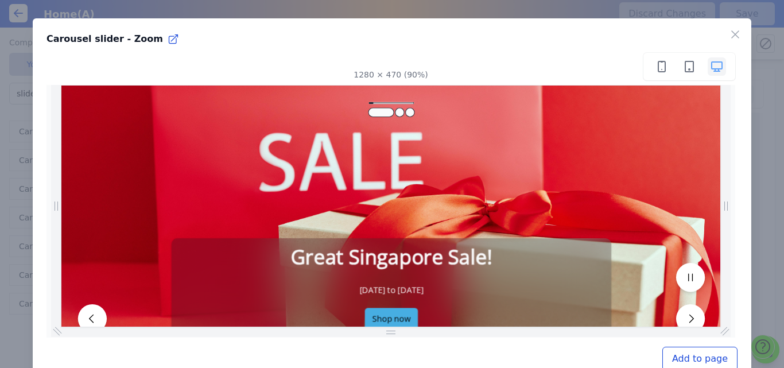
click at [547, 61] on div "1280 × 470 (90%)" at bounding box center [390, 67] width 688 height 28
click at [728, 35] on icon "button" at bounding box center [735, 35] width 14 height 14
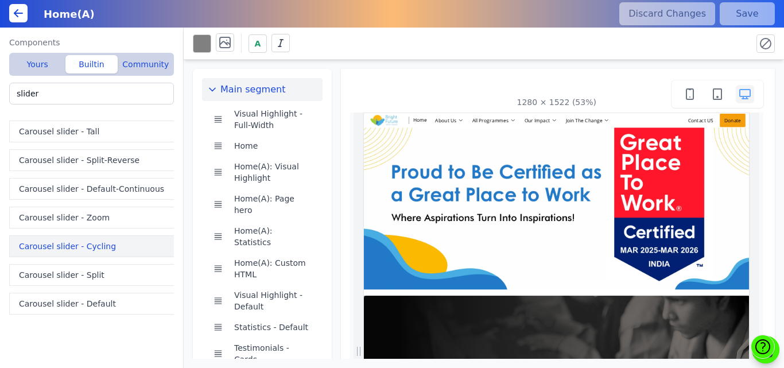
click at [80, 251] on button "Carousel slider - Cycling" at bounding box center [93, 246] width 169 height 22
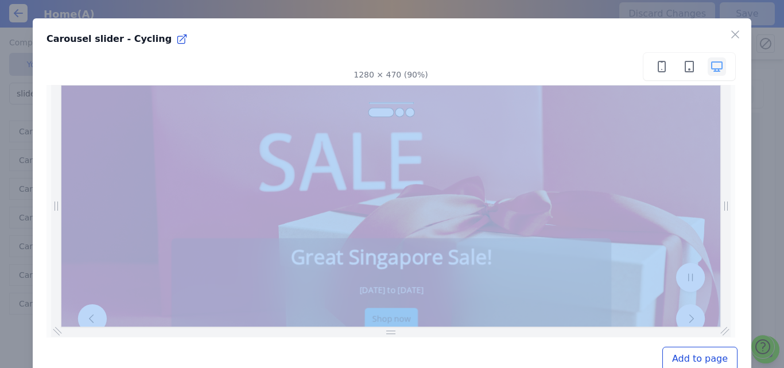
scroll to position [0, 75]
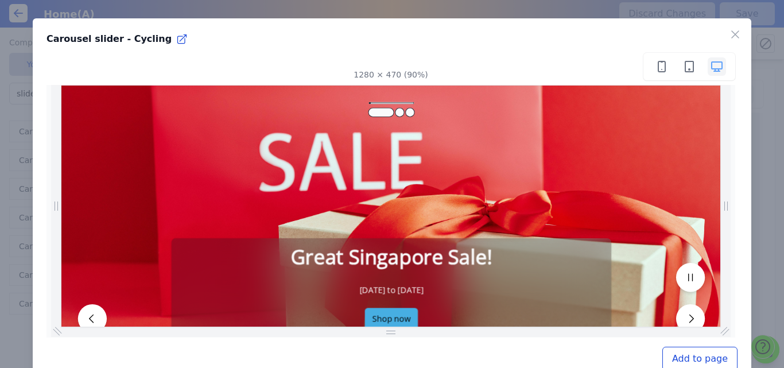
click at [476, 52] on div "1280 × 470 (90%)" at bounding box center [391, 193] width 691 height 287
click at [728, 33] on icon "button" at bounding box center [735, 35] width 14 height 14
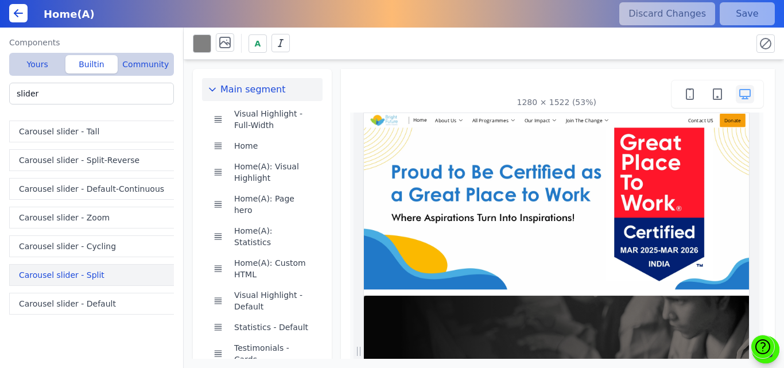
click at [69, 273] on button "Carousel slider - Split" at bounding box center [93, 275] width 169 height 22
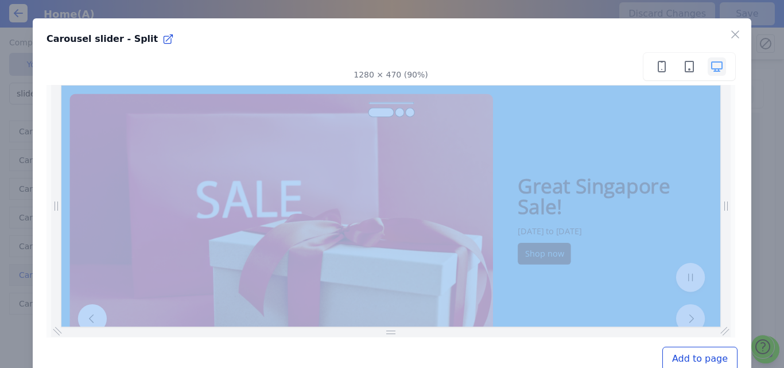
scroll to position [0, 329]
click at [728, 36] on icon "button" at bounding box center [735, 35] width 14 height 14
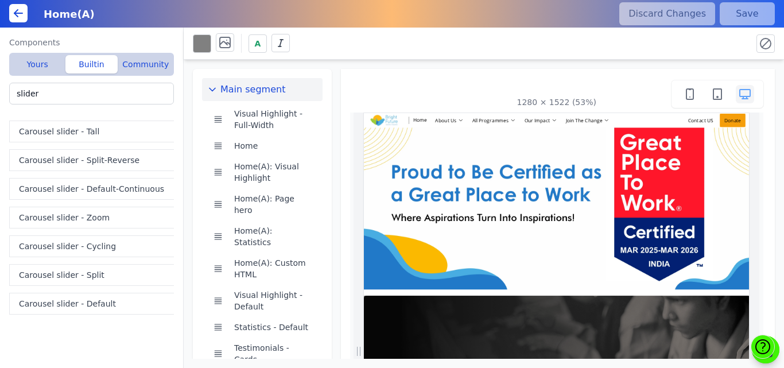
scroll to position [0, 519]
click at [98, 308] on button "Carousel slider - Default" at bounding box center [93, 304] width 169 height 22
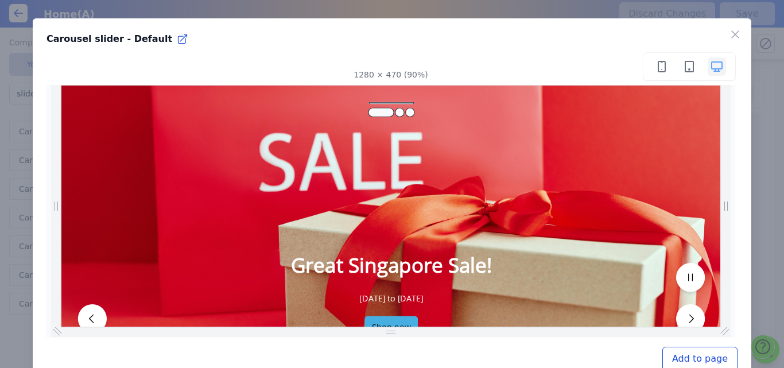
scroll to position [0, 0]
click at [616, 44] on div "Close Carousel slider - Default 1280 × 470 (90%) Add to page" at bounding box center [392, 201] width 718 height 366
click at [728, 35] on icon "button" at bounding box center [735, 35] width 14 height 14
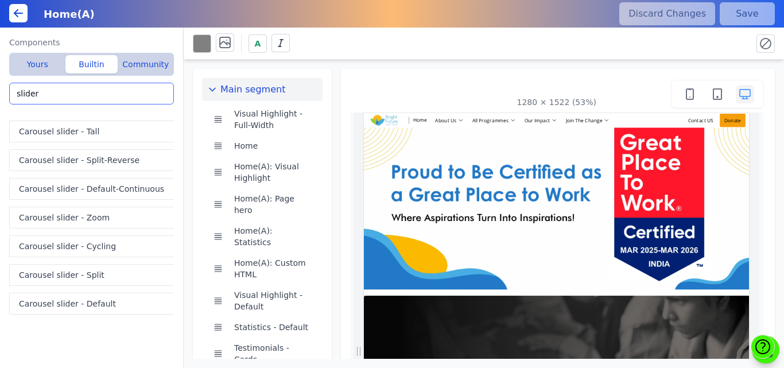
drag, startPoint x: 40, startPoint y: 90, endPoint x: 0, endPoint y: 104, distance: 42.6
click at [0, 104] on div "Components Yours Builtin Community Copy of Copy of Copy of Copy of IR Website -…" at bounding box center [92, 198] width 184 height 340
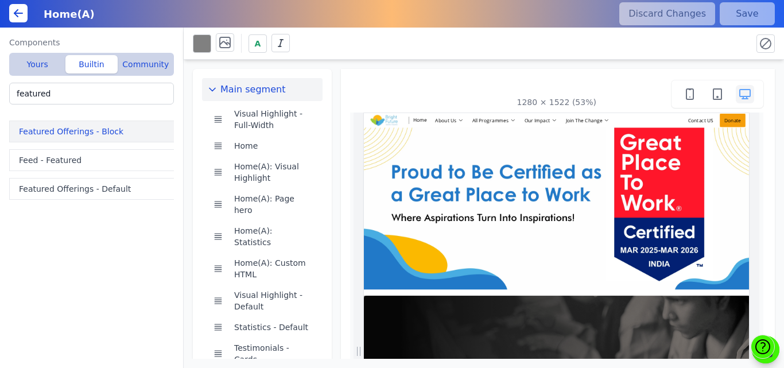
click at [36, 130] on button "Featured Offerings - Block" at bounding box center [93, 131] width 169 height 22
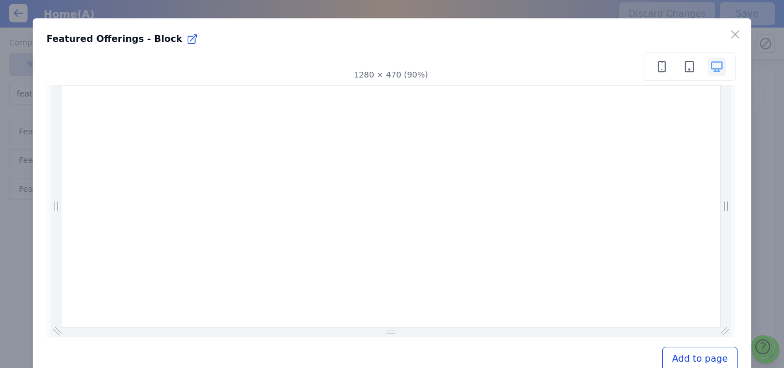
scroll to position [0, 378]
click at [728, 34] on icon "button" at bounding box center [735, 35] width 14 height 14
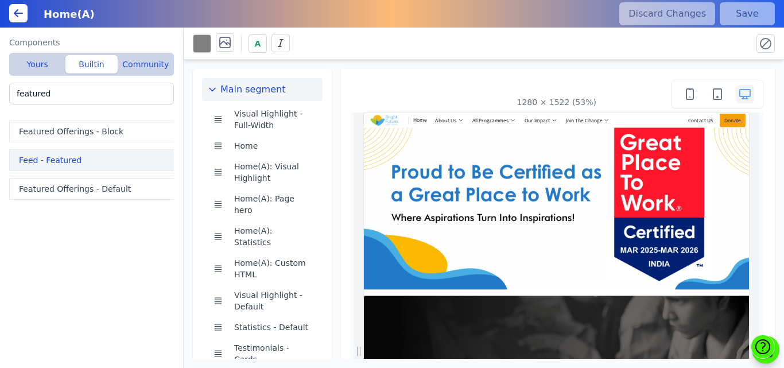
click at [57, 157] on button "Feed - Featured" at bounding box center [93, 160] width 169 height 22
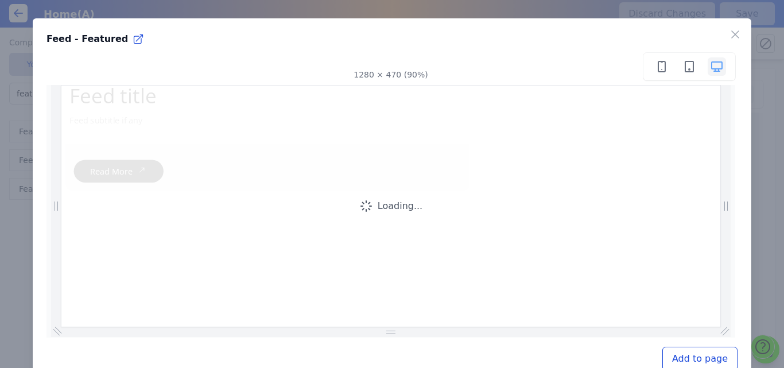
scroll to position [0, 0]
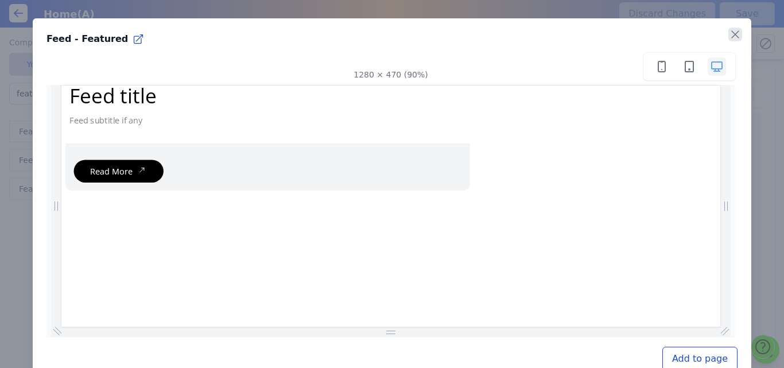
click at [728, 31] on icon "button" at bounding box center [735, 35] width 14 height 14
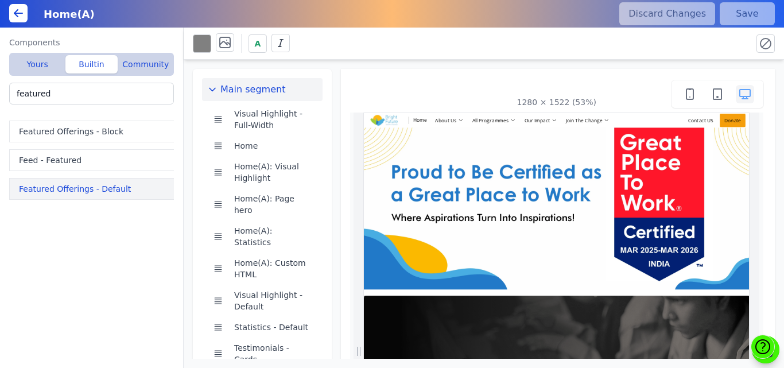
click at [34, 186] on button "Featured Offerings - Default" at bounding box center [93, 189] width 169 height 22
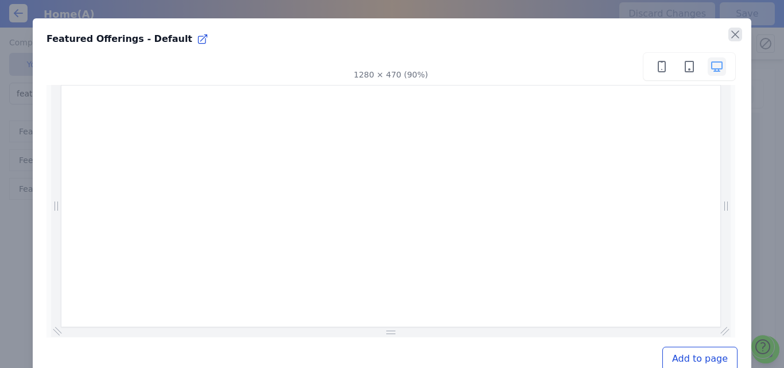
scroll to position [0, 475]
click at [732, 35] on icon "button" at bounding box center [735, 34] width 7 height 7
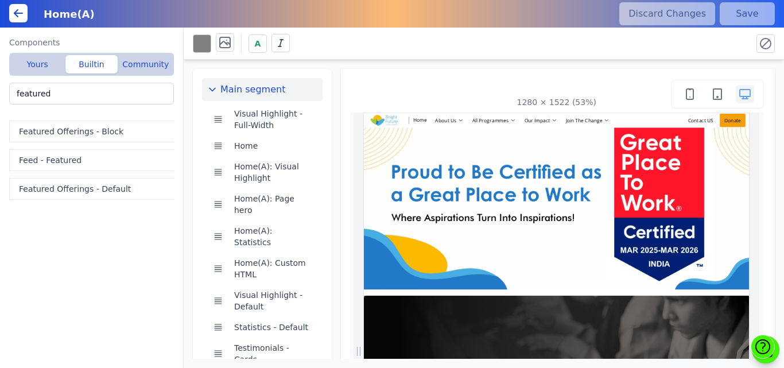
scroll to position [0, 815]
click at [68, 100] on input "featured" at bounding box center [91, 94] width 165 height 22
type input "f"
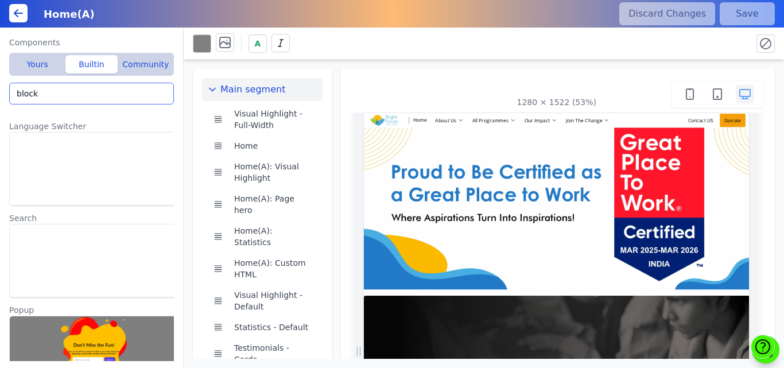
scroll to position [0, 0]
type input "b"
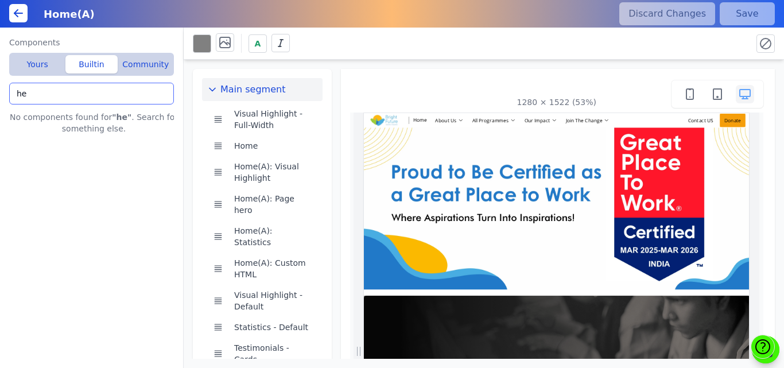
type input "h"
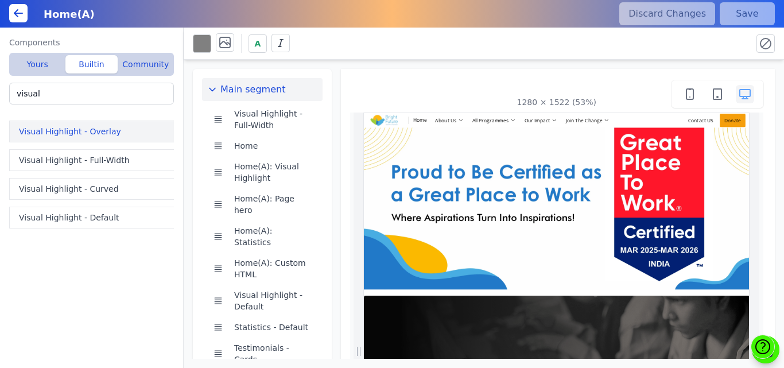
click at [69, 131] on button "Visual Highlight - Overlay" at bounding box center [93, 131] width 169 height 22
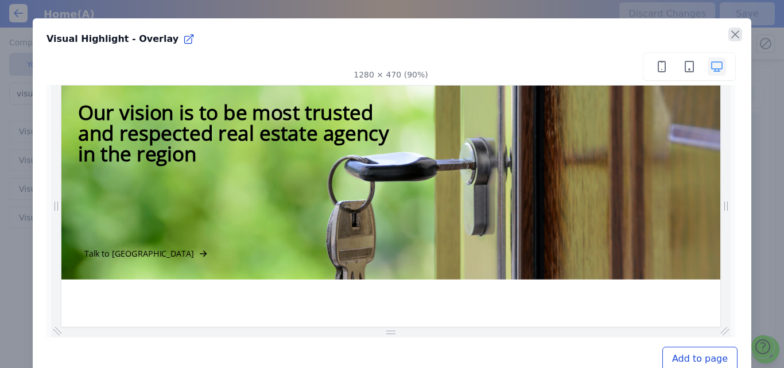
click at [732, 32] on icon "button" at bounding box center [735, 35] width 14 height 14
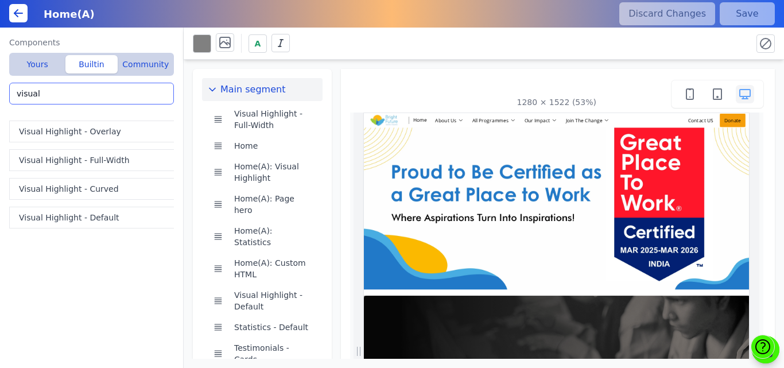
drag, startPoint x: 50, startPoint y: 95, endPoint x: 0, endPoint y: 87, distance: 50.7
click at [0, 87] on div "Components Yours Builtin Community Copy of Copy of Copy of Copy of IR Website -…" at bounding box center [92, 198] width 184 height 340
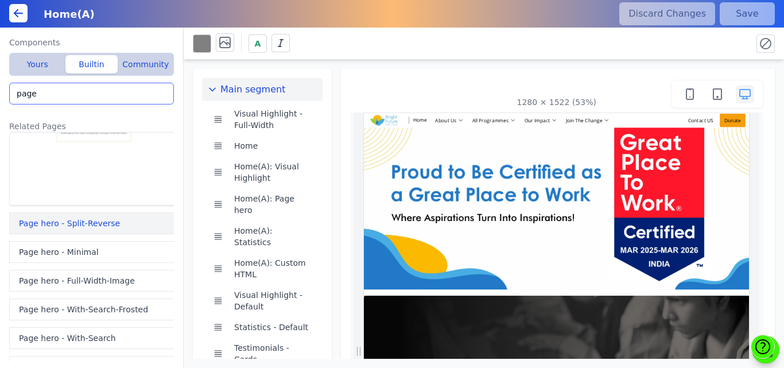
type input "page"
click at [59, 224] on button "Page hero - Split-Reverse" at bounding box center [93, 223] width 169 height 22
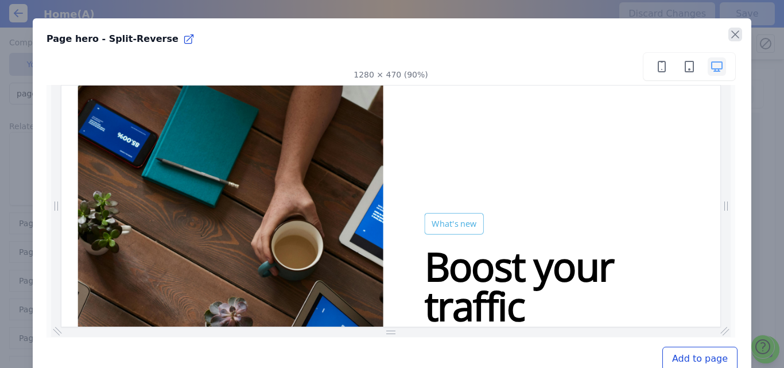
scroll to position [0, 882]
click at [728, 37] on icon "button" at bounding box center [735, 35] width 14 height 14
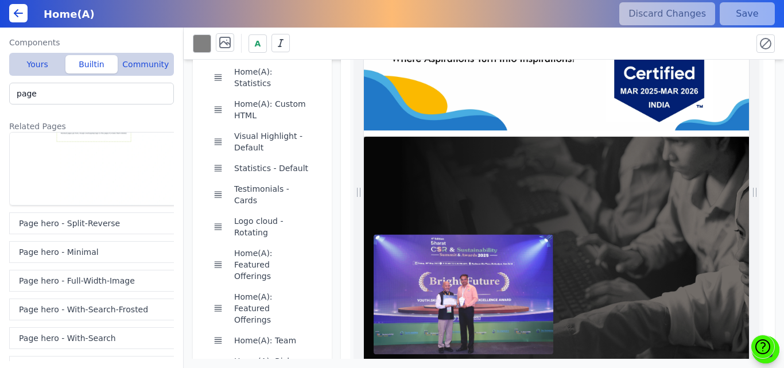
scroll to position [161, 0]
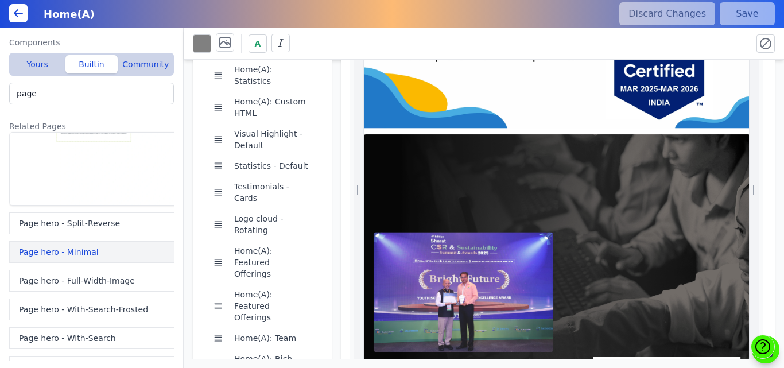
click at [53, 251] on button "Page hero - Minimal" at bounding box center [93, 252] width 169 height 22
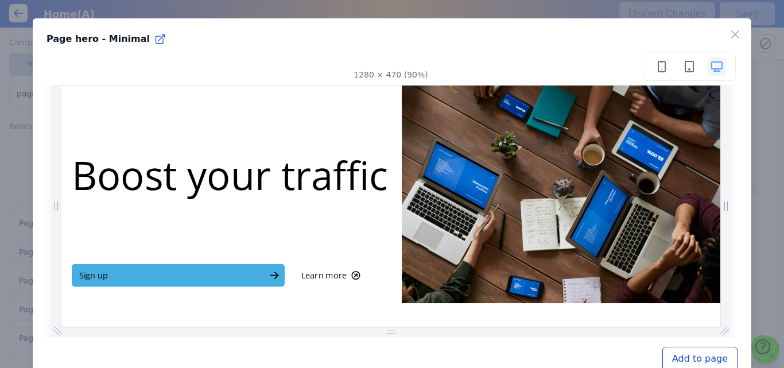
scroll to position [0, 0]
click at [732, 34] on icon "button" at bounding box center [735, 34] width 7 height 7
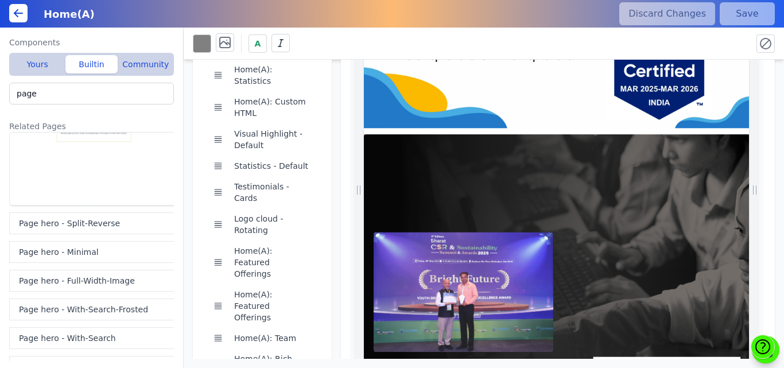
scroll to position [0, 504]
click at [49, 281] on button "Page hero - Full-Width-Image" at bounding box center [93, 281] width 169 height 22
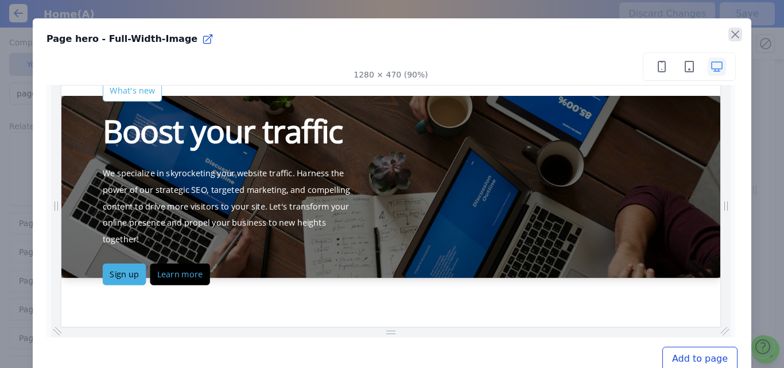
scroll to position [0, 0]
click at [728, 31] on icon "button" at bounding box center [735, 35] width 14 height 14
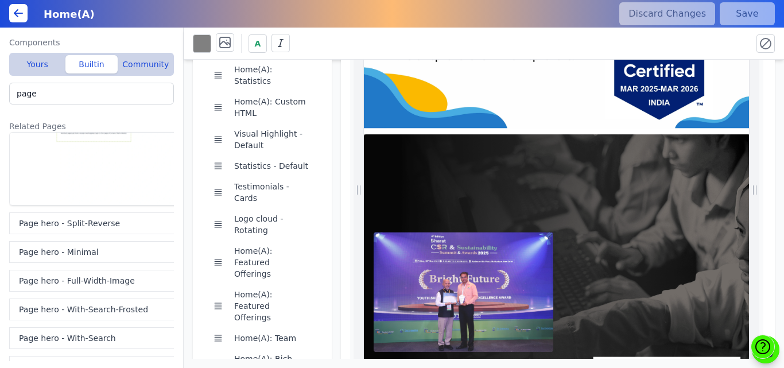
scroll to position [0, 724]
click at [61, 308] on button "Page hero - With-Search-Frosted" at bounding box center [93, 309] width 169 height 22
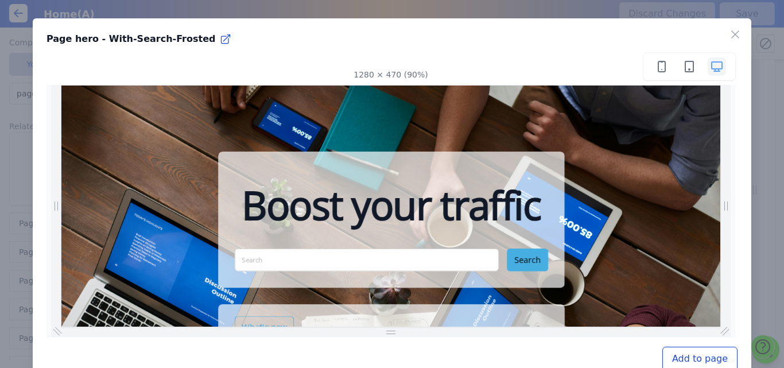
scroll to position [0, 0]
click at [729, 34] on icon "button" at bounding box center [735, 35] width 14 height 14
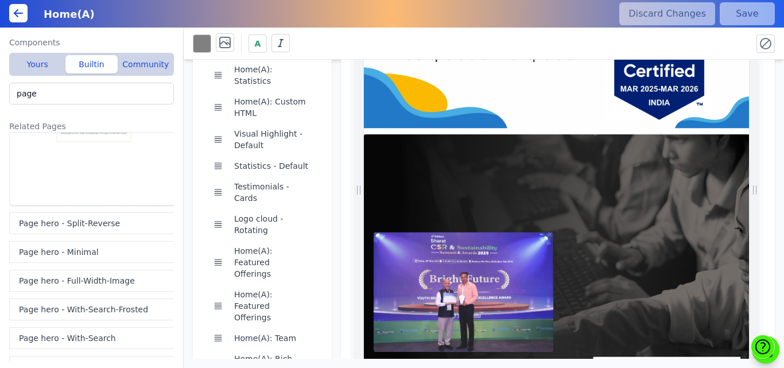
scroll to position [0, 108]
click at [96, 336] on button "Page hero - With-Search" at bounding box center [93, 338] width 169 height 22
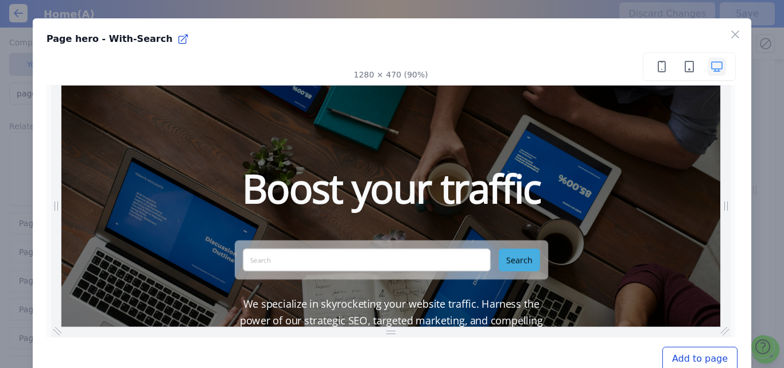
scroll to position [0, 212]
click at [728, 40] on icon "button" at bounding box center [735, 35] width 14 height 14
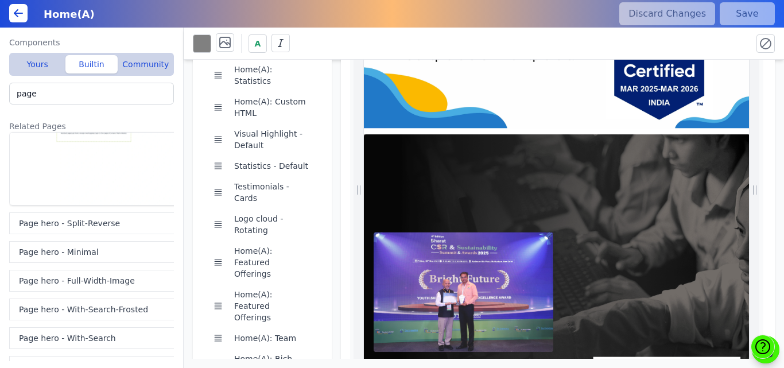
scroll to position [0, 165]
click at [64, 332] on button "Page hero - With-Search" at bounding box center [93, 338] width 169 height 22
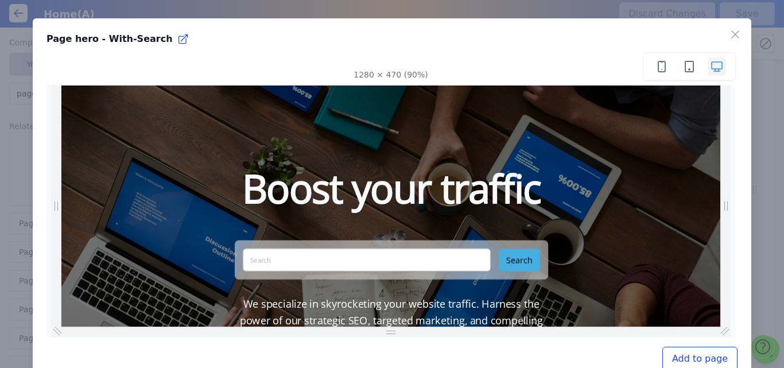
scroll to position [0, 0]
click at [728, 36] on icon "button" at bounding box center [735, 35] width 14 height 14
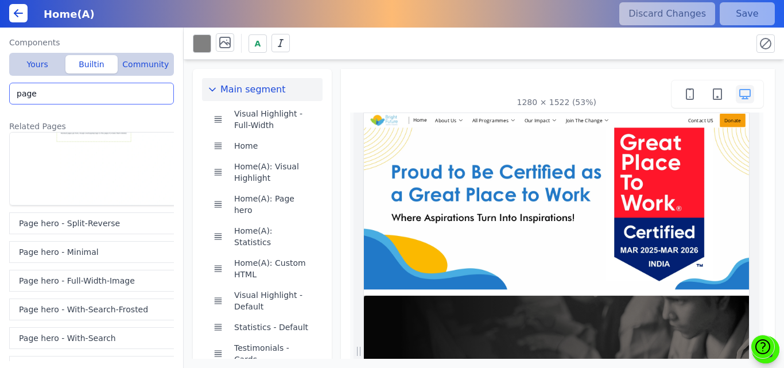
drag, startPoint x: 48, startPoint y: 87, endPoint x: 0, endPoint y: 99, distance: 49.7
click at [0, 99] on div "Components Yours Builtin Community Copy of Copy of Copy of Copy of IR Website -…" at bounding box center [92, 198] width 184 height 340
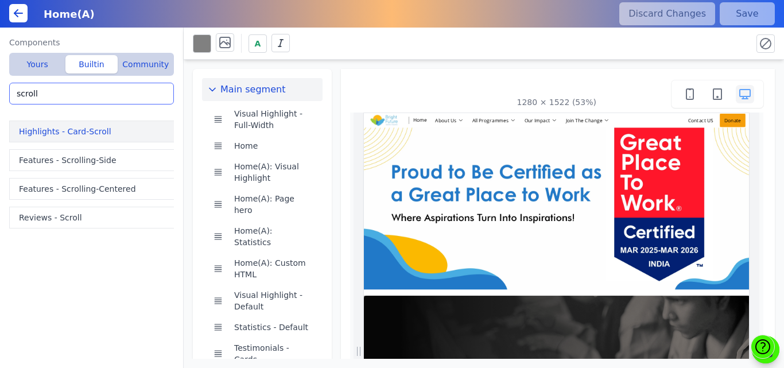
type input "scroll"
click at [64, 138] on button "Highlights - Card-Scroll" at bounding box center [93, 131] width 169 height 22
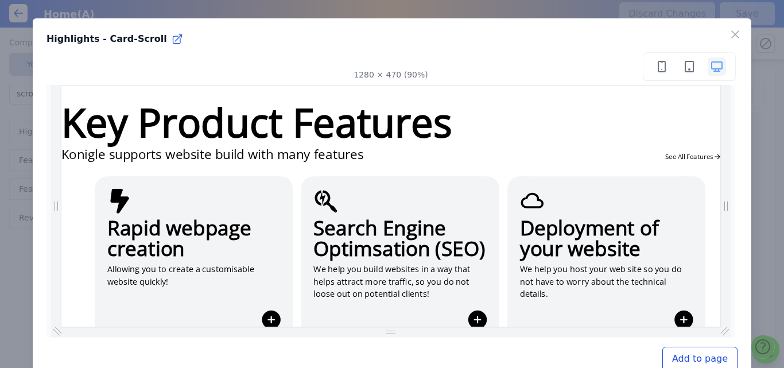
scroll to position [72, 0]
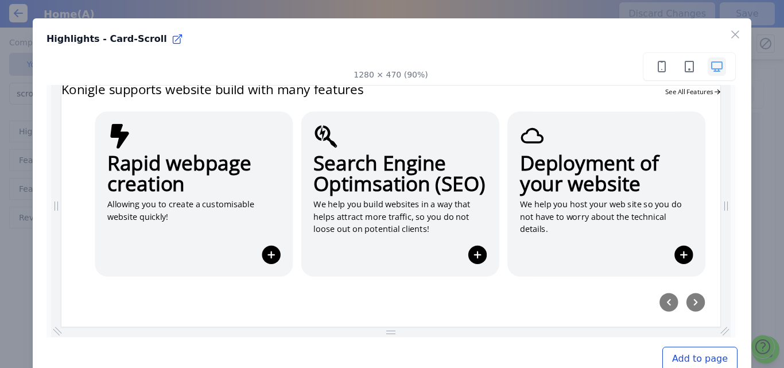
click at [752, 275] on icon at bounding box center [753, 273] width 11 height 11
click at [530, 270] on icon at bounding box center [524, 273] width 11 height 11
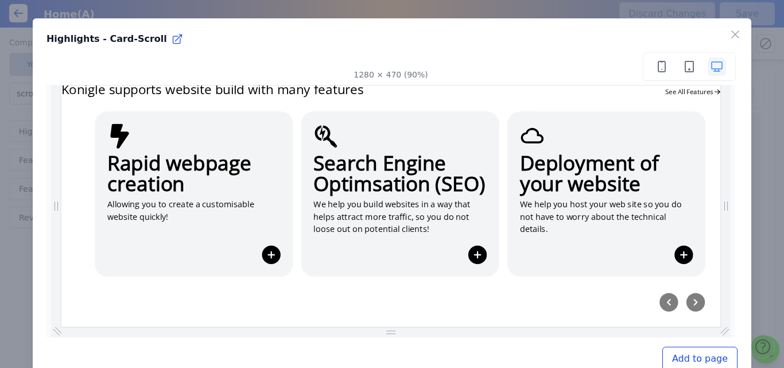
click at [522, 275] on icon at bounding box center [524, 273] width 11 height 11
click at [728, 32] on icon "button" at bounding box center [735, 35] width 14 height 14
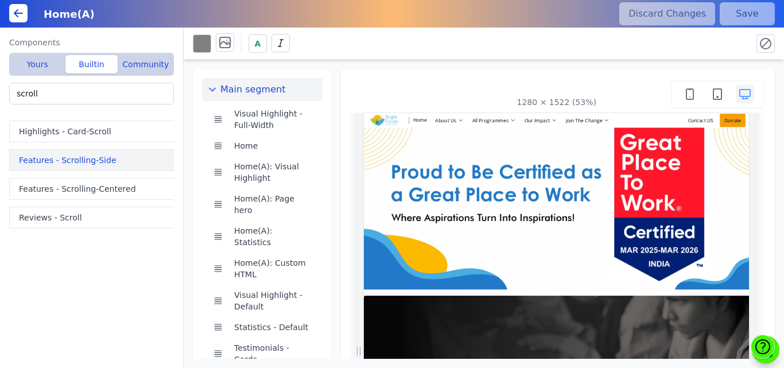
click at [60, 160] on button "Features - Scrolling-Side" at bounding box center [93, 160] width 169 height 22
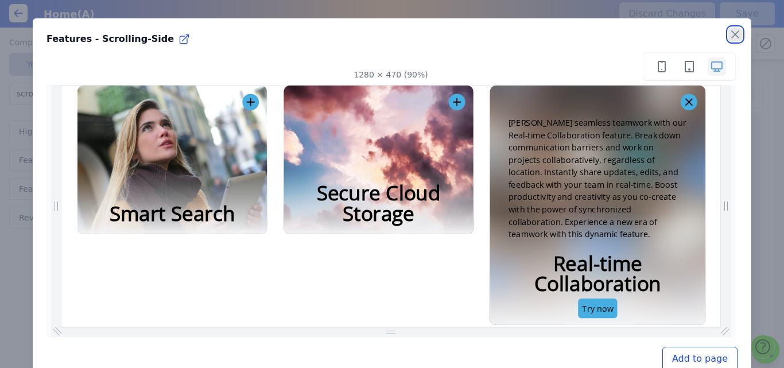
scroll to position [0, 109]
click at [728, 32] on icon "button" at bounding box center [735, 35] width 14 height 14
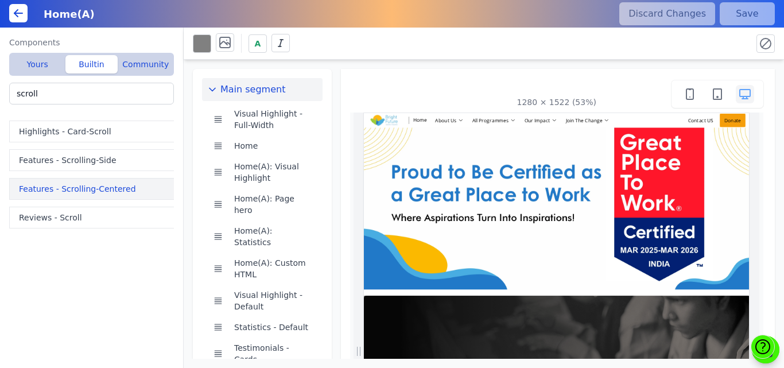
click at [60, 183] on button "Features - Scrolling-Centered" at bounding box center [93, 189] width 169 height 22
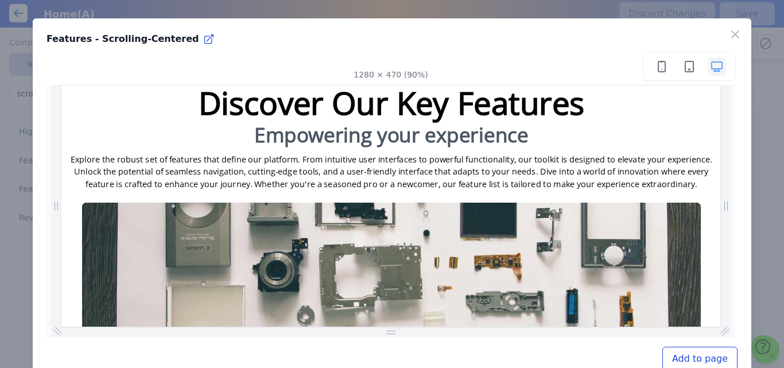
scroll to position [63, 0]
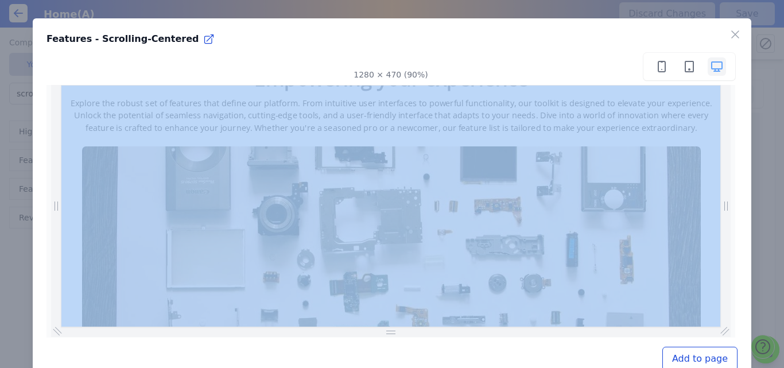
drag, startPoint x: 716, startPoint y: 166, endPoint x: 732, endPoint y: 245, distance: 80.7
click at [732, 245] on div "Close Features - Scrolling-Centered 1280 × 470 (90%) Add to page" at bounding box center [392, 201] width 718 height 366
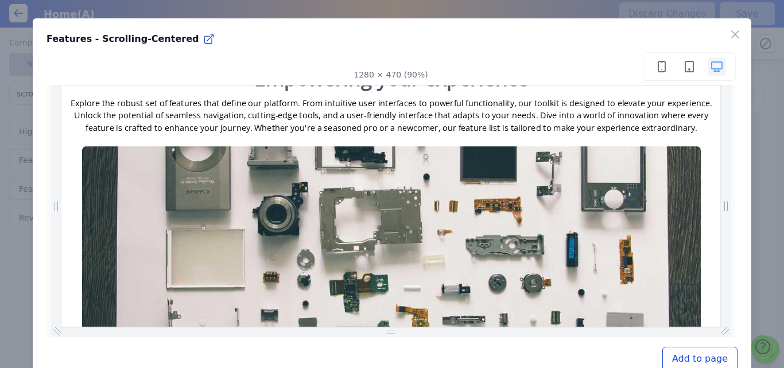
click at [777, 100] on p "Explore the robust set of features that define our platform. From intuitive use…" at bounding box center [428, 118] width 734 height 41
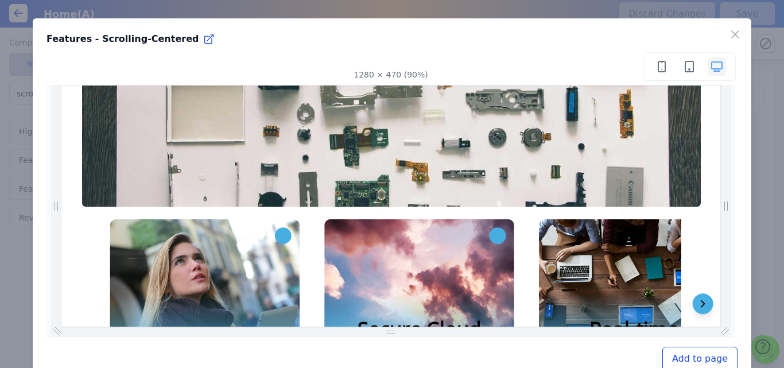
scroll to position [292, 0]
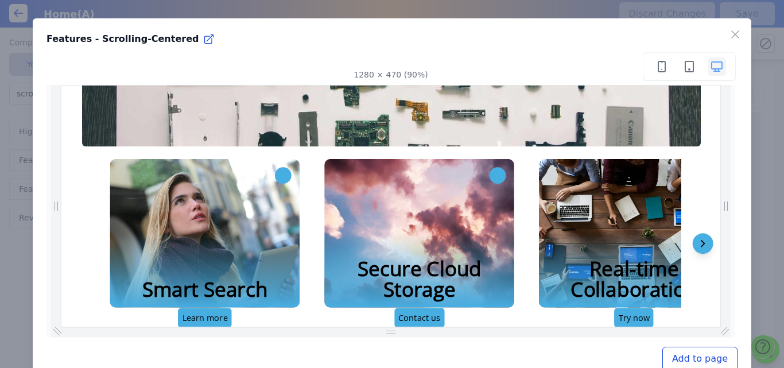
click at [768, 256] on icon "Scroll right" at bounding box center [775, 261] width 14 height 14
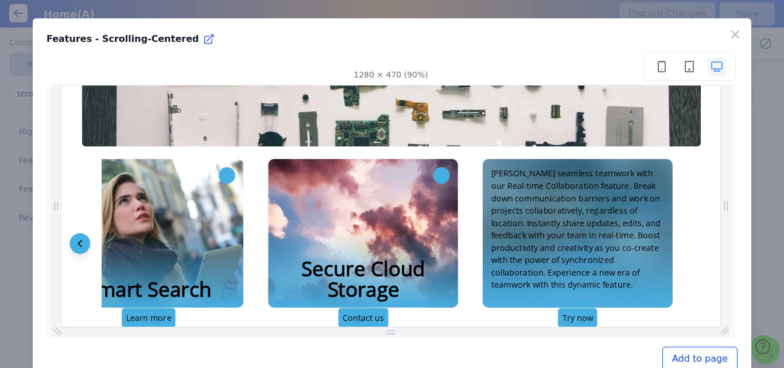
scroll to position [0, 822]
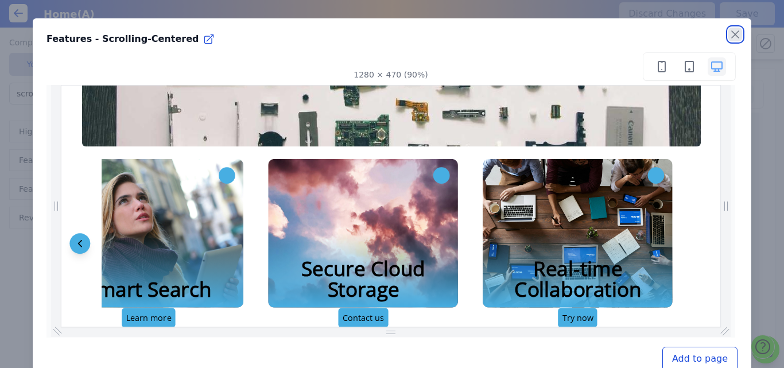
click at [728, 34] on icon "button" at bounding box center [735, 35] width 14 height 14
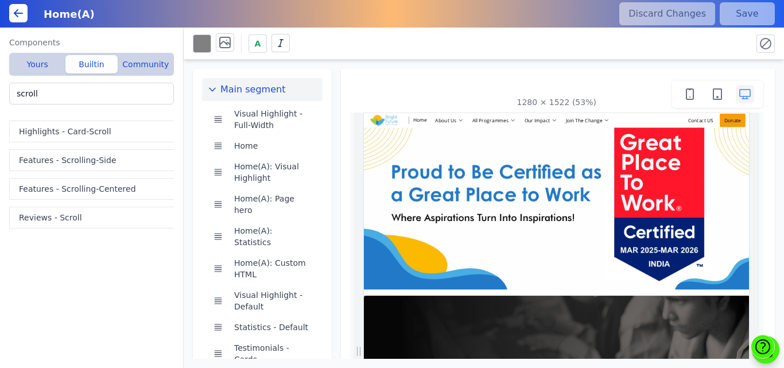
scroll to position [0, 132]
click at [59, 209] on button "Reviews - Scroll" at bounding box center [93, 218] width 169 height 22
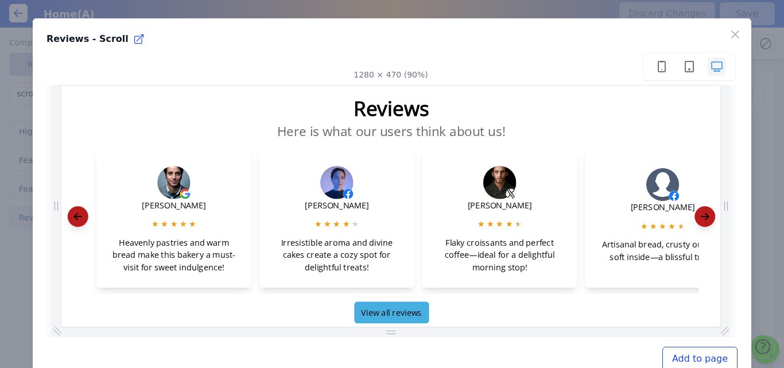
scroll to position [0, 0]
click at [771, 226] on icon at bounding box center [778, 231] width 14 height 14
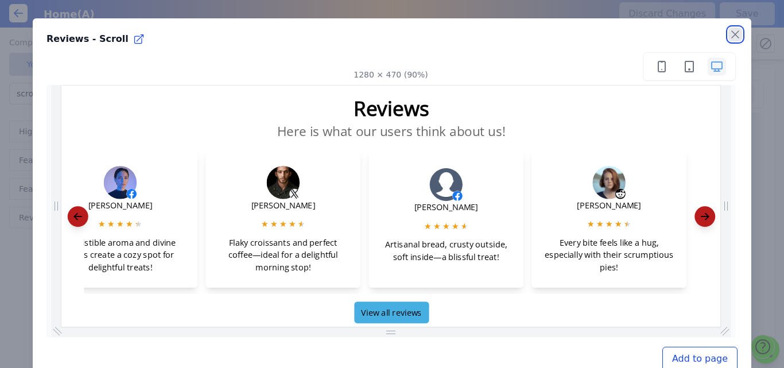
click at [730, 34] on icon "button" at bounding box center [735, 35] width 14 height 14
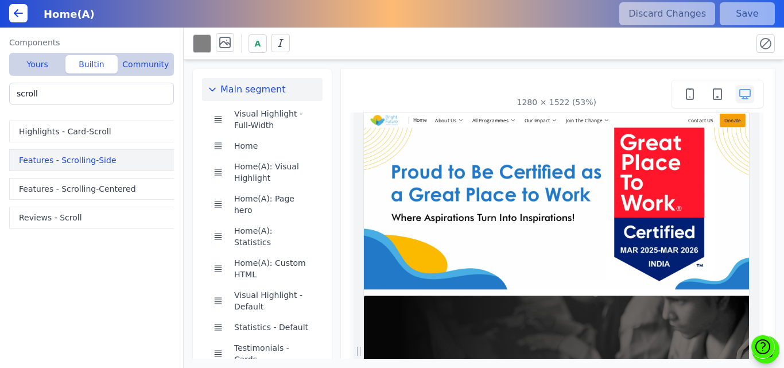
click at [103, 157] on button "Features - Scrolling-Side" at bounding box center [93, 160] width 169 height 22
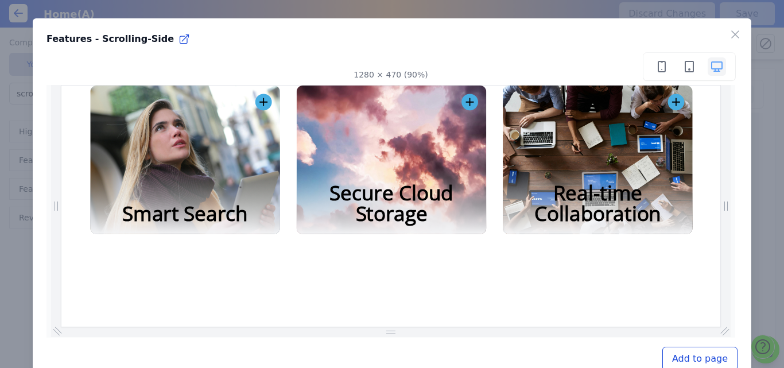
scroll to position [0, 99]
click at [629, 172] on div "Foster seamless teamwork with our Real-time Collaboration feature. Break down c…" at bounding box center [657, 177] width 211 height 147
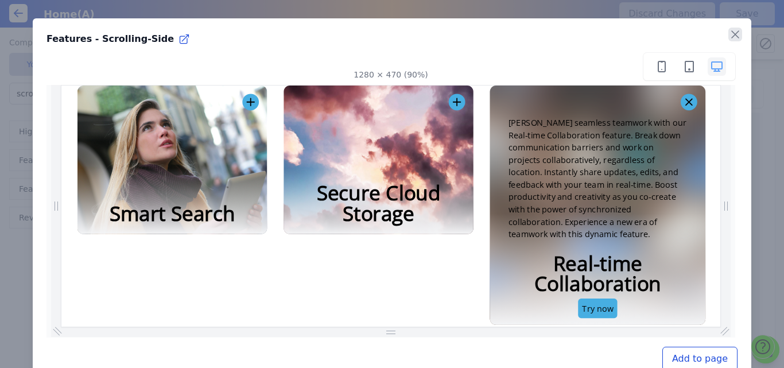
click at [732, 35] on icon "button" at bounding box center [735, 34] width 7 height 7
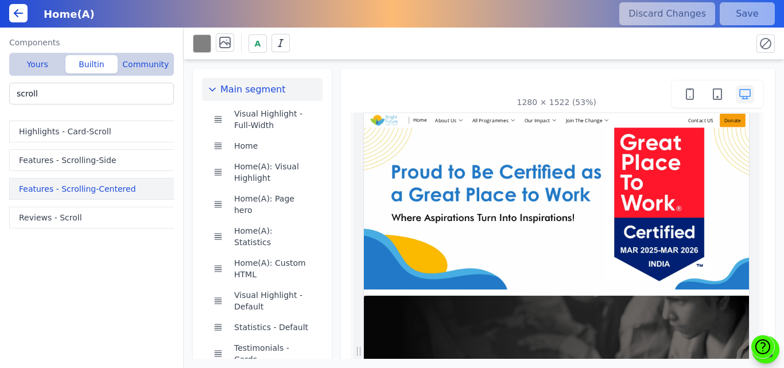
click at [72, 188] on button "Features - Scrolling-Centered" at bounding box center [93, 189] width 169 height 22
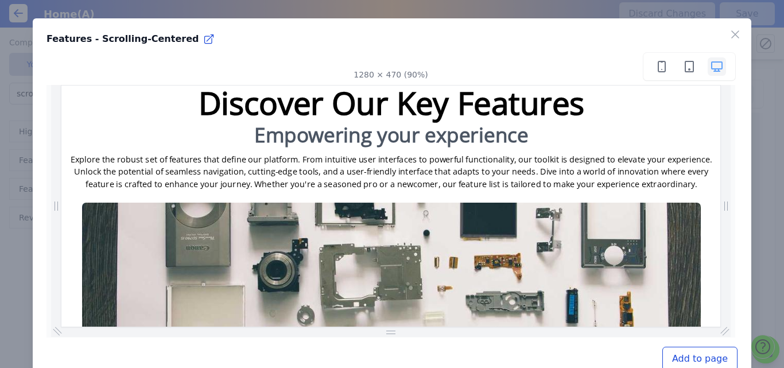
scroll to position [0, 623]
click at [681, 356] on button "Add to page" at bounding box center [699, 359] width 75 height 24
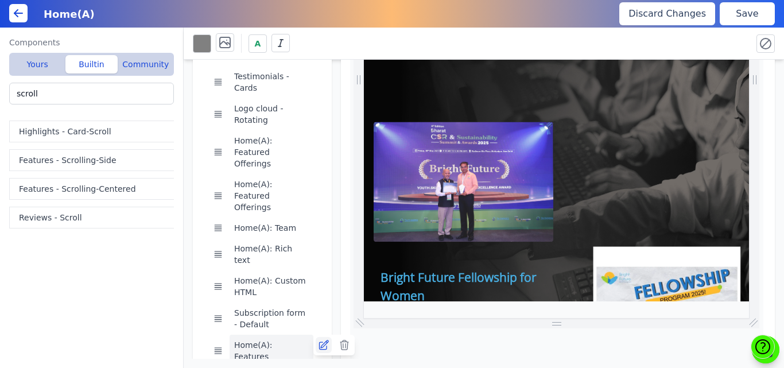
scroll to position [0, 882]
click at [320, 340] on icon at bounding box center [323, 344] width 9 height 9
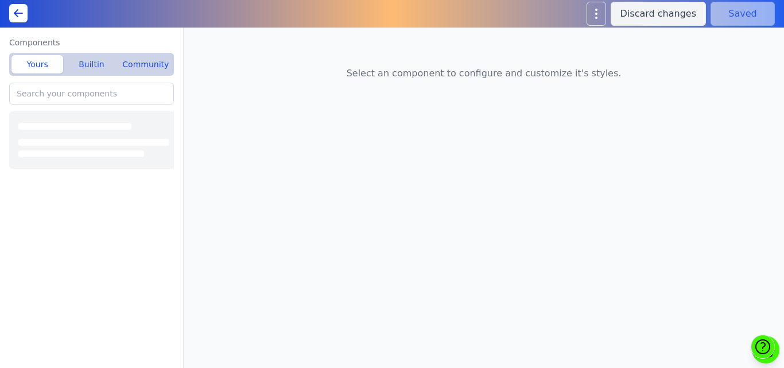
type input "Home(A): Features"
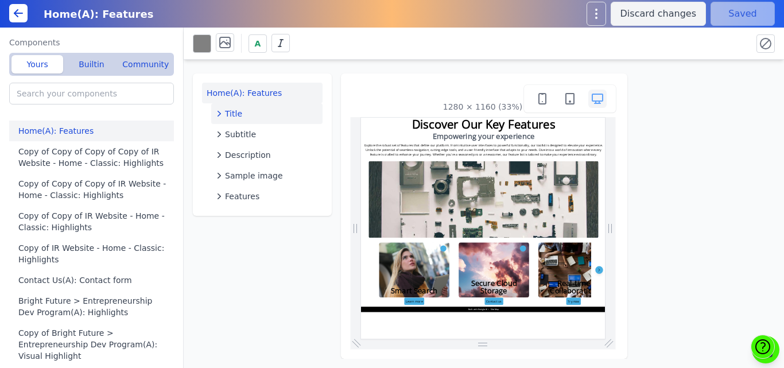
click at [239, 110] on span "Title" at bounding box center [233, 113] width 17 height 11
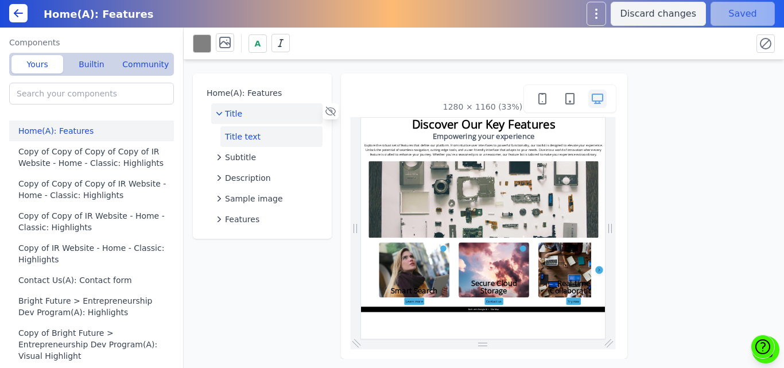
click at [246, 137] on button "Title text" at bounding box center [271, 136] width 102 height 21
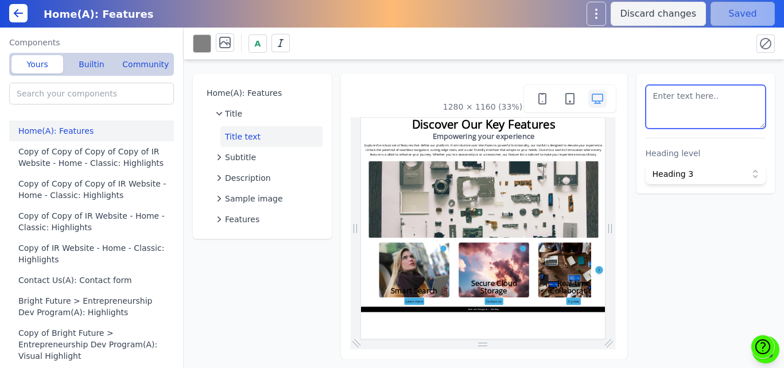
click at [687, 95] on textarea at bounding box center [705, 107] width 120 height 44
paste textarea "Join Our Superheroes"
type textarea "Join Our Superheroes"
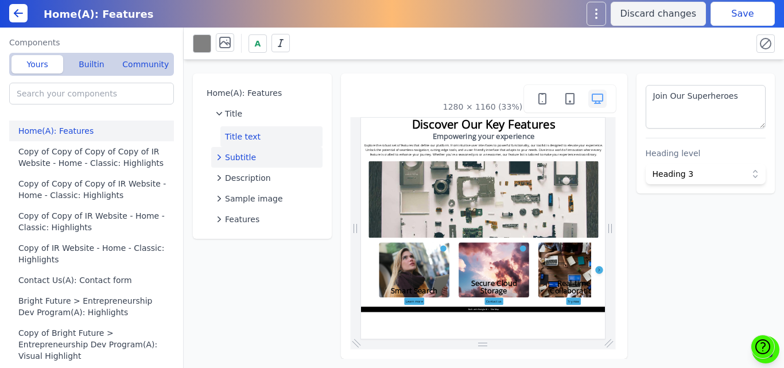
click at [267, 153] on div "Subtitle" at bounding box center [267, 156] width 102 height 11
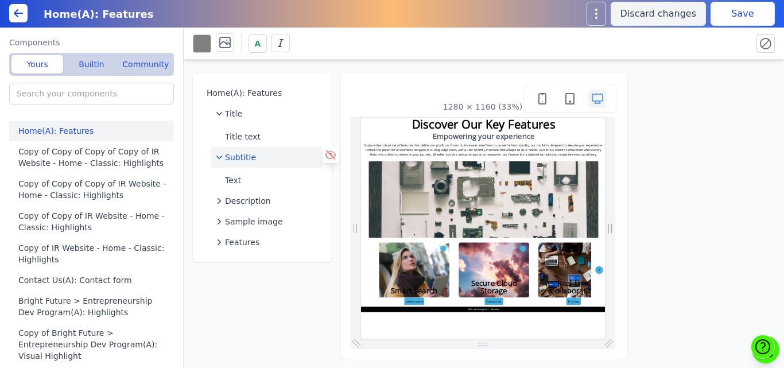
click at [328, 153] on icon at bounding box center [330, 154] width 11 height 11
click at [262, 192] on button "Description" at bounding box center [266, 200] width 111 height 21
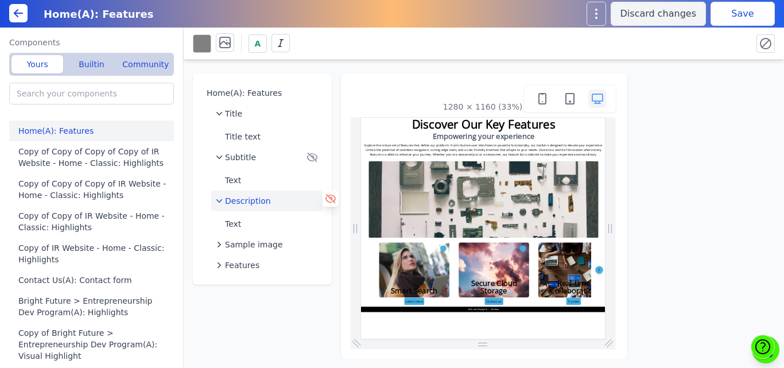
click at [330, 198] on icon at bounding box center [330, 198] width 11 height 11
click at [726, 18] on button "Save" at bounding box center [742, 14] width 64 height 24
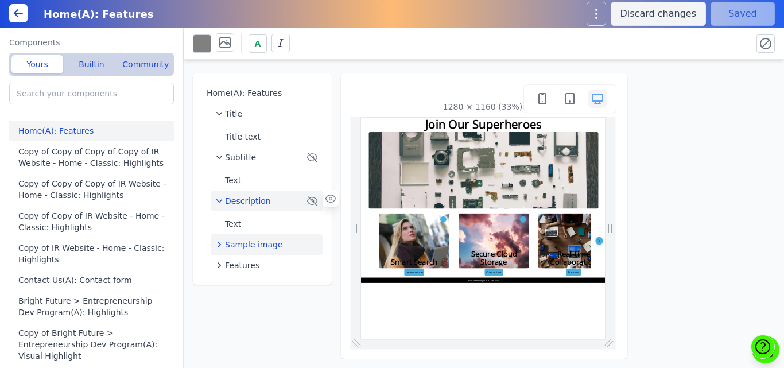
click at [260, 246] on span "Sample image" at bounding box center [254, 244] width 58 height 11
click at [329, 244] on icon at bounding box center [330, 241] width 11 height 11
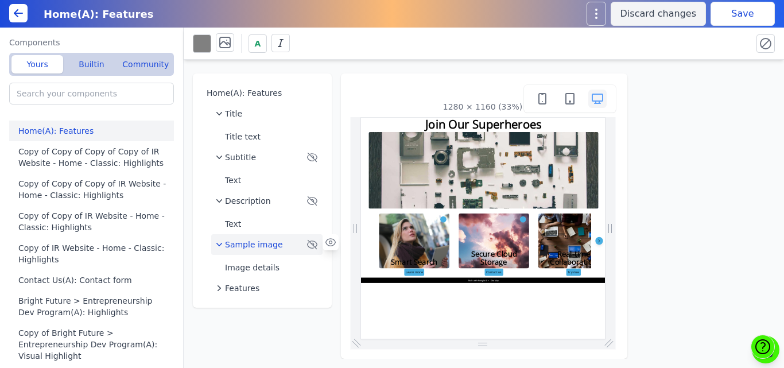
click at [732, 15] on button "Save" at bounding box center [742, 14] width 64 height 24
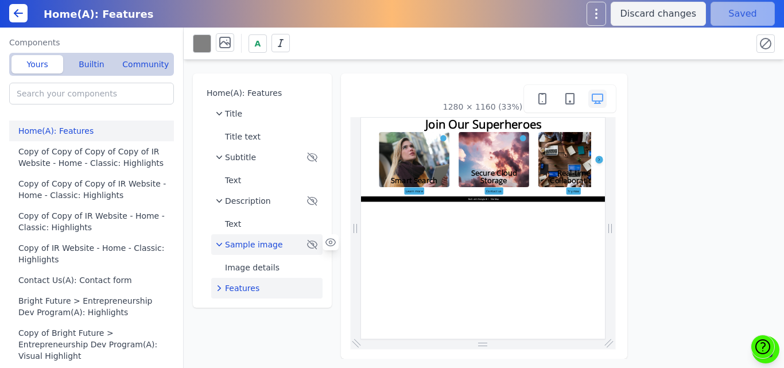
click at [250, 290] on span "Features" at bounding box center [242, 287] width 34 height 11
click at [265, 309] on span "Feature 1" at bounding box center [255, 310] width 38 height 11
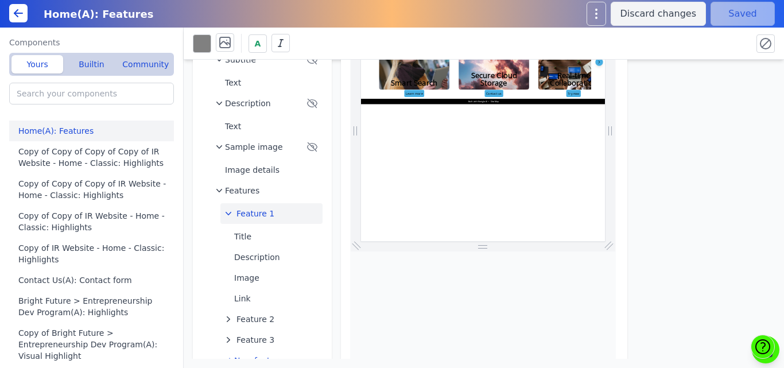
scroll to position [119, 0]
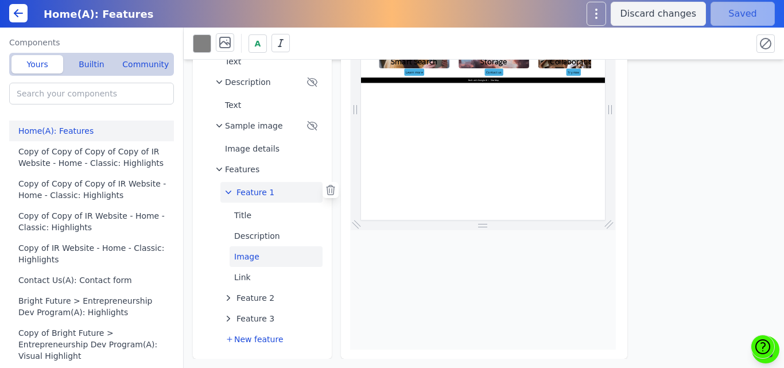
click at [248, 259] on button "Image" at bounding box center [275, 256] width 93 height 21
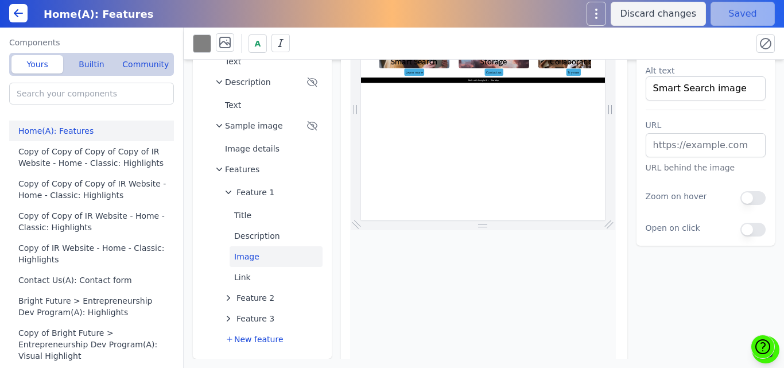
scroll to position [0, 0]
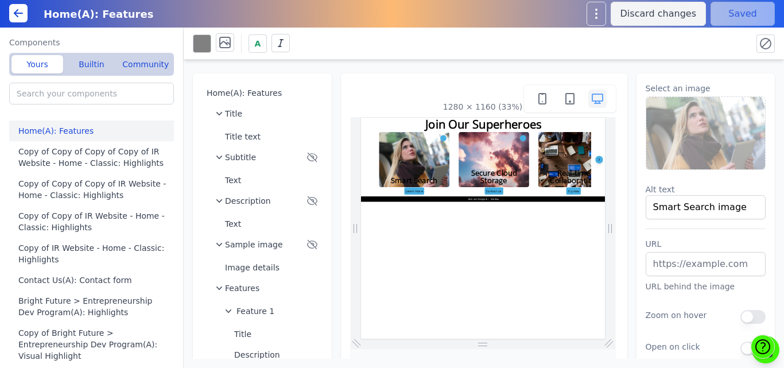
click at [666, 138] on img at bounding box center [705, 133] width 119 height 72
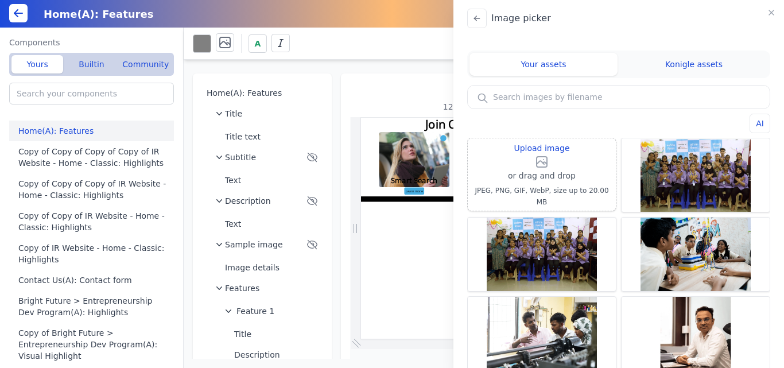
click at [546, 99] on input "text" at bounding box center [619, 96] width 302 height 23
click at [547, 96] on input "text" at bounding box center [619, 96] width 302 height 23
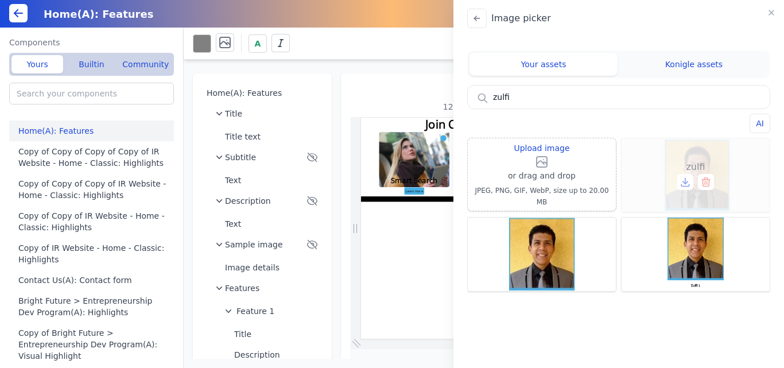
type input "zulfi"
click at [692, 157] on div "zulfi" at bounding box center [695, 174] width 148 height 73
type input "zulfi"
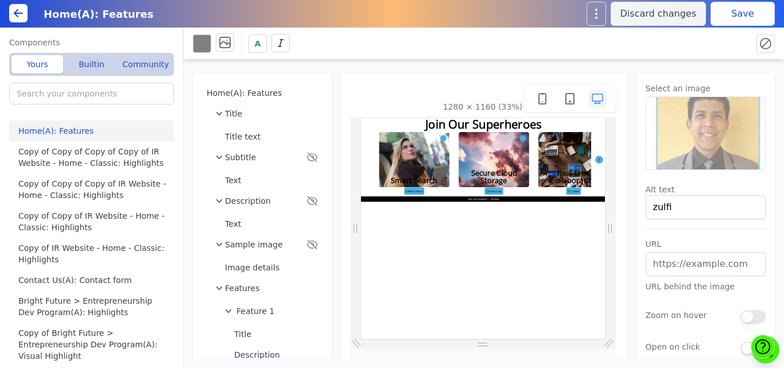
click at [720, 20] on button "Save" at bounding box center [742, 14] width 64 height 24
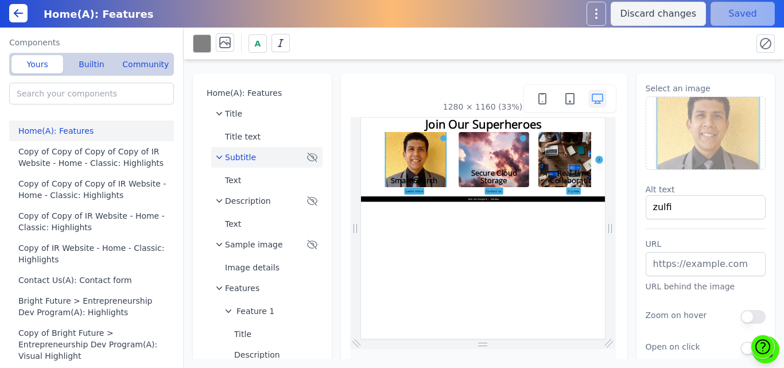
click at [241, 152] on span "Subtitle" at bounding box center [240, 156] width 31 height 11
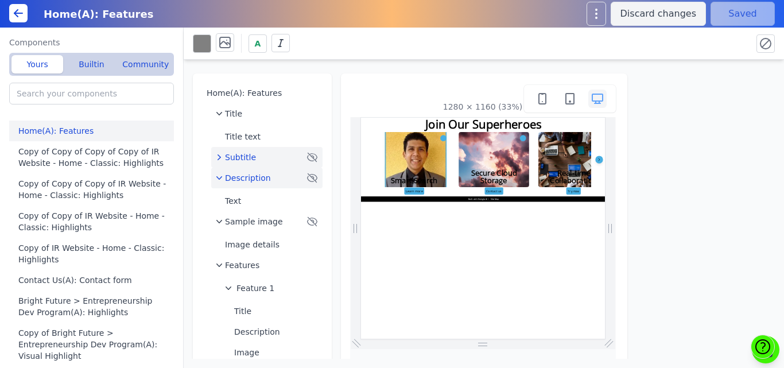
click at [241, 174] on span "Description" at bounding box center [248, 177] width 46 height 11
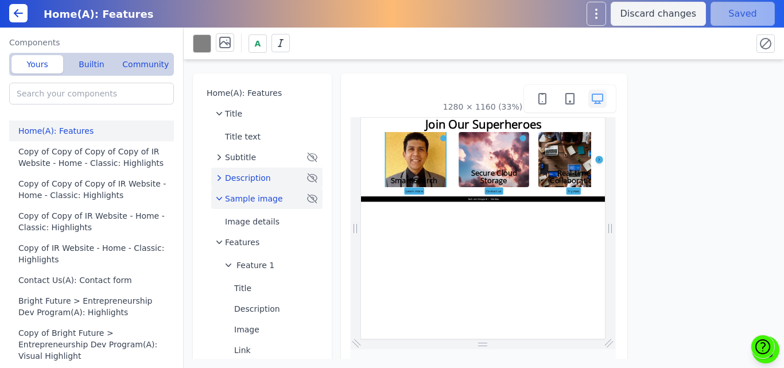
click at [243, 193] on span "Sample image" at bounding box center [254, 198] width 58 height 11
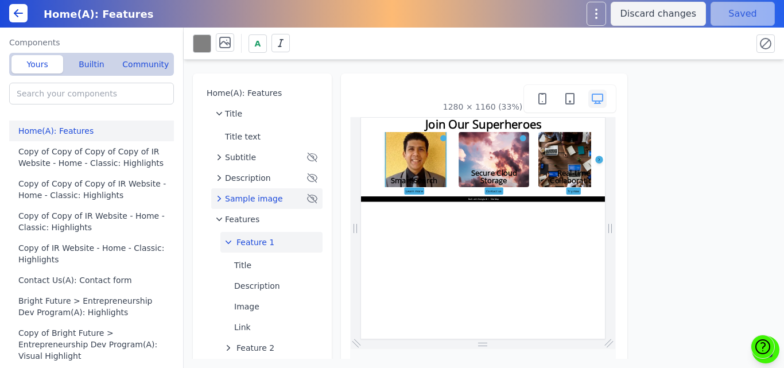
click at [277, 242] on button "Feature 1" at bounding box center [271, 242] width 102 height 21
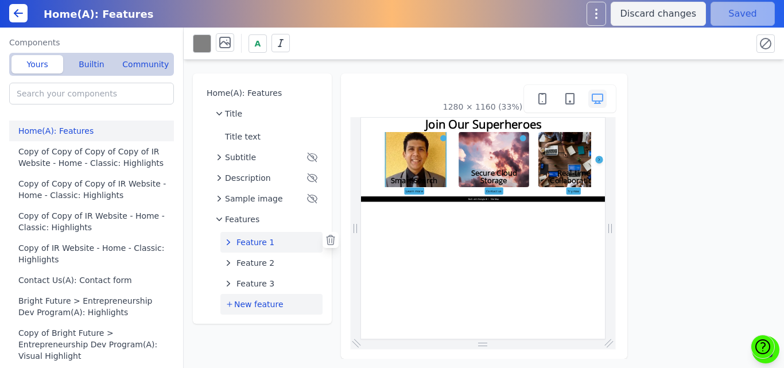
click at [247, 304] on span "New feature" at bounding box center [258, 303] width 49 height 11
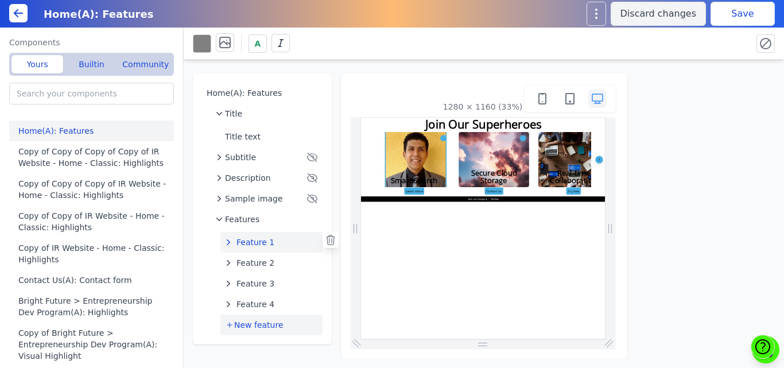
click at [247, 324] on span "New feature" at bounding box center [258, 324] width 49 height 11
click at [254, 347] on span "New feature" at bounding box center [258, 345] width 49 height 11
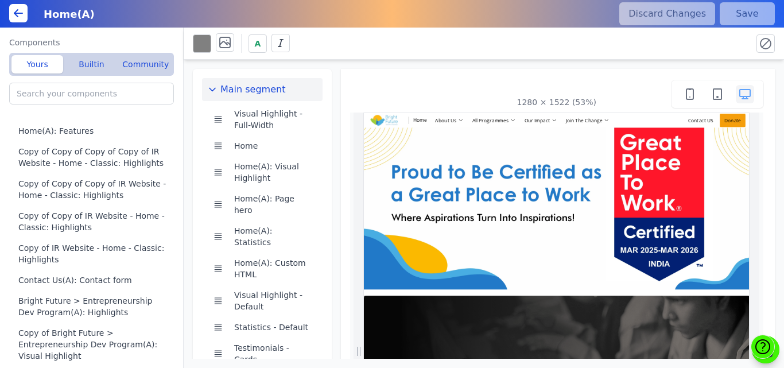
click at [549, 24] on div "Home(A)" at bounding box center [323, 13] width 573 height 21
click at [558, 53] on div "A" at bounding box center [484, 43] width 582 height 22
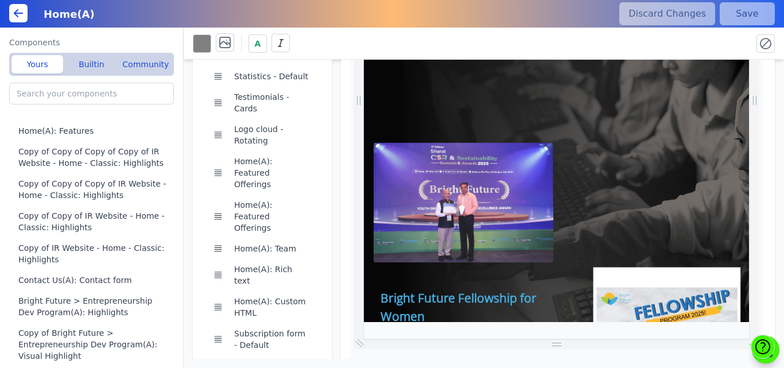
scroll to position [0, 69]
click at [45, 92] on input "search" at bounding box center [91, 94] width 165 height 22
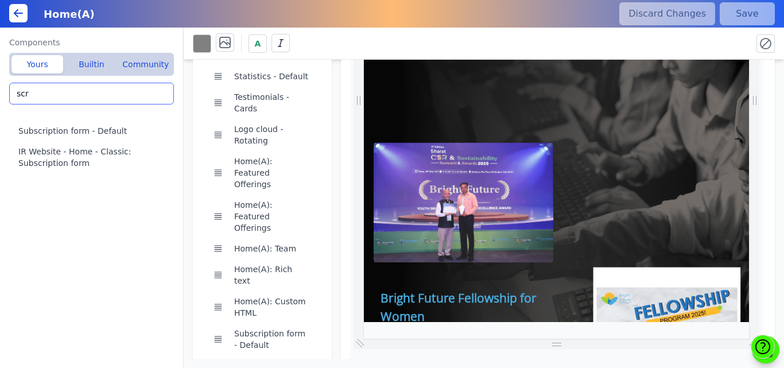
scroll to position [0, 194]
type input "s"
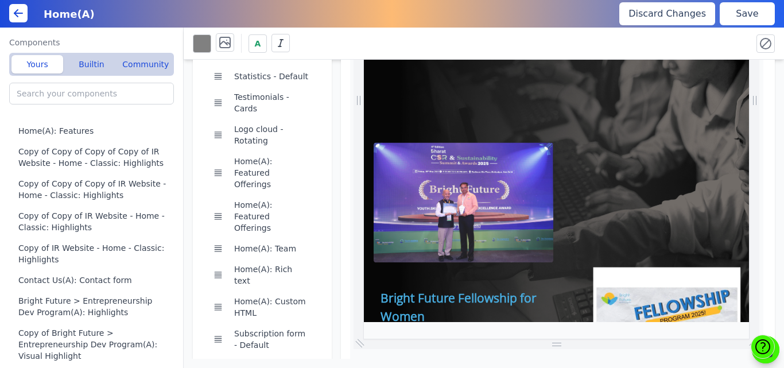
click at [730, 10] on button "Save" at bounding box center [746, 13] width 55 height 23
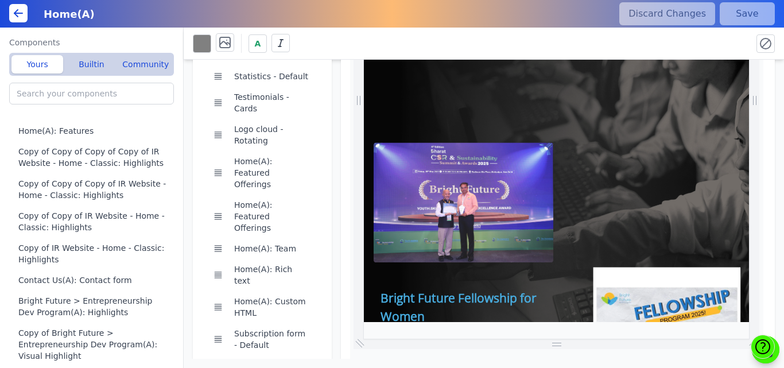
scroll to position [0, 234]
click at [338, 360] on icon at bounding box center [343, 365] width 11 height 11
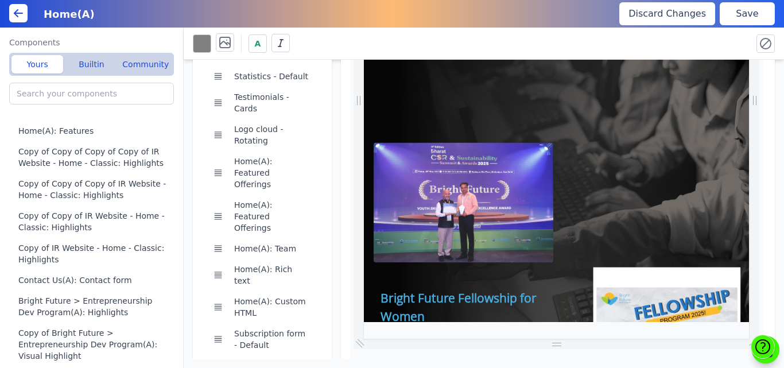
click at [753, 4] on button "Save" at bounding box center [746, 13] width 55 height 23
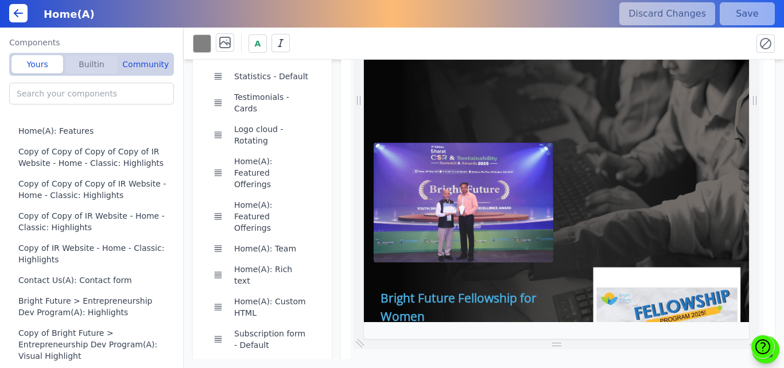
scroll to position [0, 0]
click at [84, 65] on button "Builtin" at bounding box center [91, 64] width 52 height 18
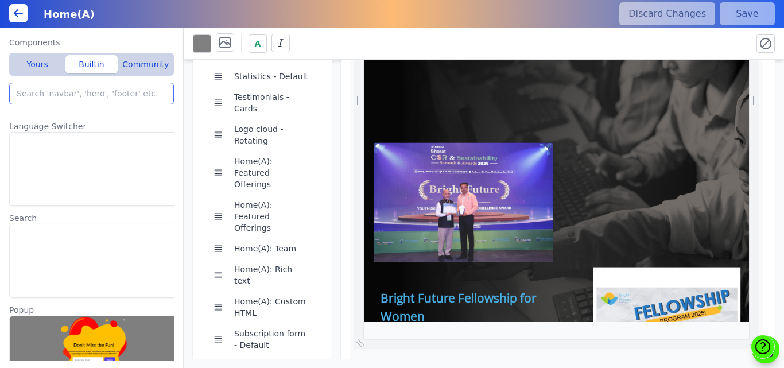
click at [75, 94] on input "search" at bounding box center [91, 94] width 165 height 22
type input "h"
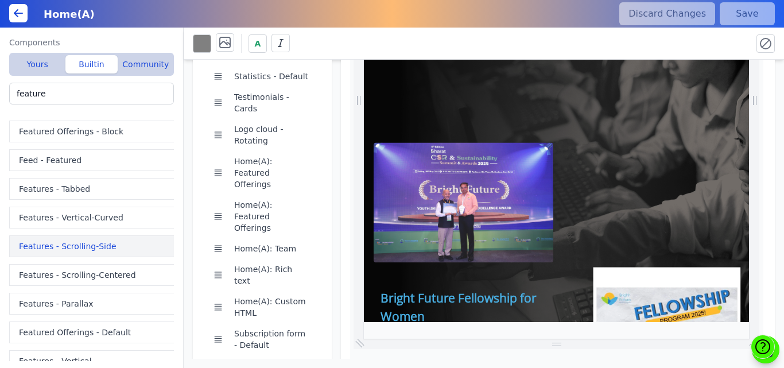
click at [69, 248] on button "Features - Scrolling-Side" at bounding box center [93, 246] width 169 height 22
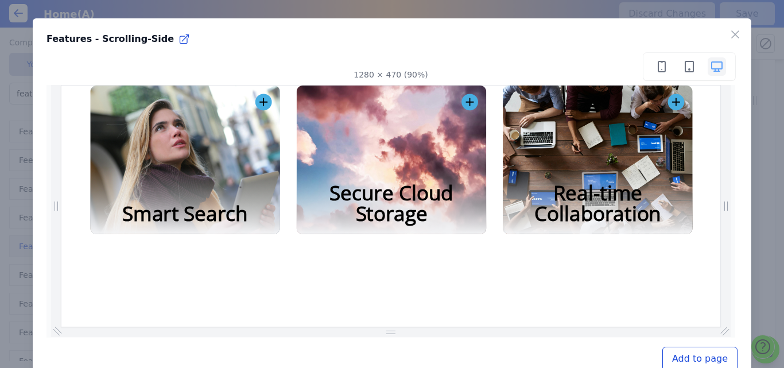
scroll to position [0, 632]
click at [728, 31] on icon "button" at bounding box center [735, 35] width 14 height 14
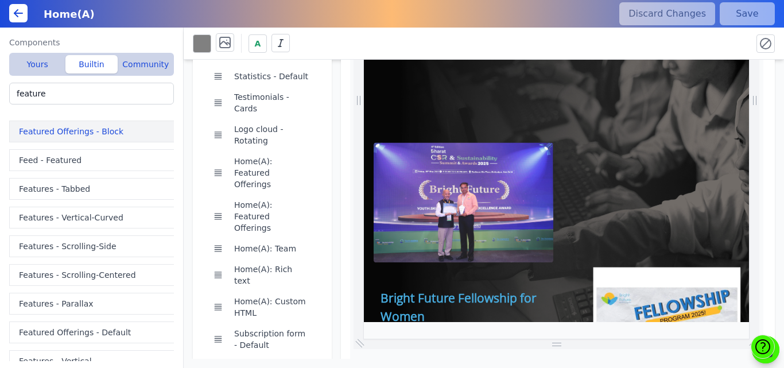
click at [96, 130] on button "Featured Offerings - Block" at bounding box center [93, 131] width 169 height 22
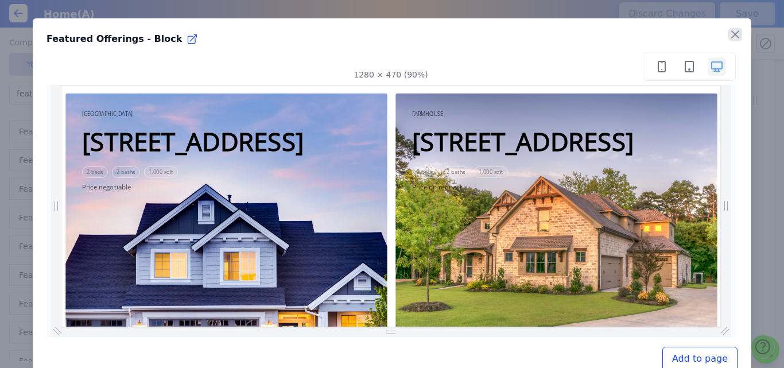
scroll to position [51, 0]
click at [728, 40] on icon "button" at bounding box center [735, 35] width 14 height 14
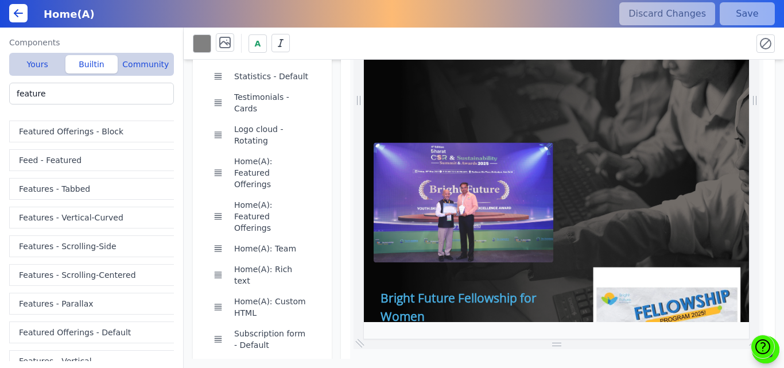
scroll to position [0, 543]
drag, startPoint x: 55, startPoint y: 157, endPoint x: 57, endPoint y: 422, distance: 265.1
click at [55, 157] on button "Feed - Featured" at bounding box center [93, 160] width 169 height 22
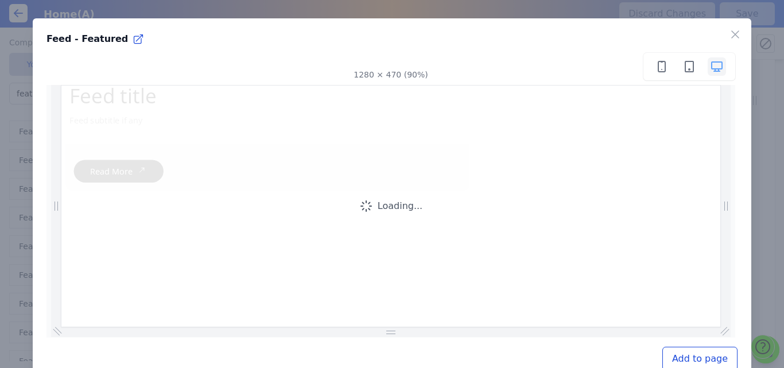
scroll to position [0, 587]
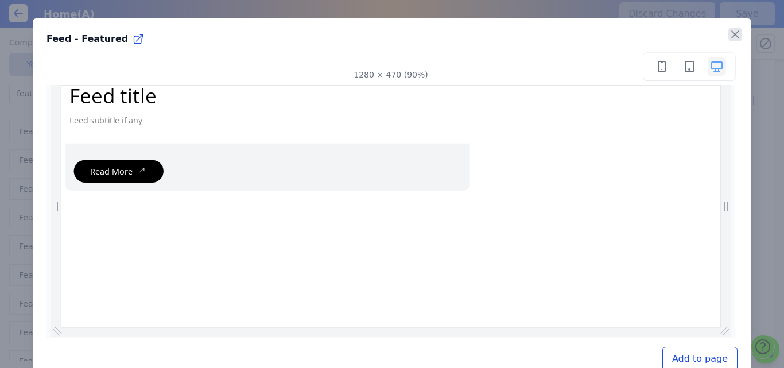
click at [728, 36] on icon "button" at bounding box center [735, 35] width 14 height 14
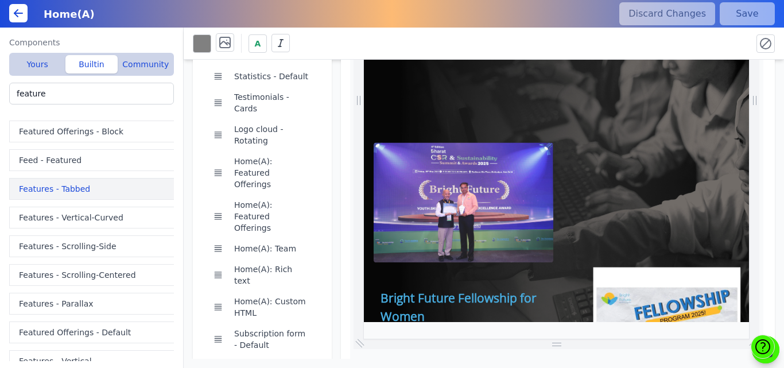
click at [74, 187] on button "Features - Tabbed" at bounding box center [93, 189] width 169 height 22
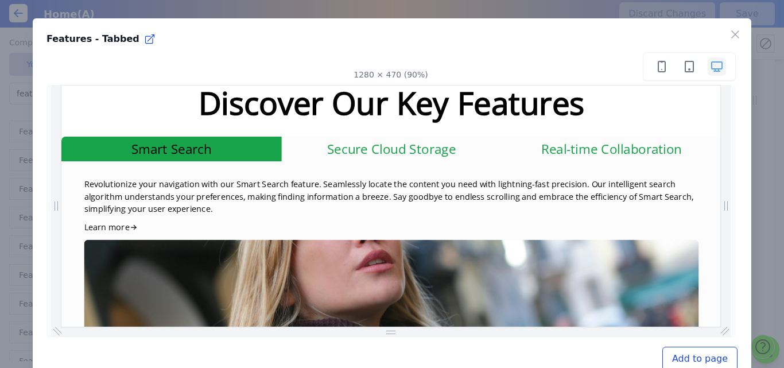
scroll to position [0, 153]
click at [732, 33] on icon "button" at bounding box center [735, 34] width 7 height 7
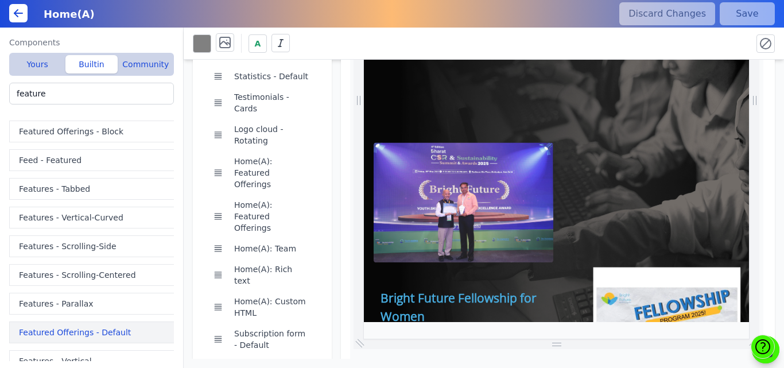
click at [80, 334] on button "Featured Offerings - Default" at bounding box center [93, 332] width 169 height 22
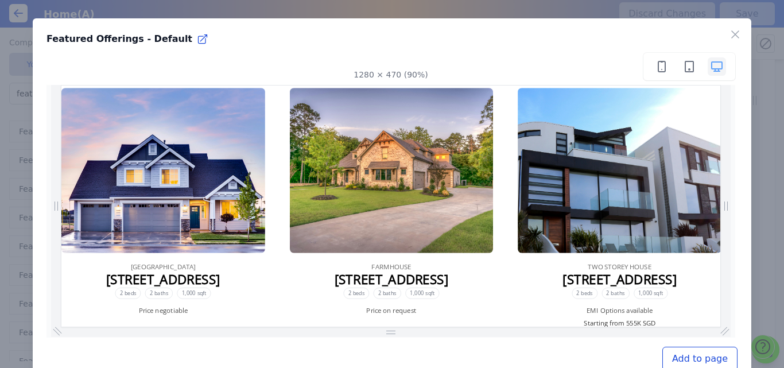
scroll to position [0, 893]
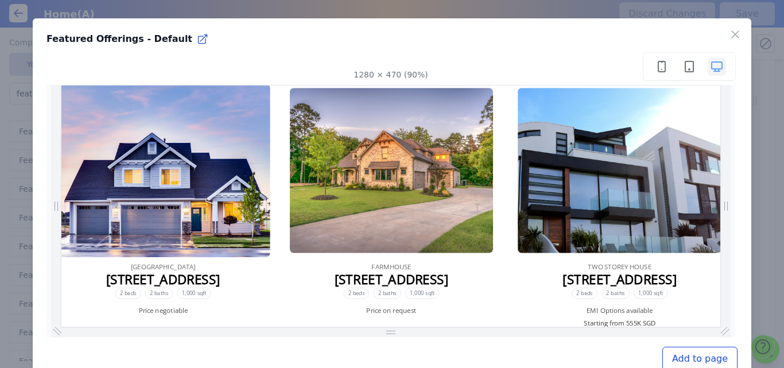
click at [428, 180] on img at bounding box center [429, 180] width 227 height 184
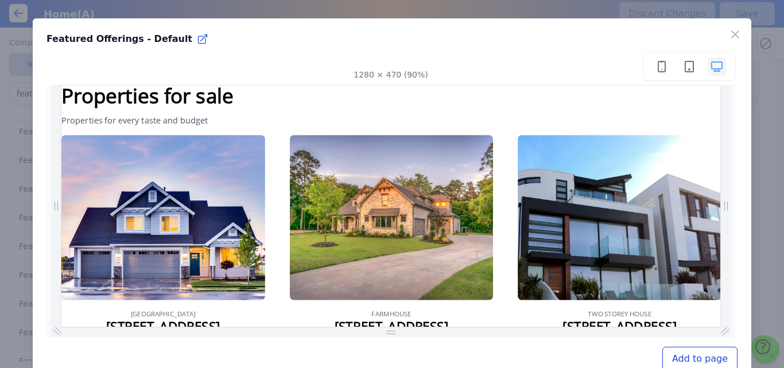
scroll to position [0, 427]
click at [676, 361] on button "Add to page" at bounding box center [699, 359] width 75 height 24
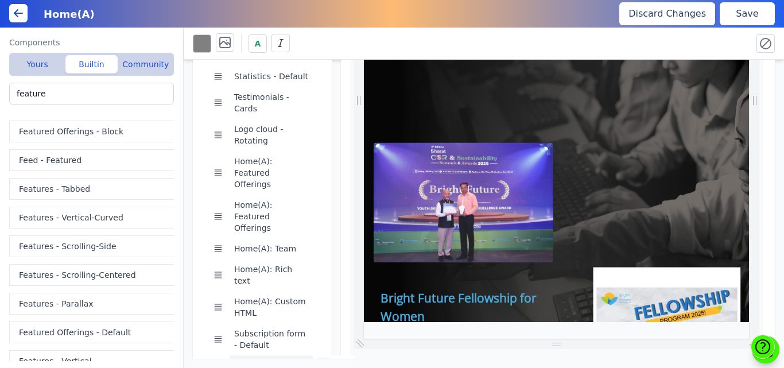
scroll to position [0, 617]
click at [319, 361] on icon at bounding box center [323, 365] width 9 height 9
click at [341, 360] on icon at bounding box center [343, 365] width 11 height 11
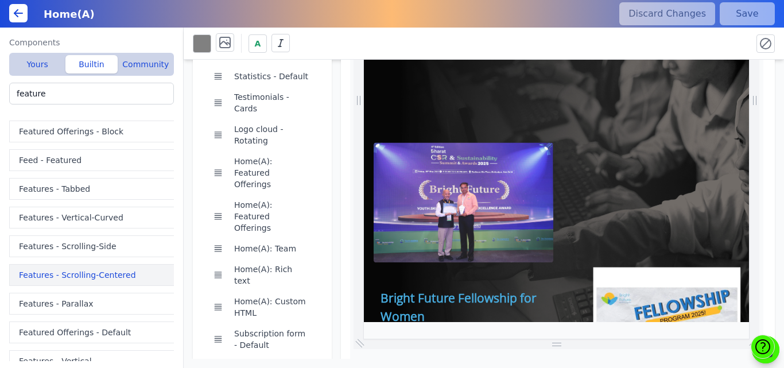
click at [96, 273] on button "Features - Scrolling-Centered" at bounding box center [93, 275] width 169 height 22
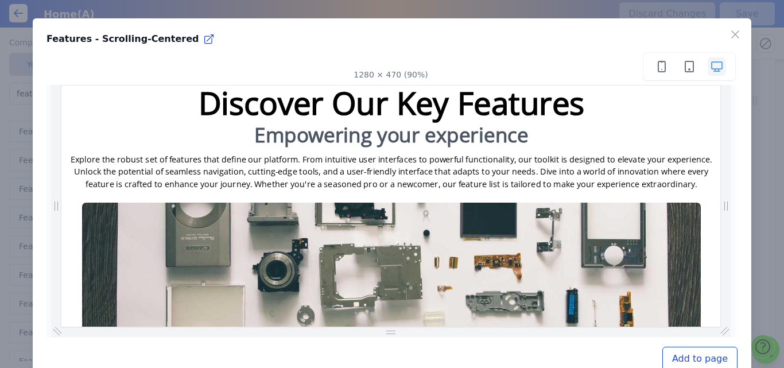
scroll to position [0, 0]
click at [728, 36] on icon "button" at bounding box center [735, 35] width 14 height 14
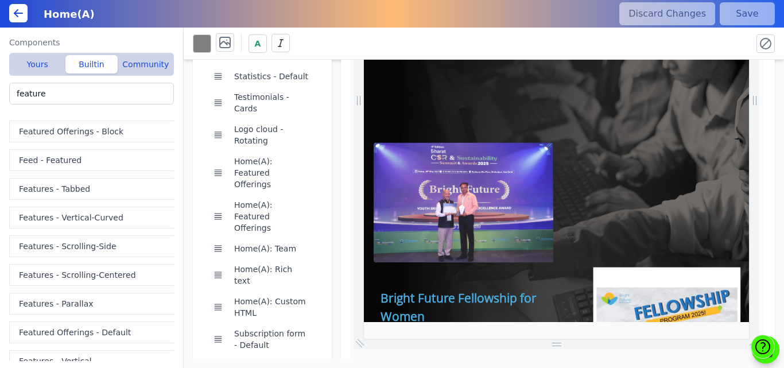
click at [181, 284] on div "Components Yours Builtin Community Home(A): Featured Offerings Home(A): Feature…" at bounding box center [92, 198] width 184 height 340
click at [49, 328] on button "Featured Offerings - Default" at bounding box center [93, 332] width 169 height 22
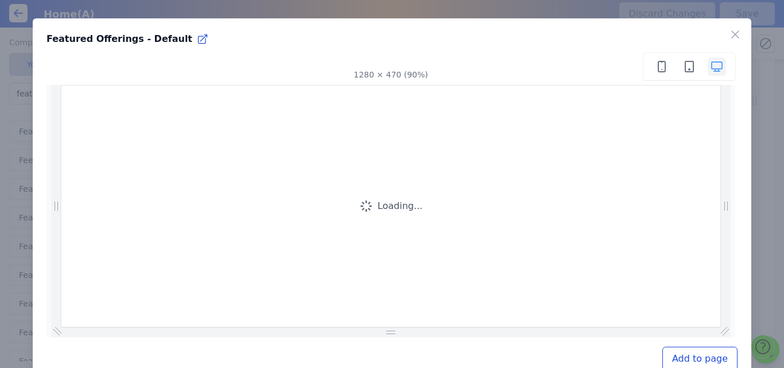
scroll to position [0, 716]
click at [728, 31] on icon "button" at bounding box center [735, 35] width 14 height 14
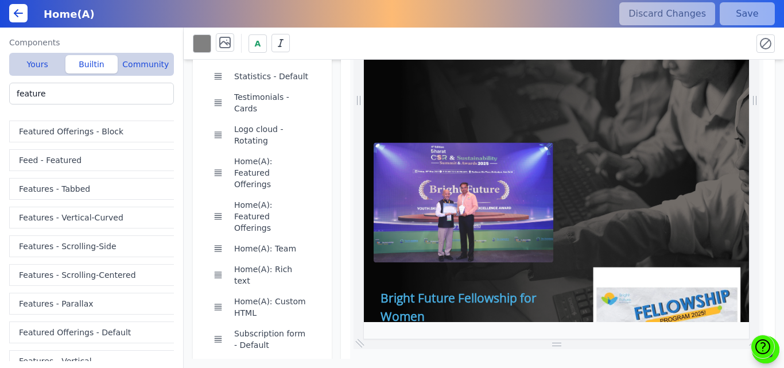
scroll to position [0, 754]
click at [64, 354] on button "Features - Vertical" at bounding box center [93, 361] width 169 height 22
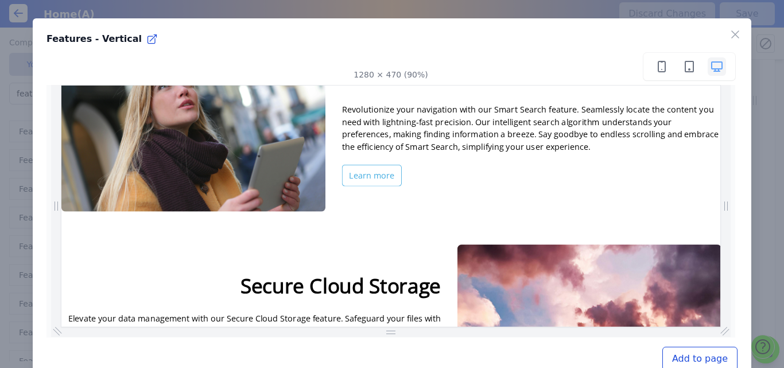
scroll to position [0, 0]
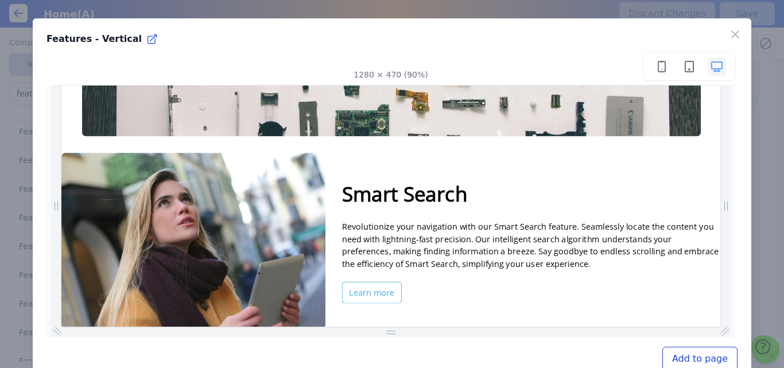
drag, startPoint x: 790, startPoint y: 112, endPoint x: 780, endPoint y: 266, distance: 153.5
click at [732, 35] on icon "button" at bounding box center [735, 34] width 7 height 7
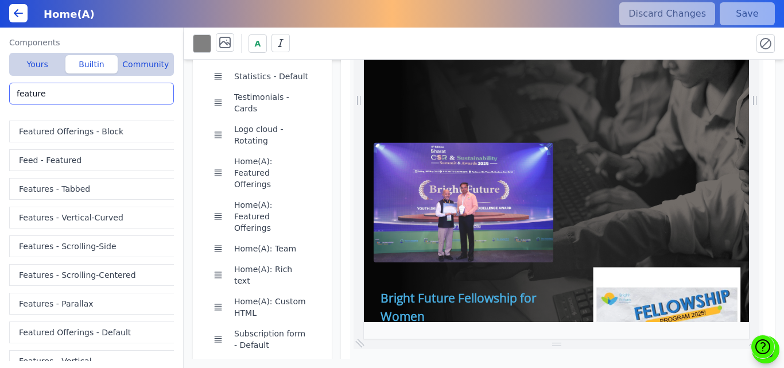
click at [59, 91] on input "feature" at bounding box center [91, 94] width 165 height 22
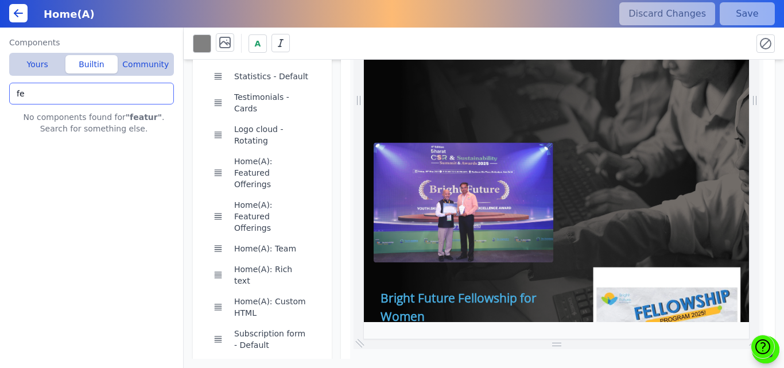
type input "f"
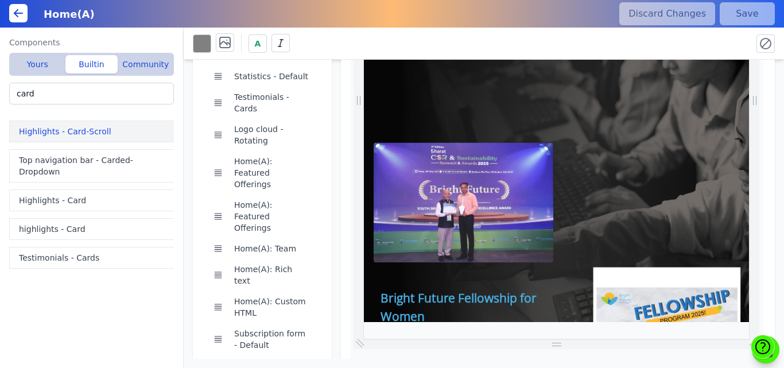
click at [68, 137] on button "Highlights - Card-Scroll" at bounding box center [93, 131] width 169 height 22
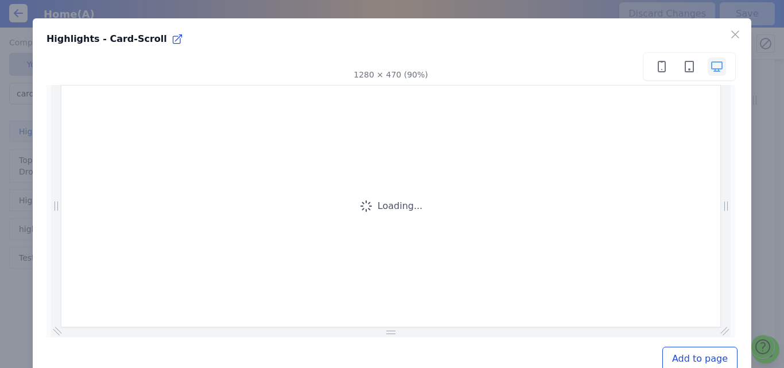
scroll to position [0, 155]
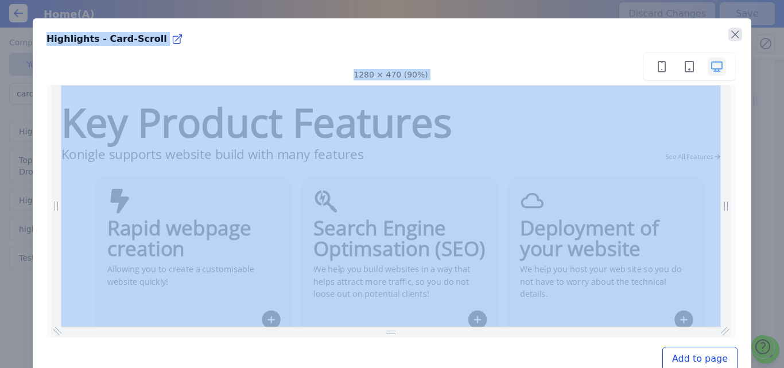
drag, startPoint x: 716, startPoint y: 172, endPoint x: 725, endPoint y: 32, distance: 140.8
click at [725, 32] on div "Close Highlights - Card-Scroll 1280 × 470 (90%) Add to page" at bounding box center [392, 201] width 718 height 366
click at [728, 32] on icon "button" at bounding box center [735, 35] width 14 height 14
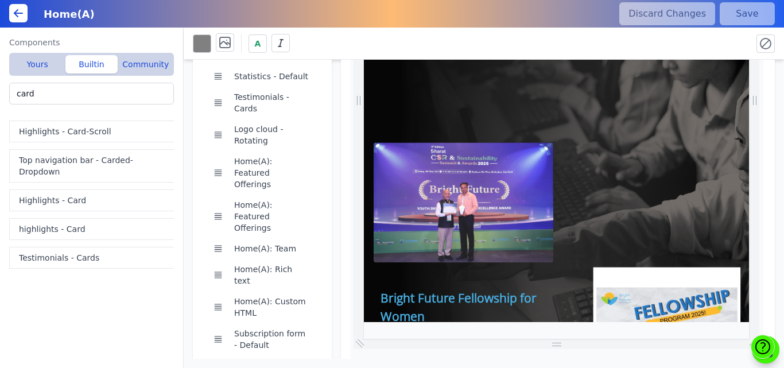
scroll to position [0, 755]
click at [56, 159] on button "Top navigation bar - Carded-Dropdown" at bounding box center [93, 165] width 169 height 33
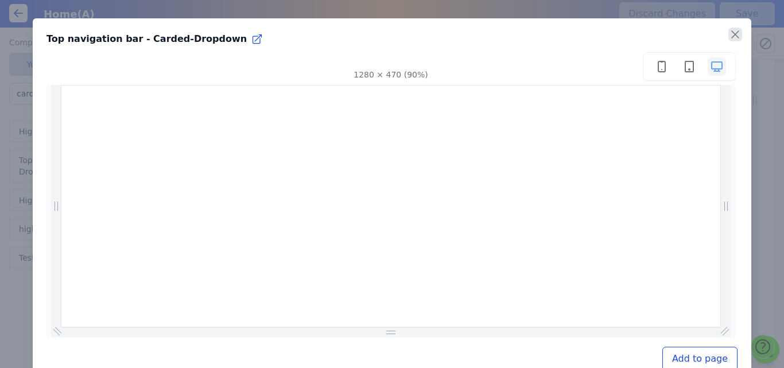
click at [730, 36] on icon "button" at bounding box center [735, 35] width 14 height 14
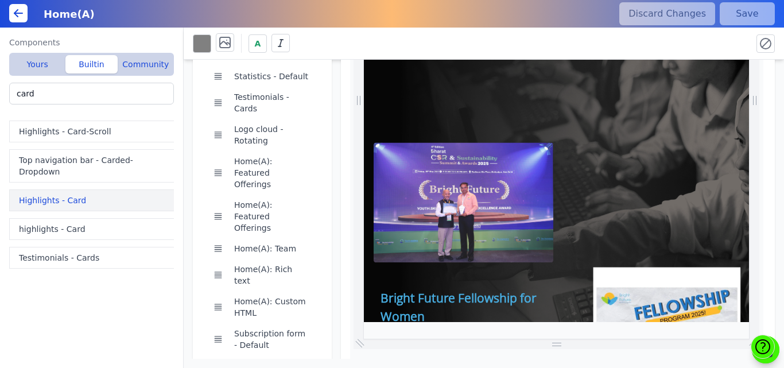
click at [42, 196] on button "Highlights - Card" at bounding box center [93, 200] width 169 height 22
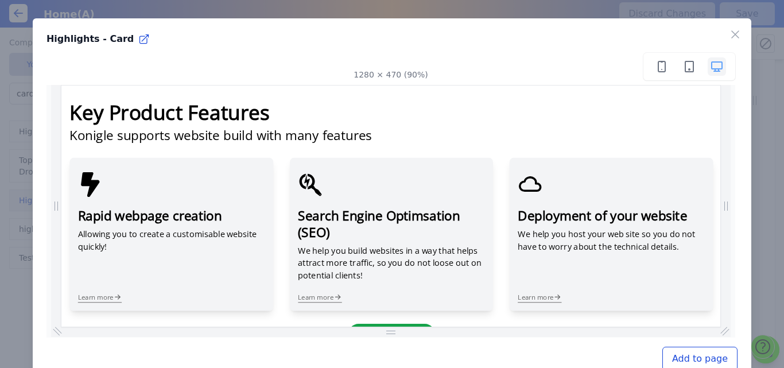
scroll to position [0, 189]
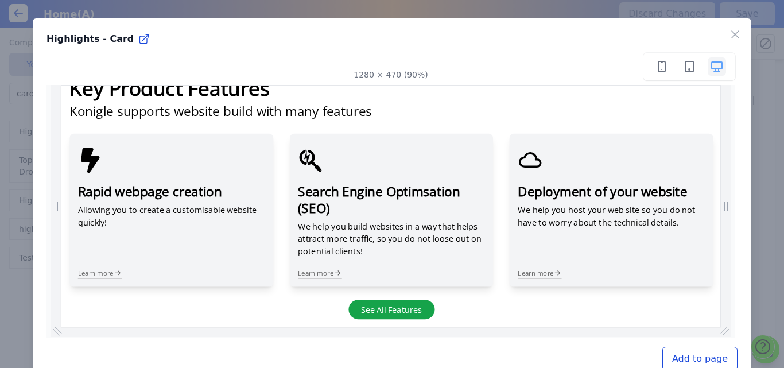
drag, startPoint x: 790, startPoint y: 122, endPoint x: 785, endPoint y: 354, distance: 232.4
click at [728, 36] on icon "button" at bounding box center [735, 35] width 14 height 14
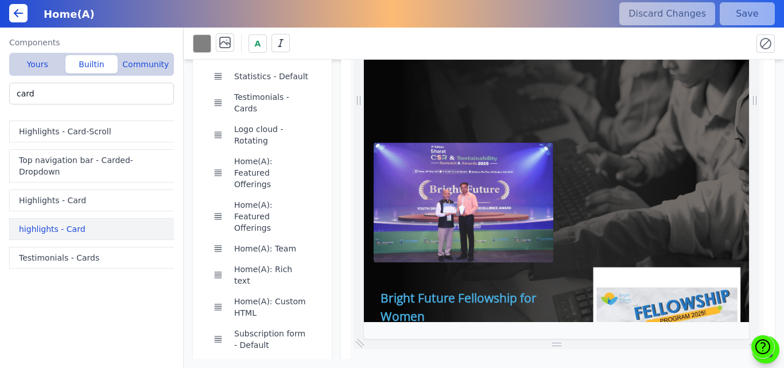
click at [36, 222] on button "highlights - Card" at bounding box center [93, 229] width 169 height 22
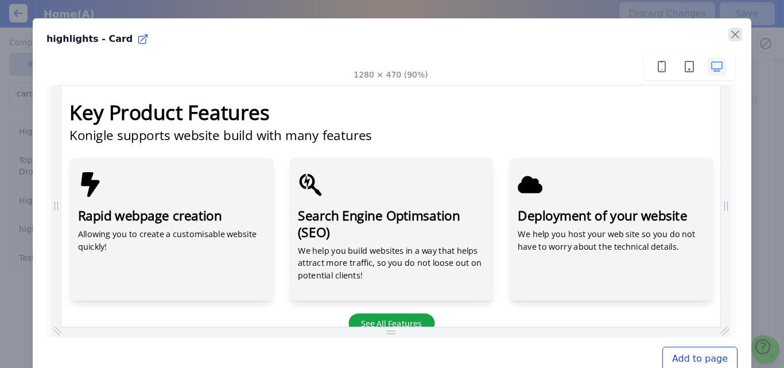
click at [732, 37] on icon "button" at bounding box center [735, 34] width 7 height 7
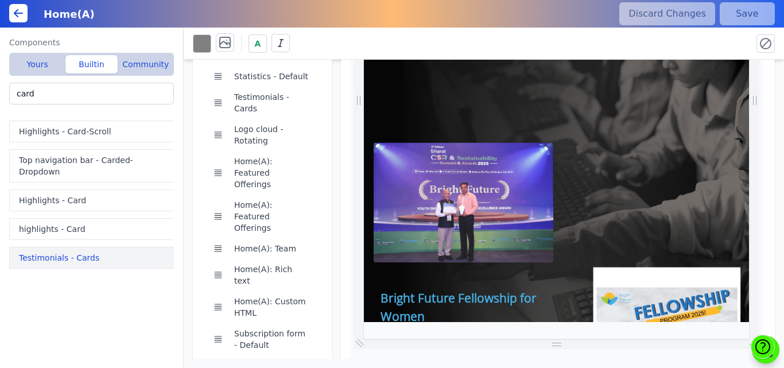
click at [42, 247] on button "Testimonials - Cards" at bounding box center [93, 258] width 169 height 22
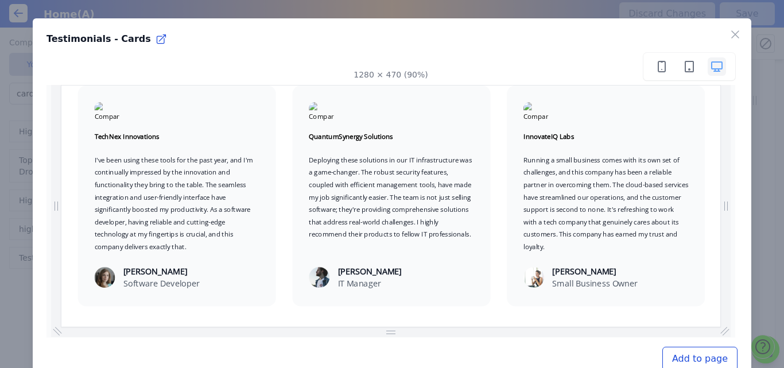
scroll to position [0, 0]
click at [728, 37] on icon "button" at bounding box center [735, 35] width 14 height 14
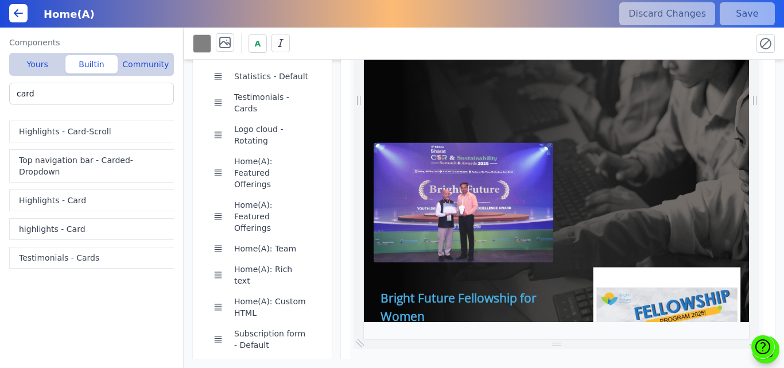
scroll to position [0, 625]
click at [50, 98] on input "card" at bounding box center [91, 94] width 165 height 22
type input "c"
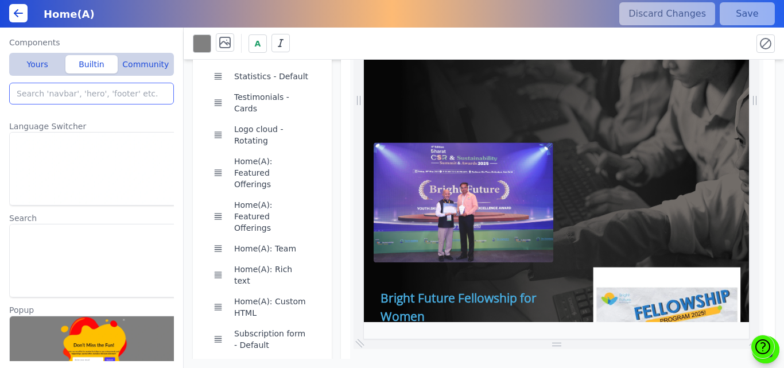
click at [26, 87] on input "search" at bounding box center [91, 94] width 165 height 22
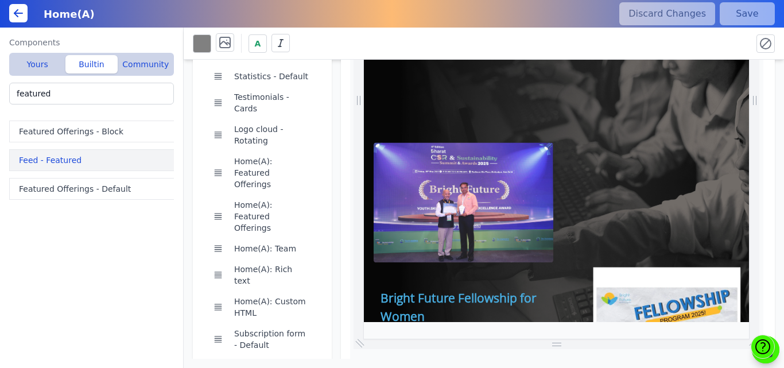
click at [55, 162] on button "Feed - Featured" at bounding box center [93, 160] width 169 height 22
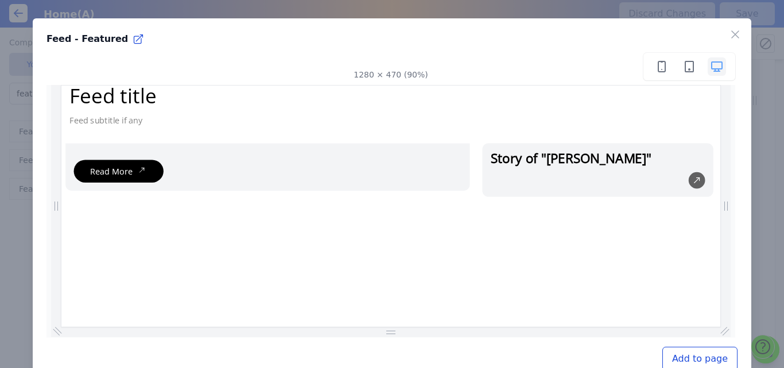
scroll to position [0, 786]
click at [728, 31] on icon "button" at bounding box center [735, 35] width 14 height 14
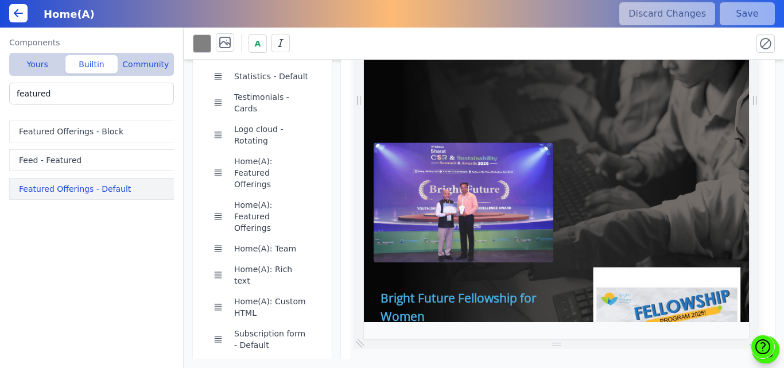
click at [55, 189] on button "Featured Offerings - Default" at bounding box center [93, 189] width 169 height 22
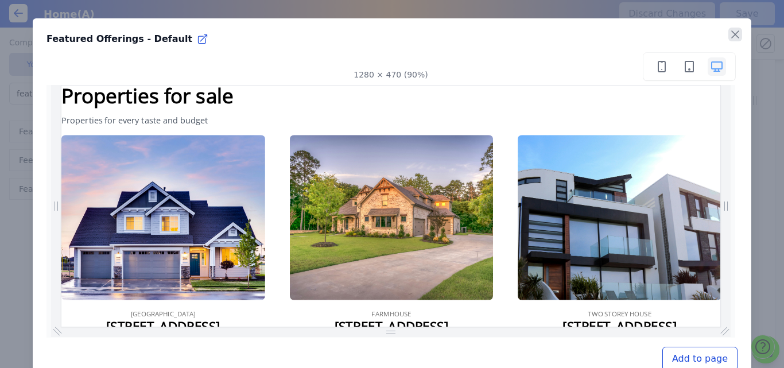
scroll to position [0, 96]
click at [729, 33] on icon "button" at bounding box center [735, 35] width 14 height 14
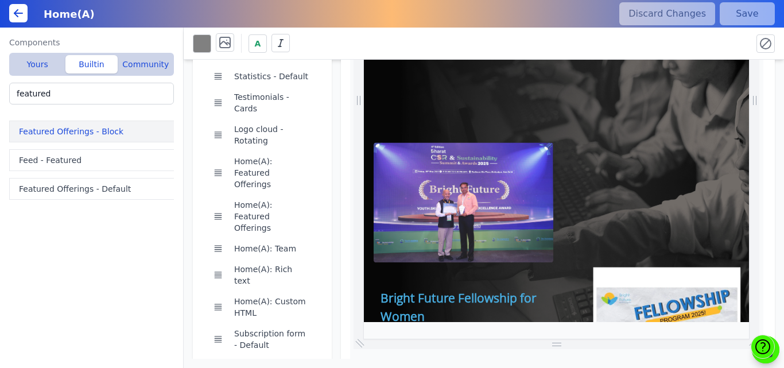
click at [54, 133] on button "Featured Offerings - Block" at bounding box center [93, 131] width 169 height 22
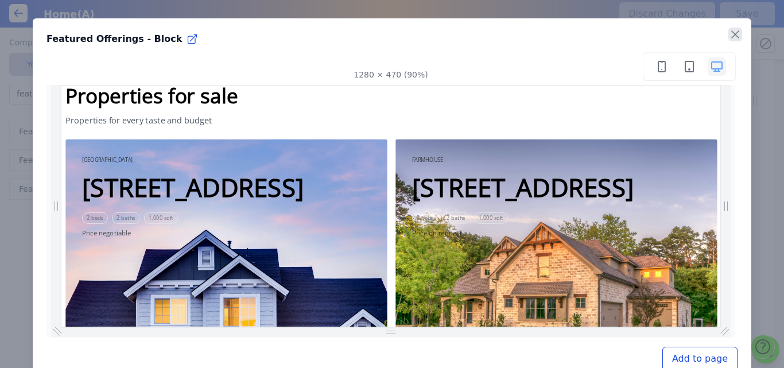
scroll to position [0, 277]
click at [732, 36] on icon "button" at bounding box center [735, 34] width 7 height 7
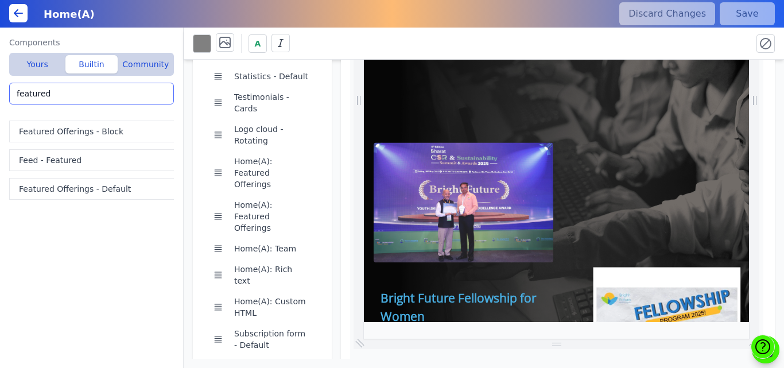
drag, startPoint x: 59, startPoint y: 92, endPoint x: 0, endPoint y: 99, distance: 58.9
click at [0, 99] on div "Components Yours Builtin Community Home(A): Featured Offerings Home(A): Feature…" at bounding box center [92, 198] width 184 height 340
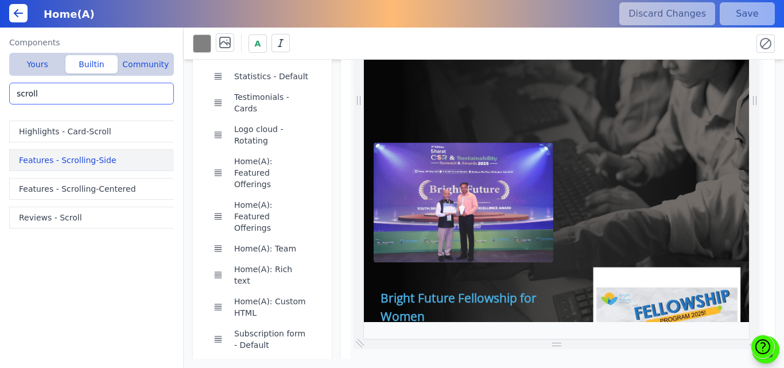
type input "scroll"
click at [35, 157] on button "Features - Scrolling-Side" at bounding box center [93, 160] width 169 height 22
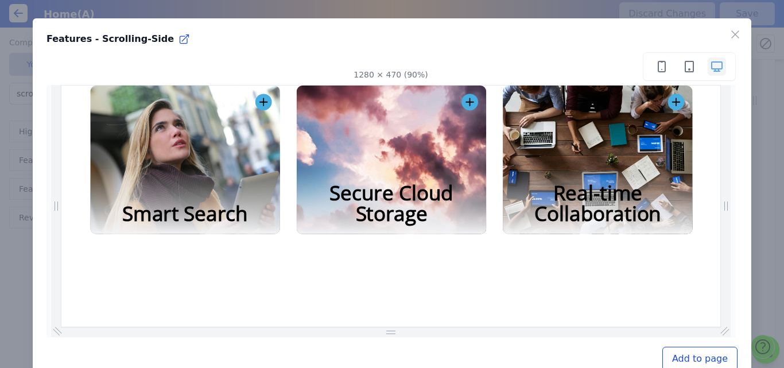
scroll to position [0, 854]
click at [743, 108] on icon "button" at bounding box center [745, 104] width 18 height 18
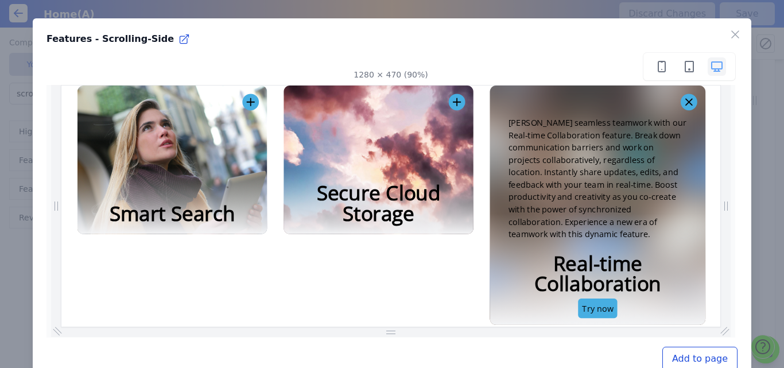
click at [752, 104] on icon "button" at bounding box center [759, 104] width 18 height 18
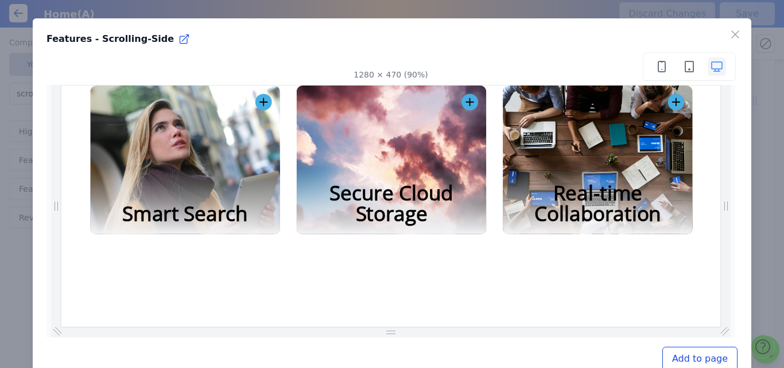
scroll to position [0, 208]
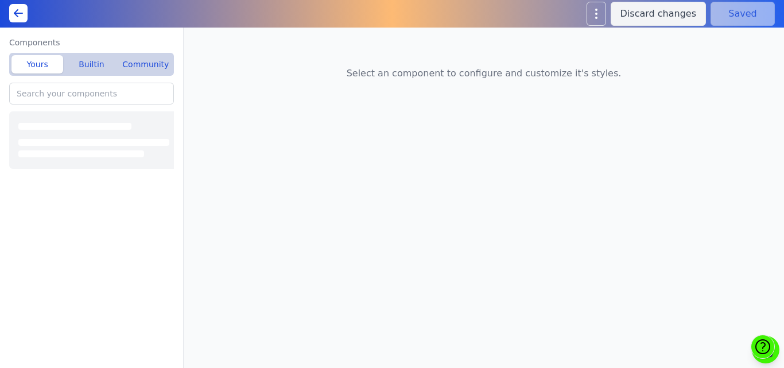
type input "Home(A): Featured Offerings"
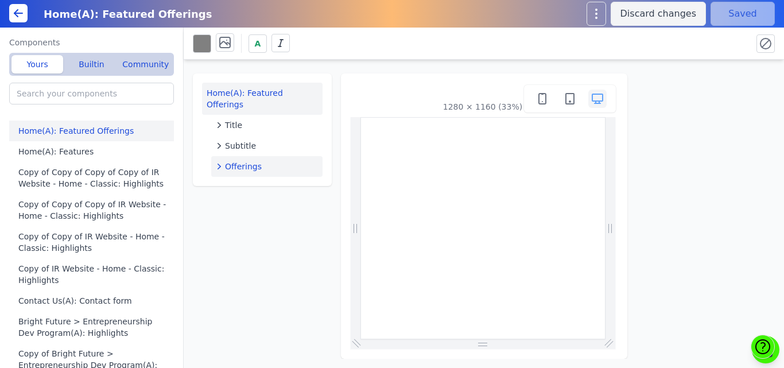
click at [234, 161] on span "Offerings" at bounding box center [243, 166] width 37 height 11
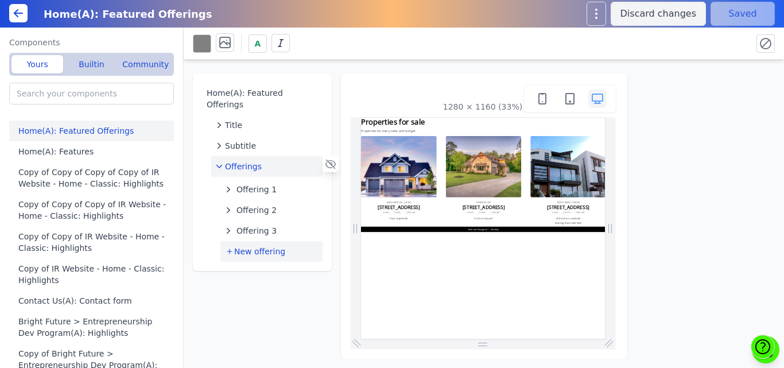
click at [258, 246] on span "New offering" at bounding box center [259, 251] width 51 height 11
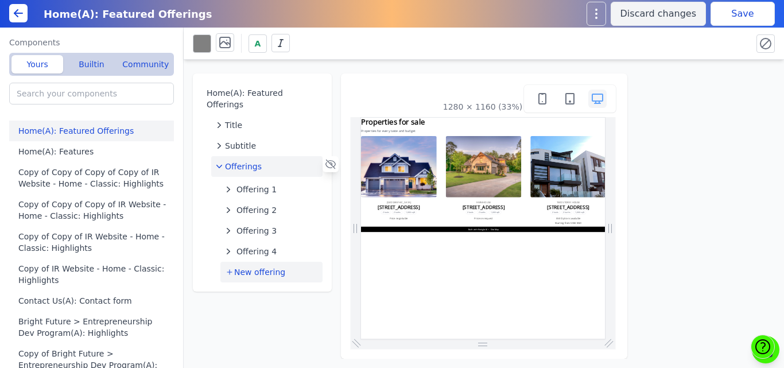
click at [258, 266] on span "New offering" at bounding box center [259, 271] width 51 height 11
click at [740, 15] on button "Save" at bounding box center [742, 14] width 64 height 24
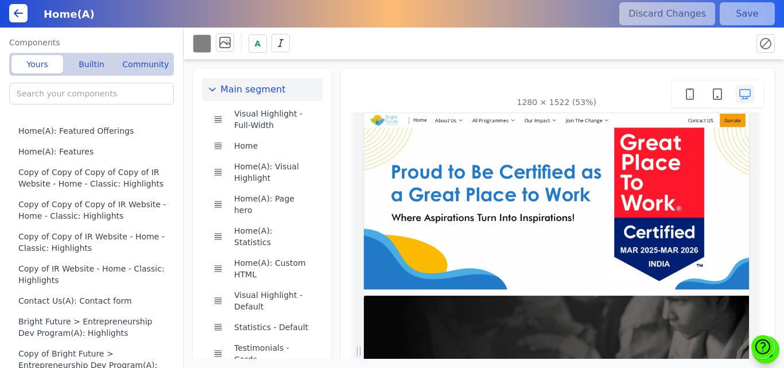
scroll to position [0, 186]
